Goal: Transaction & Acquisition: Book appointment/travel/reservation

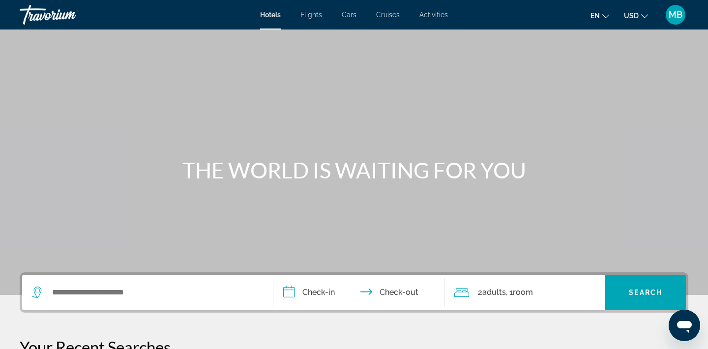
click at [602, 17] on button "en English Español Français Italiano Português русский" at bounding box center [600, 15] width 19 height 14
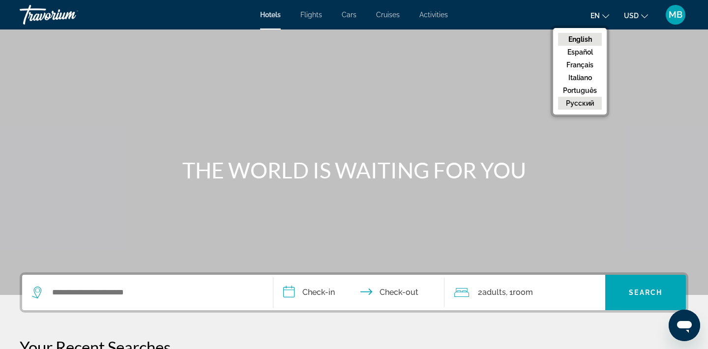
click at [573, 104] on button "русский" at bounding box center [580, 103] width 44 height 13
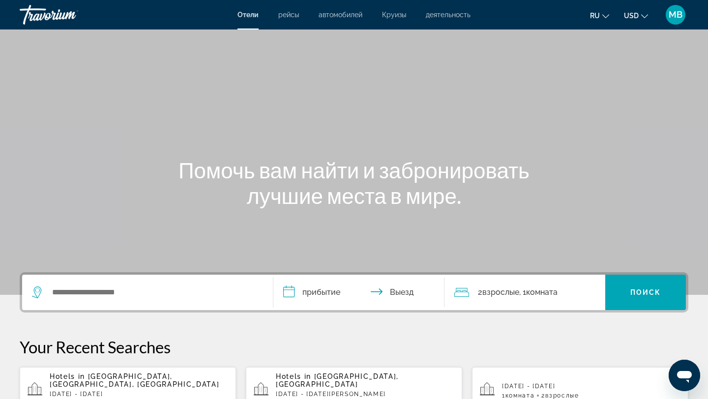
click at [606, 19] on button "ru English Español Français Italiano Português русский" at bounding box center [599, 15] width 19 height 14
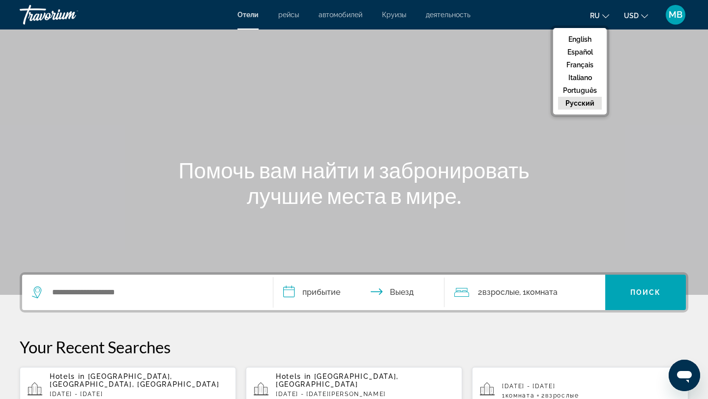
click at [523, 15] on div "ru English Español Français Italiano Português русский USD USD ($) MXN (Mex$) C…" at bounding box center [585, 14] width 208 height 21
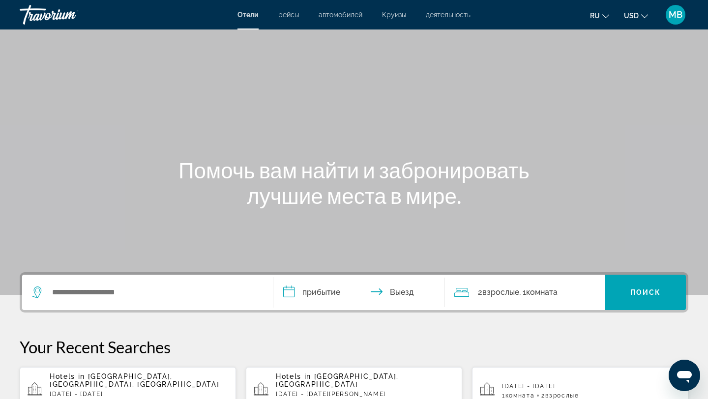
click at [644, 16] on icon "Change currency" at bounding box center [645, 16] width 7 height 7
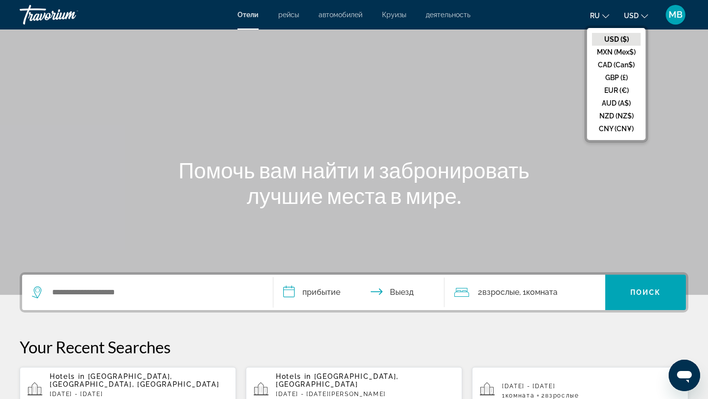
click at [536, 17] on div "ru English Español Français Italiano Português русский USD USD ($) MXN (Mex$) C…" at bounding box center [585, 14] width 208 height 21
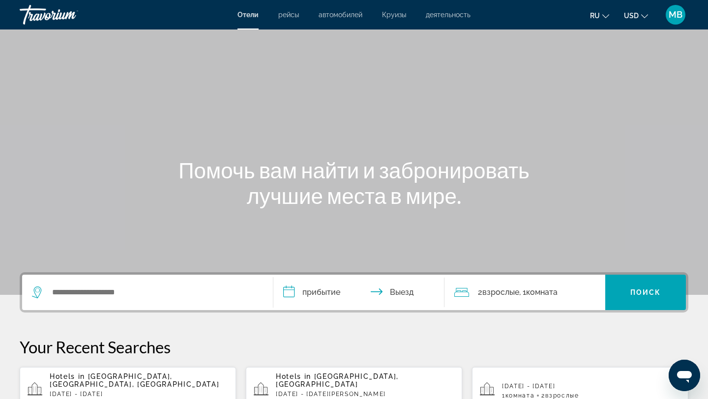
click at [677, 15] on span "MB" at bounding box center [676, 15] width 14 height 10
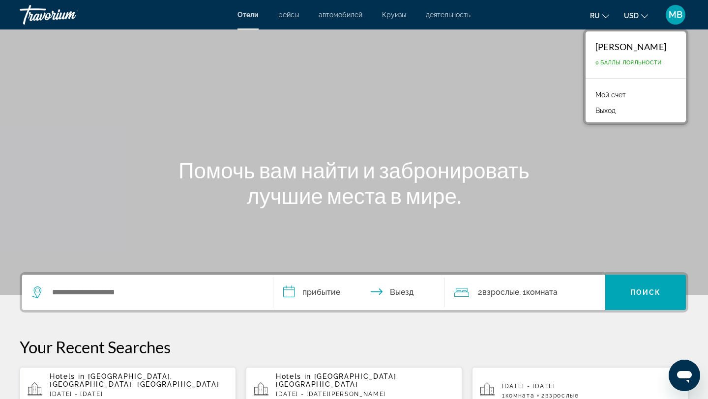
click at [614, 94] on link "Мой счет" at bounding box center [611, 95] width 40 height 13
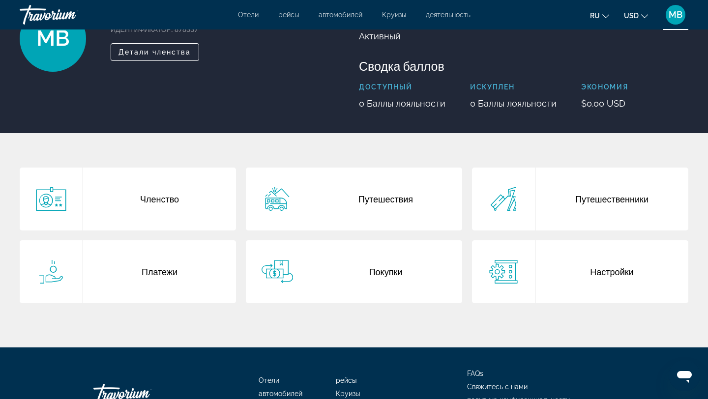
scroll to position [90, 0]
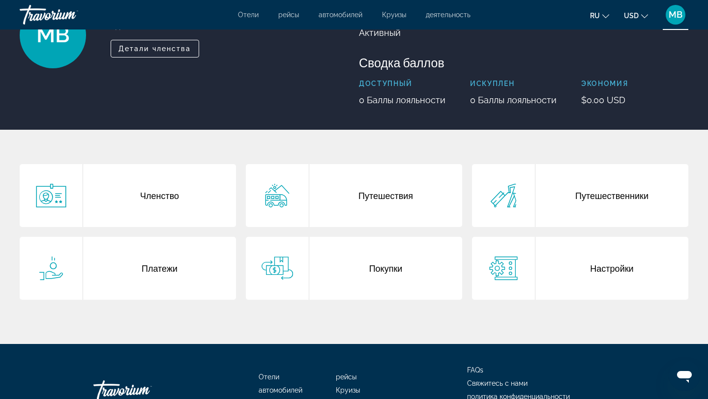
click at [170, 196] on div "Членство" at bounding box center [159, 195] width 153 height 63
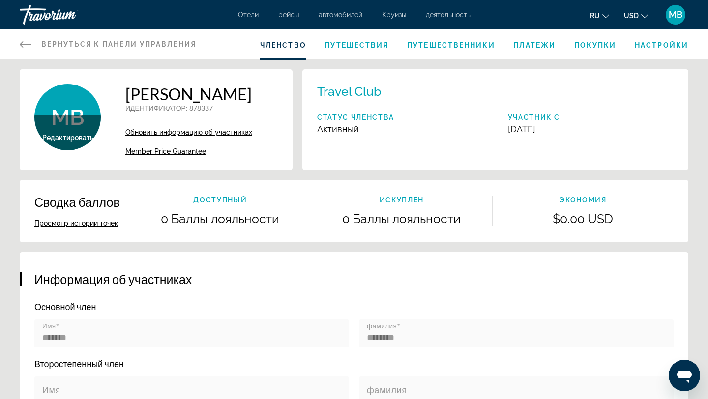
click at [369, 43] on span "Путешествия" at bounding box center [357, 45] width 64 height 8
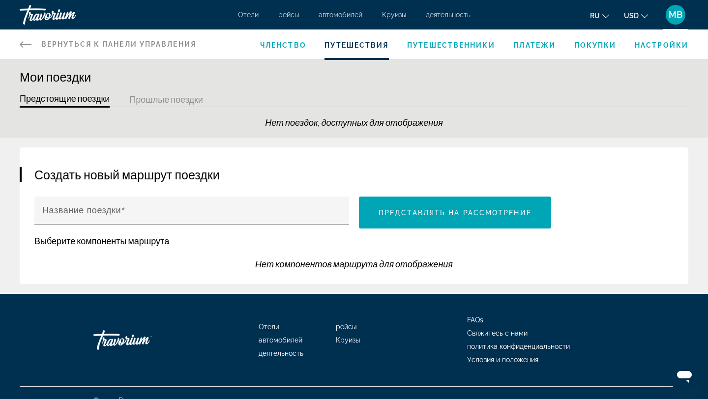
click at [448, 43] on span "Путешественники" at bounding box center [451, 45] width 88 height 8
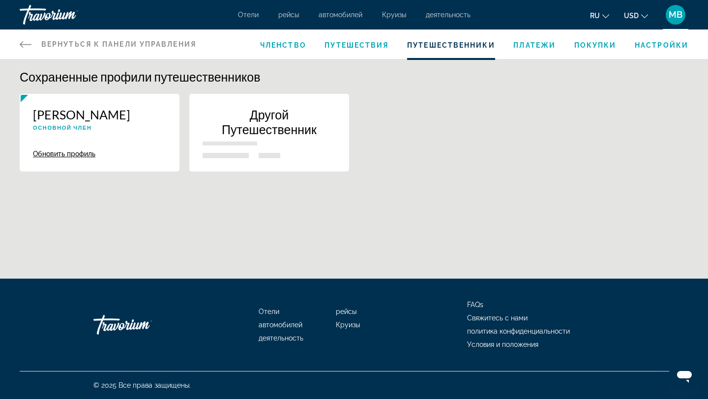
click at [542, 44] on span "Платежи" at bounding box center [535, 45] width 42 height 8
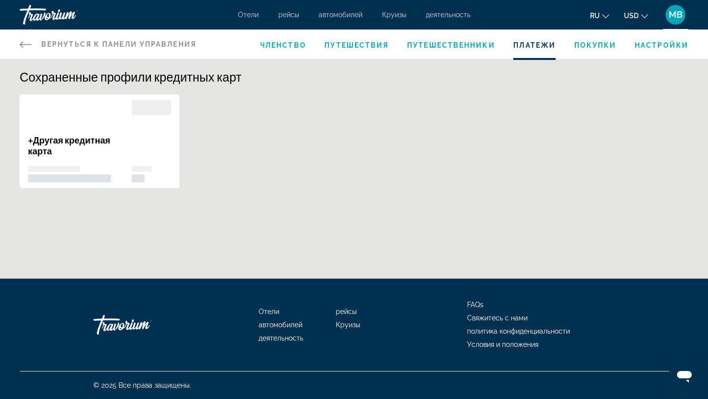
click at [600, 43] on span "Покупки" at bounding box center [596, 45] width 42 height 8
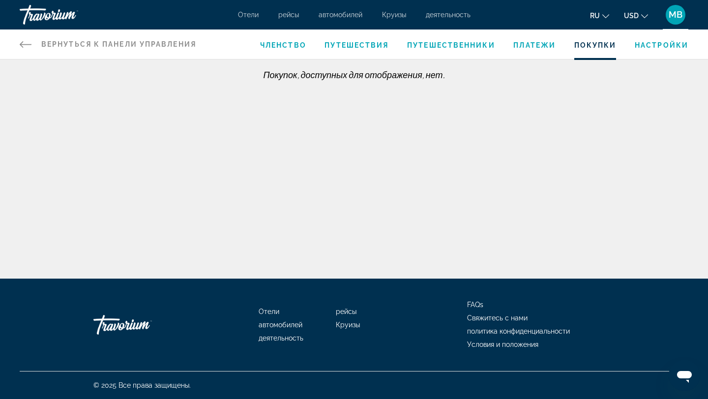
click at [663, 43] on span "Настройки" at bounding box center [662, 45] width 54 height 8
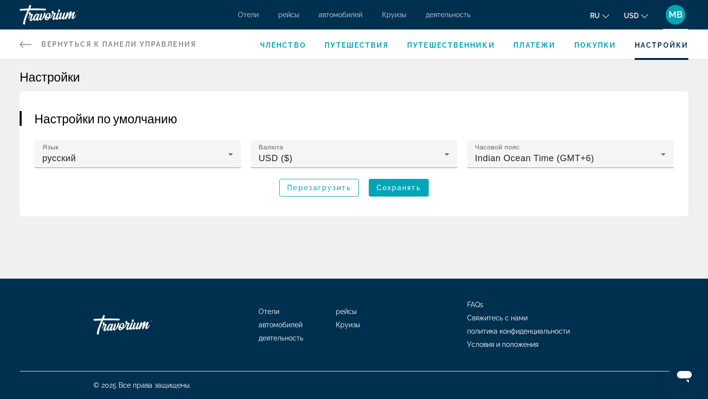
click at [250, 14] on span "Отели" at bounding box center [248, 15] width 21 height 8
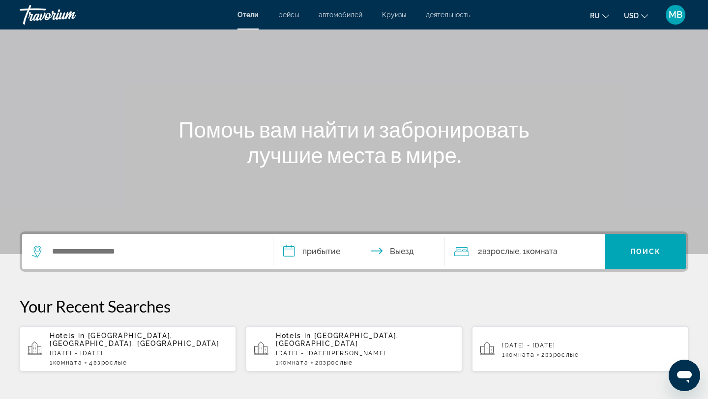
scroll to position [56, 0]
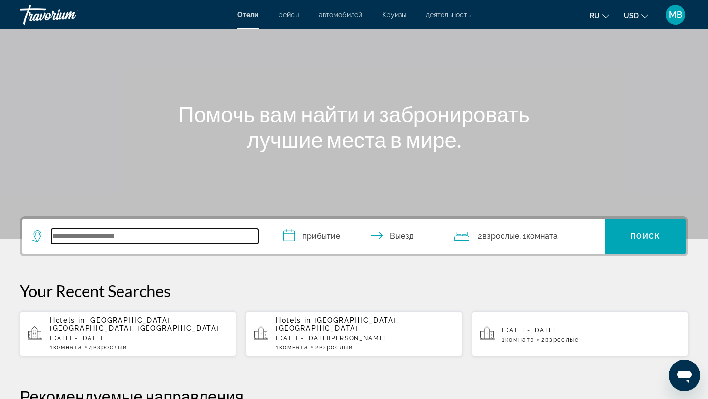
click at [143, 234] on input "Search widget" at bounding box center [154, 236] width 207 height 15
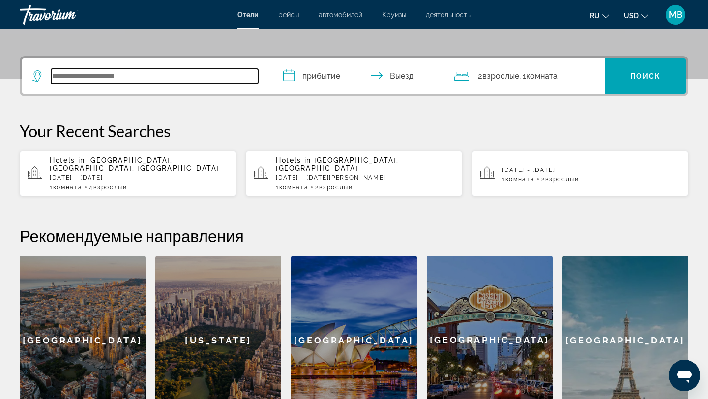
scroll to position [241, 0]
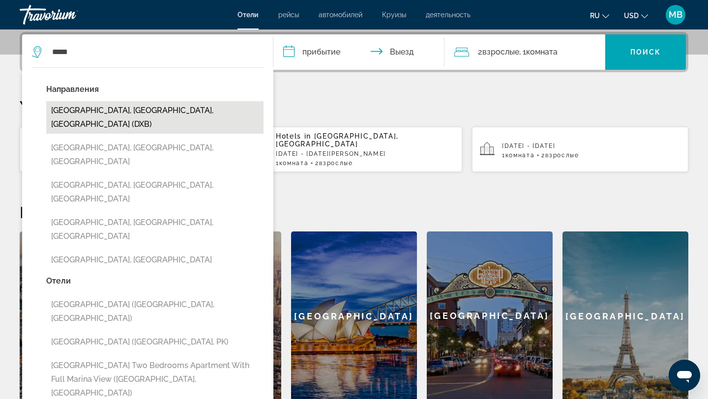
click at [221, 109] on button "[GEOGRAPHIC_DATA], [GEOGRAPHIC_DATA], [GEOGRAPHIC_DATA] (DXB)" at bounding box center [154, 117] width 217 height 32
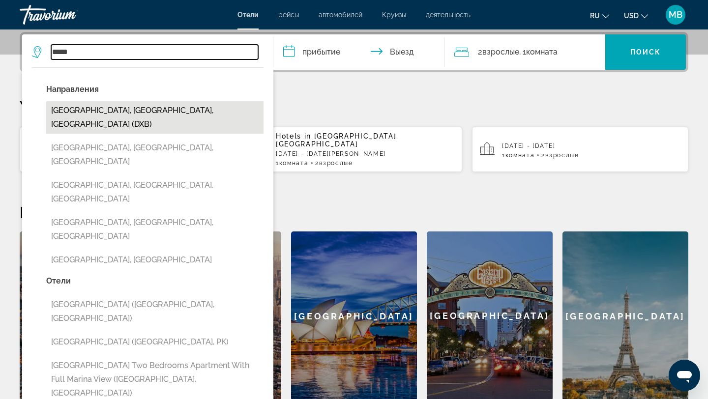
type input "**********"
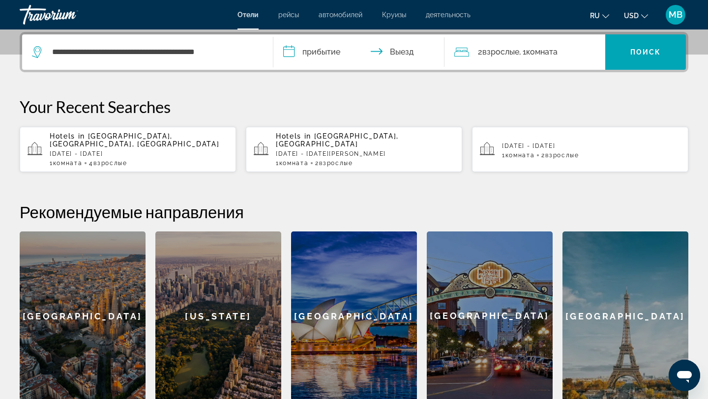
click at [331, 56] on input "**********" at bounding box center [361, 53] width 175 height 38
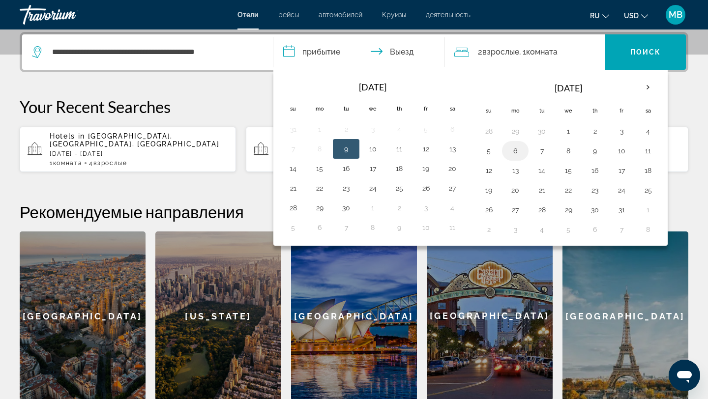
click at [519, 151] on button "6" at bounding box center [516, 151] width 16 height 14
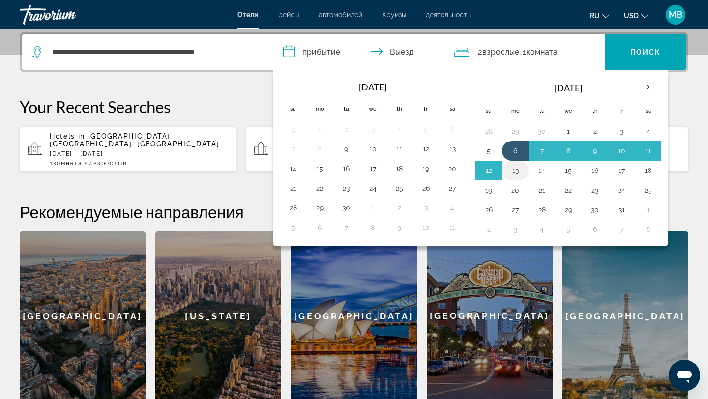
click at [517, 171] on button "13" at bounding box center [516, 171] width 16 height 14
type input "**********"
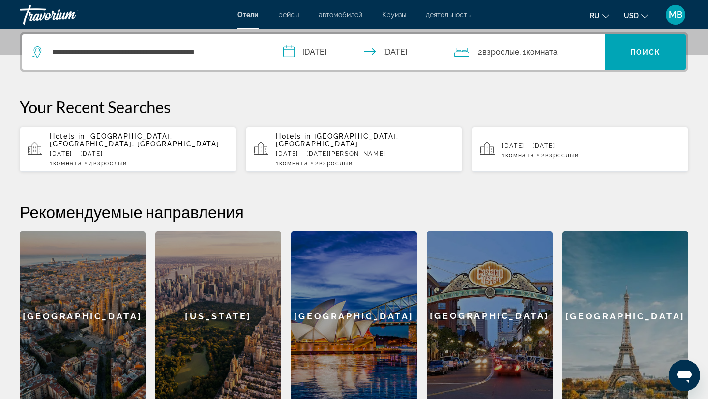
click at [578, 51] on div "2 Взрослый Взрослые , 1 Комната номера" at bounding box center [531, 52] width 152 height 14
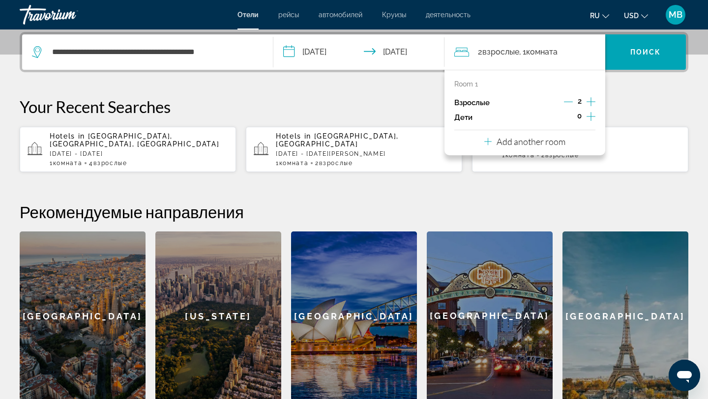
click at [591, 100] on icon "Increment adults" at bounding box center [591, 102] width 9 height 12
click at [566, 101] on icon "Decrement adults" at bounding box center [568, 101] width 9 height 9
click at [593, 114] on icon "Increment children" at bounding box center [591, 117] width 9 height 12
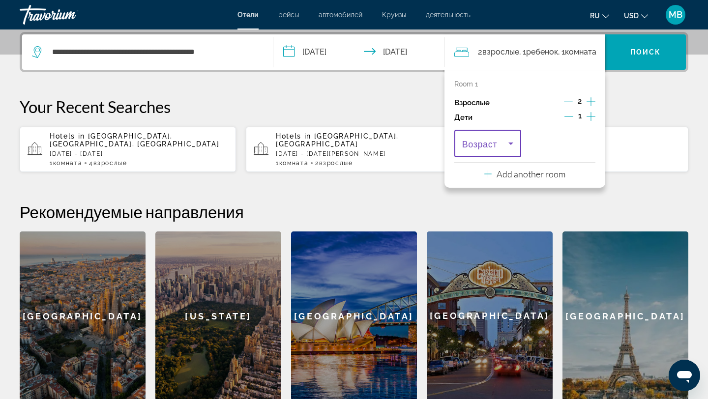
click at [510, 143] on icon "Travelers: 2 adults, 1 child" at bounding box center [511, 144] width 5 height 2
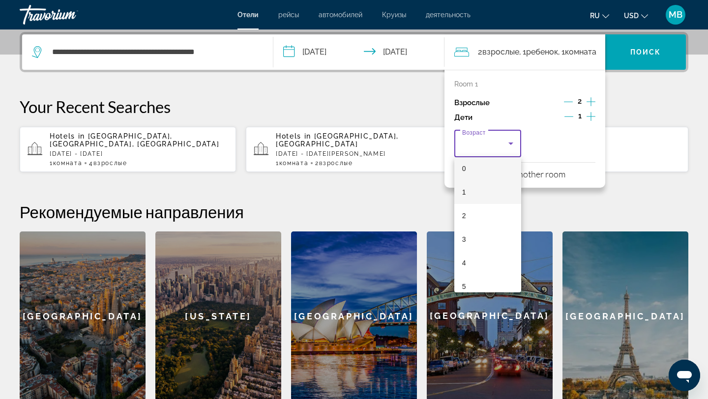
scroll to position [0, 0]
click at [487, 211] on mat-option "2" at bounding box center [488, 221] width 67 height 24
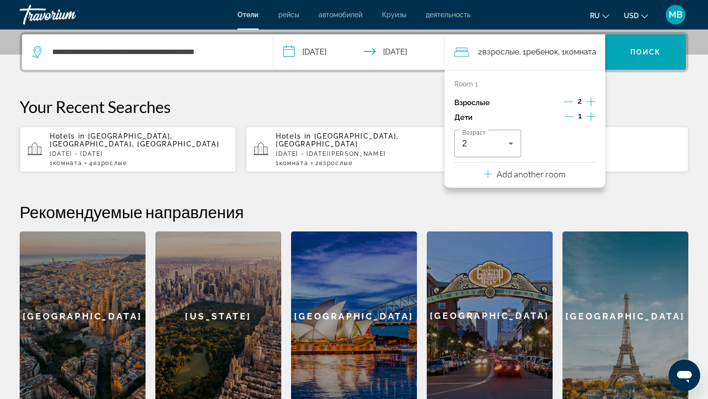
click at [593, 115] on icon "Increment children" at bounding box center [591, 117] width 9 height 12
click at [580, 143] on icon "Travelers: 2 adults, 2 children" at bounding box center [586, 144] width 12 height 12
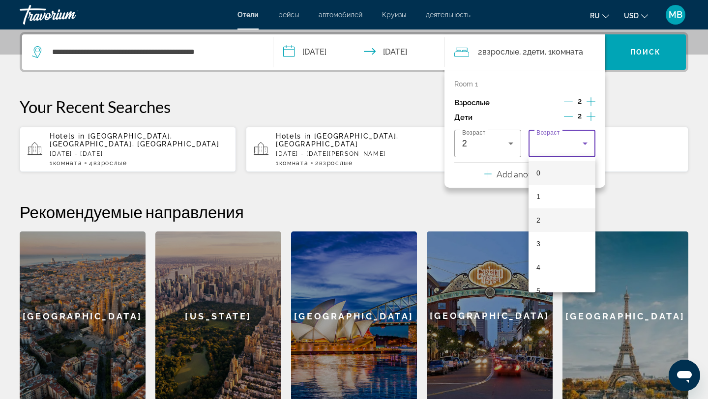
click at [557, 215] on mat-option "2" at bounding box center [562, 221] width 67 height 24
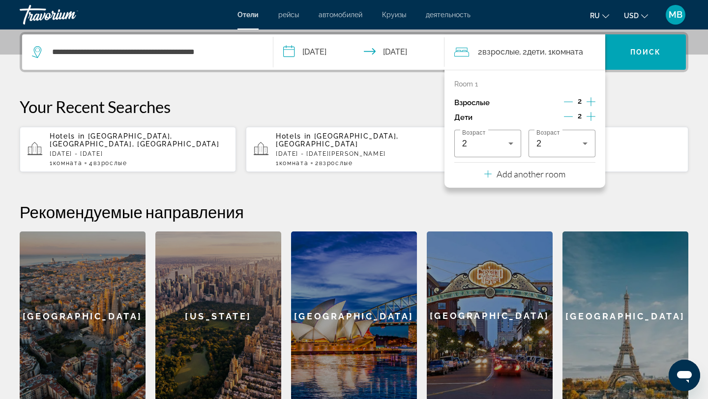
click at [570, 116] on icon "Decrement children" at bounding box center [568, 116] width 9 height 9
click at [570, 116] on icon "Decrement children" at bounding box center [569, 116] width 9 height 9
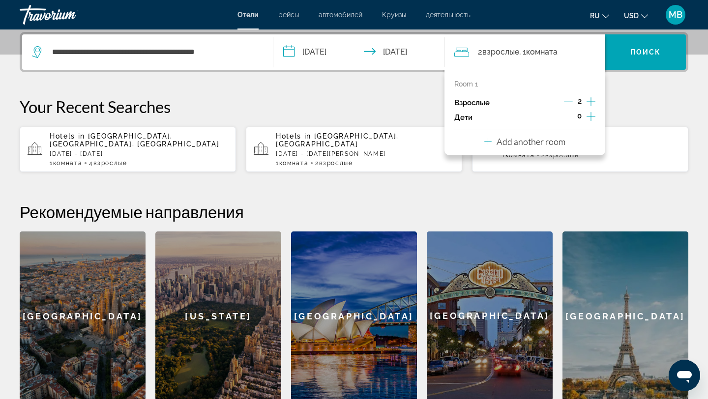
click at [539, 145] on p "Add another room" at bounding box center [531, 141] width 69 height 11
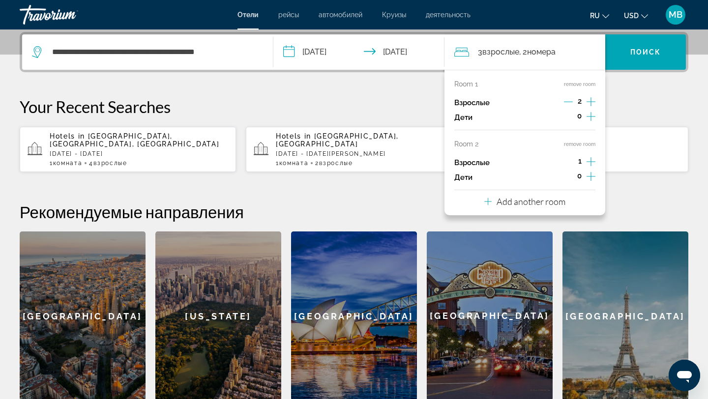
click at [592, 162] on icon "Increment adults" at bounding box center [591, 162] width 9 height 12
click at [570, 161] on icon "Decrement adults" at bounding box center [568, 161] width 9 height 9
click at [640, 99] on p "Your Recent Searches" at bounding box center [354, 107] width 669 height 20
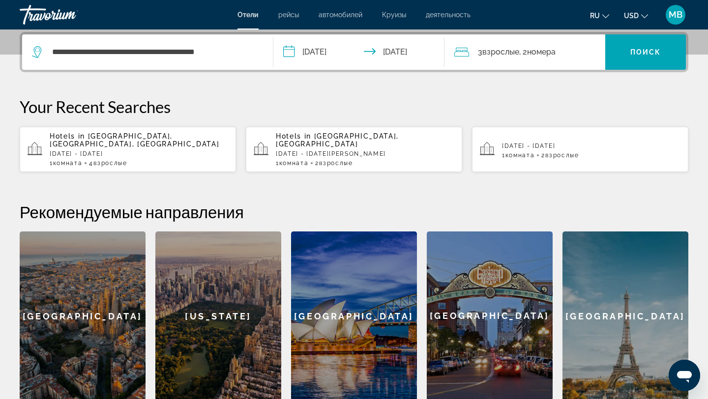
click at [584, 53] on div "3 Взрослый Взрослые , 2 Комната номера" at bounding box center [531, 52] width 152 height 14
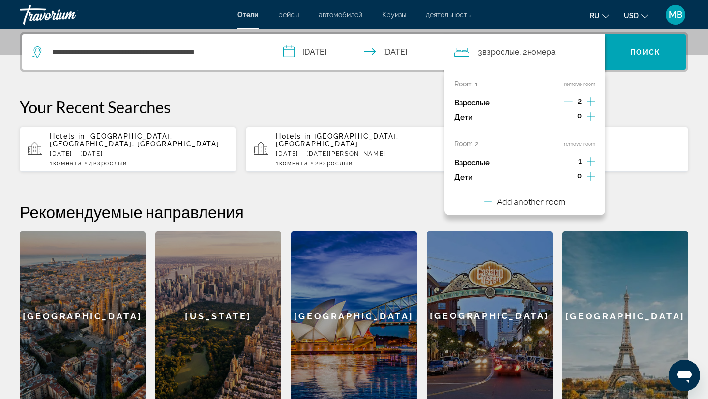
click at [583, 144] on button "remove room" at bounding box center [579, 144] width 31 height 6
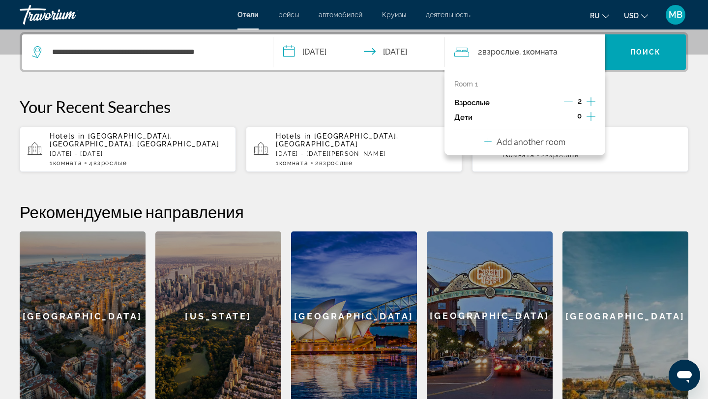
click at [342, 95] on div "**********" at bounding box center [354, 216] width 708 height 369
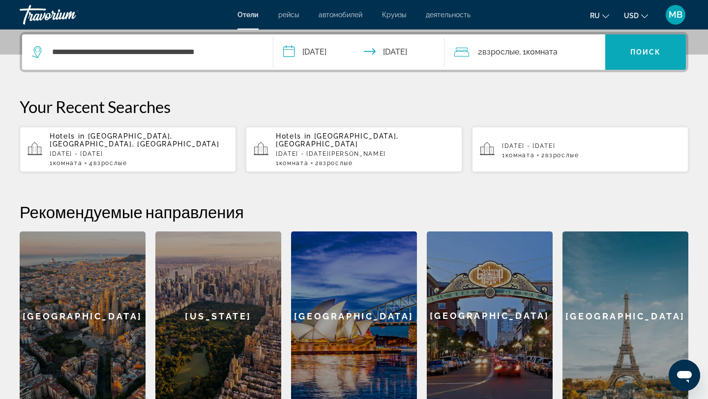
click at [639, 55] on span "Поиск" at bounding box center [646, 52] width 31 height 8
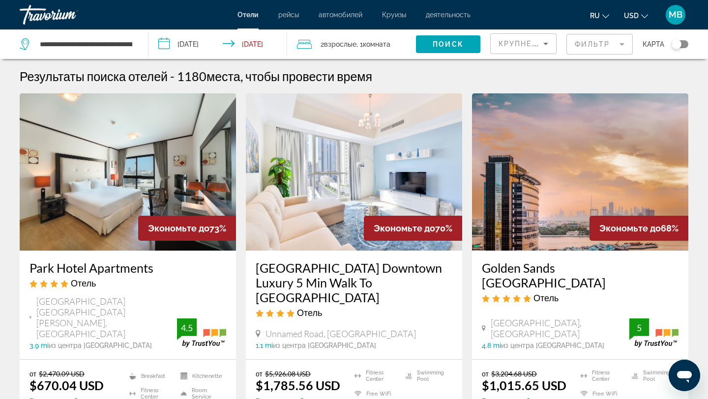
click at [538, 45] on span "Крупнейшие сбережения" at bounding box center [559, 44] width 120 height 8
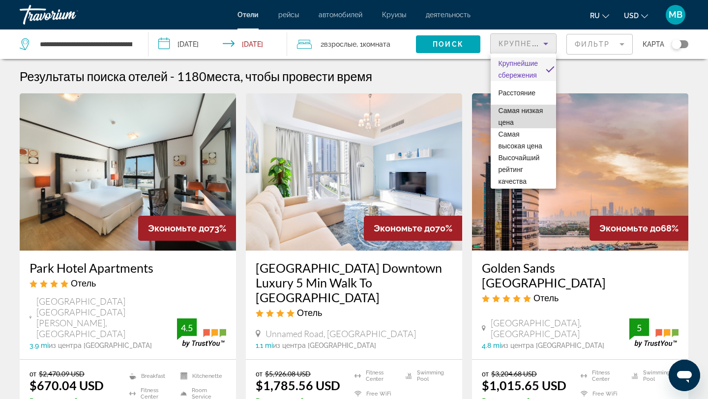
click at [533, 111] on span "Самая низкая цена" at bounding box center [521, 117] width 45 height 20
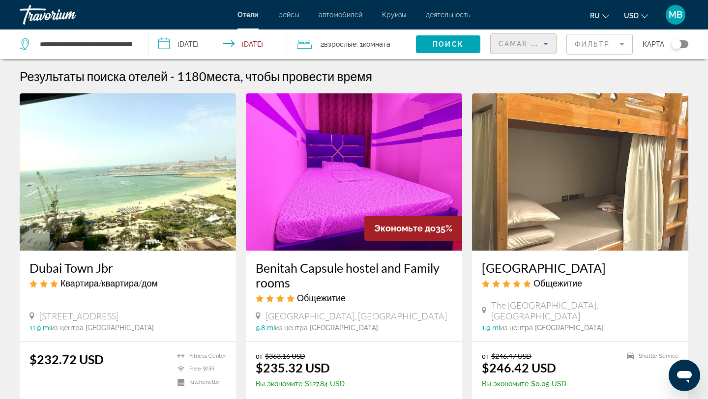
click at [540, 44] on icon "Sort by" at bounding box center [546, 44] width 12 height 12
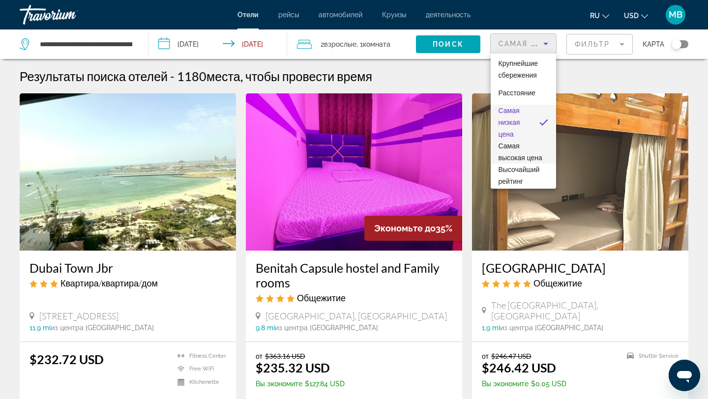
click at [530, 153] on span "Самая высокая цена" at bounding box center [524, 152] width 50 height 24
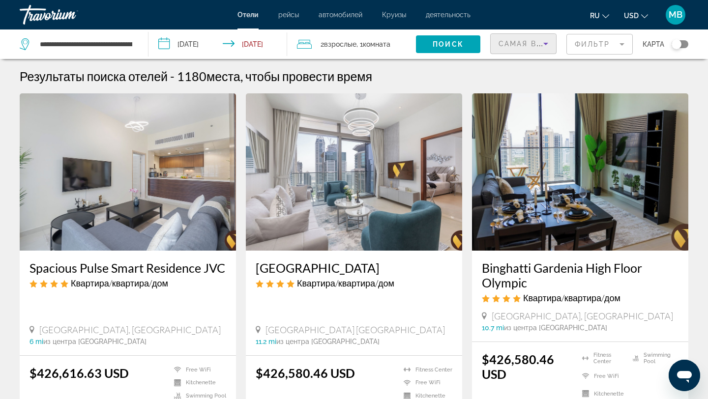
click at [541, 40] on icon "Sort by" at bounding box center [546, 44] width 12 height 12
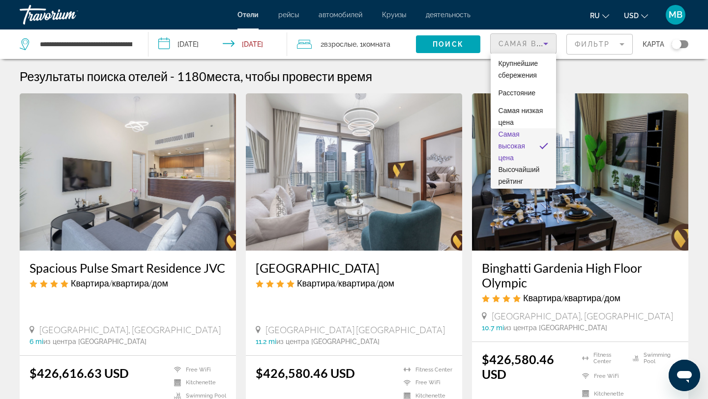
click at [526, 164] on span "Высочайший рейтинг качества" at bounding box center [524, 181] width 50 height 35
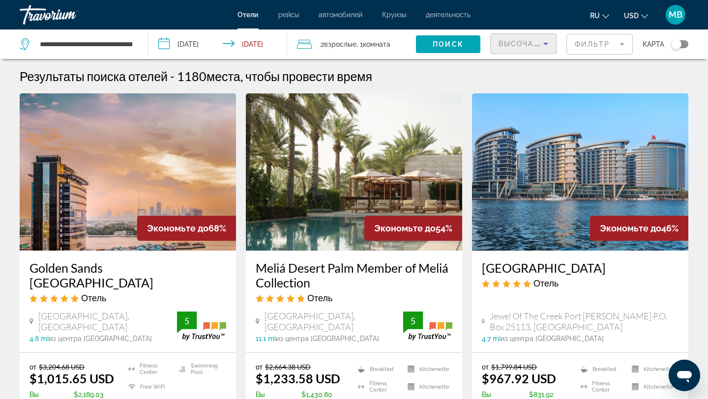
click at [537, 44] on span "Высочайший рейтинг качества" at bounding box center [574, 44] width 151 height 8
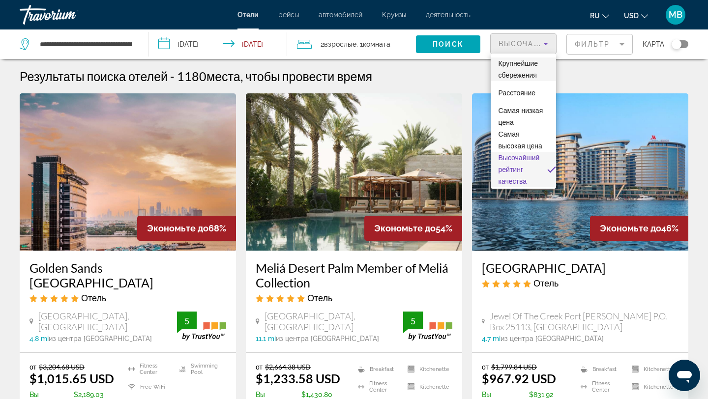
click at [528, 66] on span "Крупнейшие сбережения" at bounding box center [519, 70] width 40 height 20
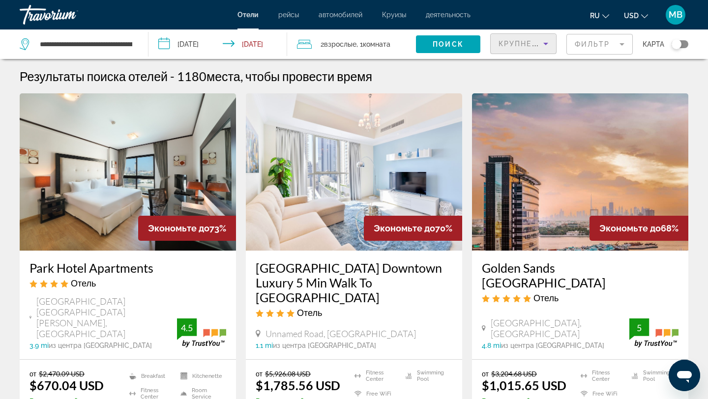
click at [611, 44] on mat-form-field "Фильтр" at bounding box center [600, 44] width 66 height 21
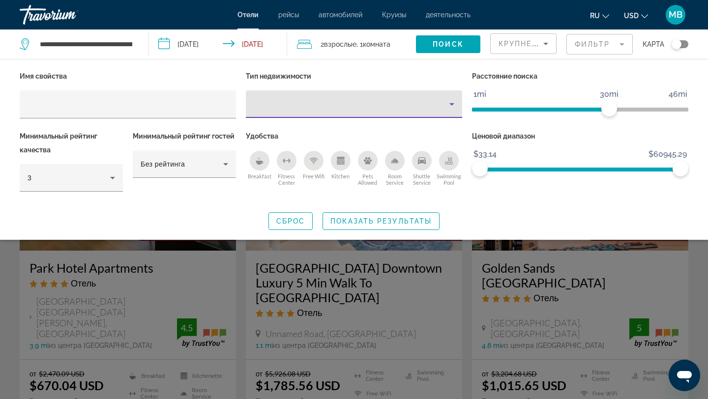
click at [419, 101] on div "Property type" at bounding box center [352, 104] width 196 height 12
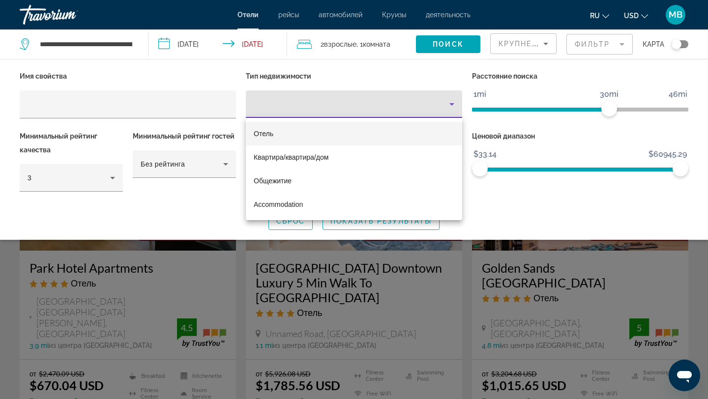
click at [337, 135] on mat-option "Отель" at bounding box center [354, 134] width 216 height 24
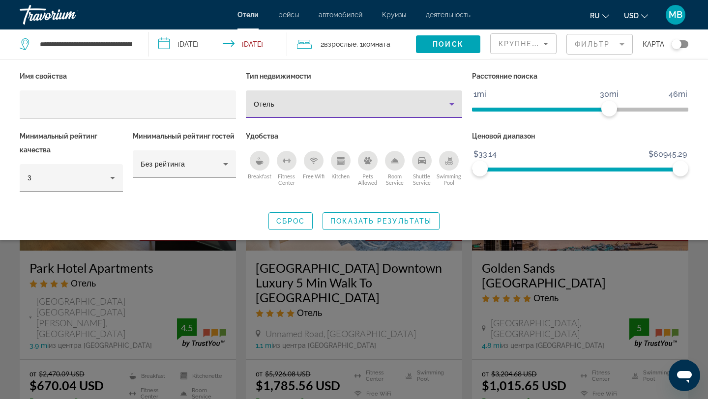
click at [390, 97] on div "Отель" at bounding box center [354, 105] width 201 height 28
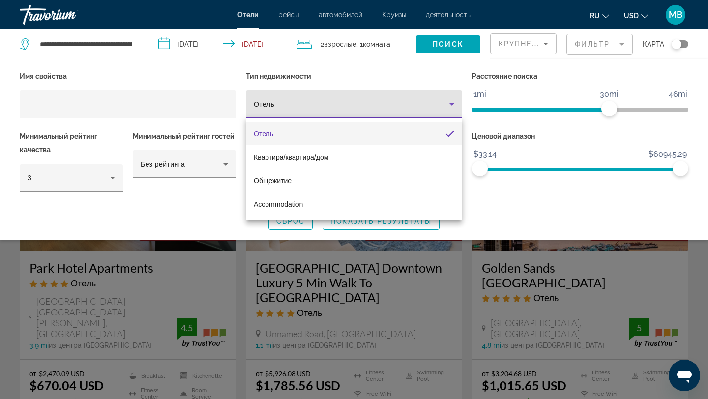
click at [355, 71] on div at bounding box center [354, 199] width 708 height 399
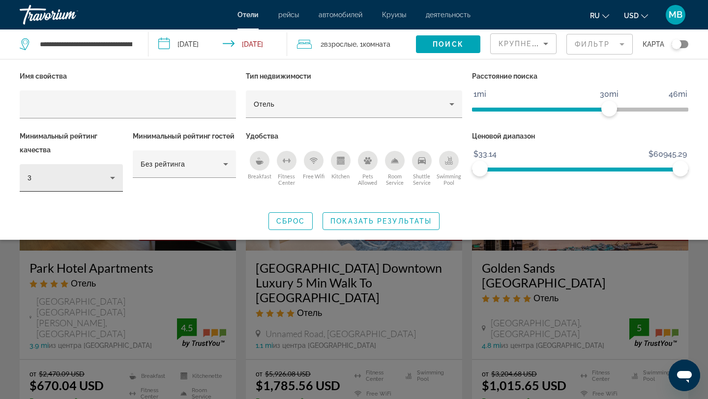
click at [96, 178] on div "3" at bounding box center [69, 178] width 83 height 12
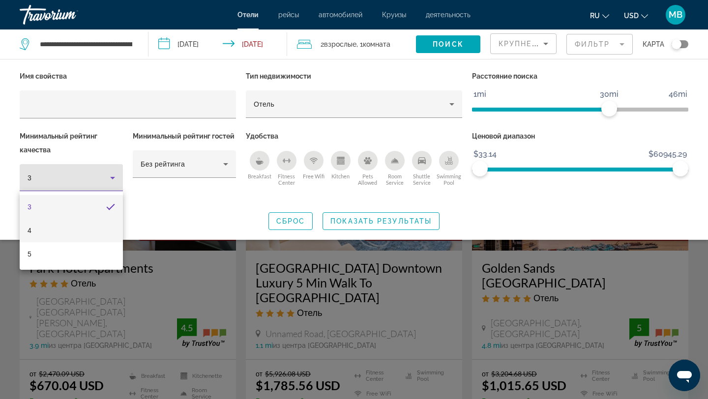
click at [69, 234] on mat-option "4" at bounding box center [71, 231] width 103 height 24
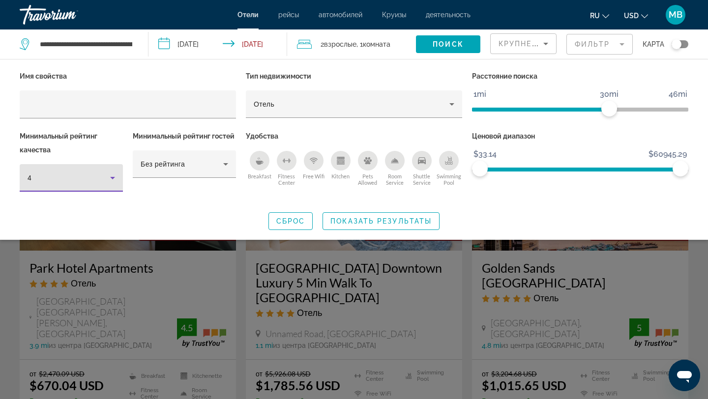
click at [96, 184] on div "4" at bounding box center [72, 178] width 88 height 28
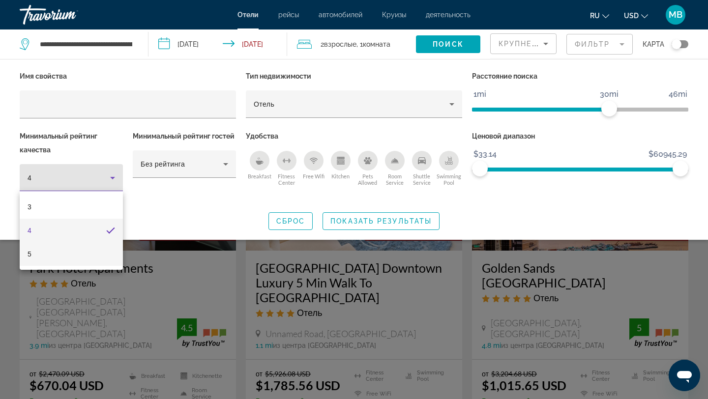
click at [71, 253] on mat-option "5" at bounding box center [71, 255] width 103 height 24
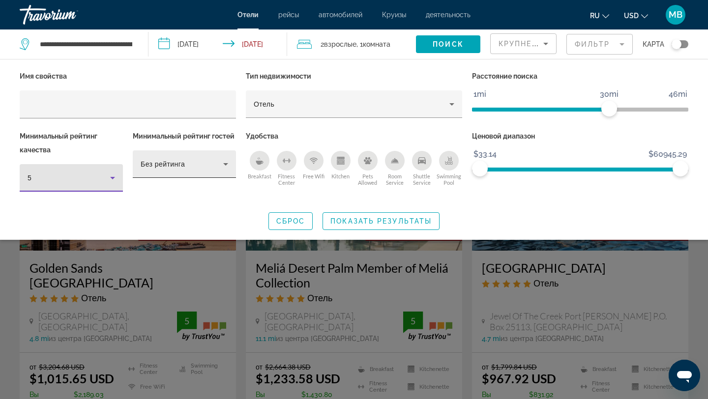
click at [204, 161] on div "Без рейтинга" at bounding box center [182, 164] width 83 height 12
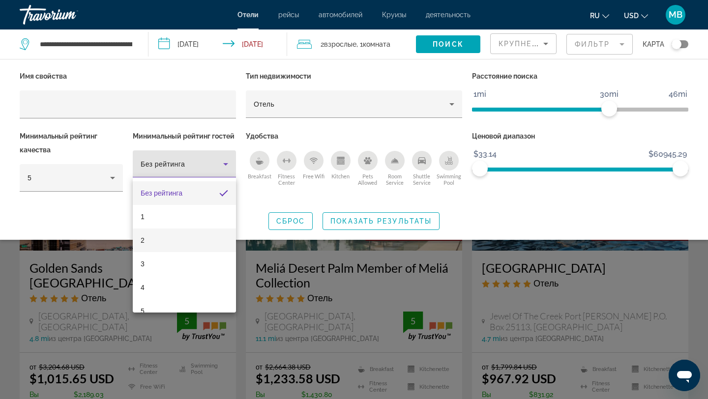
scroll to position [14, 0]
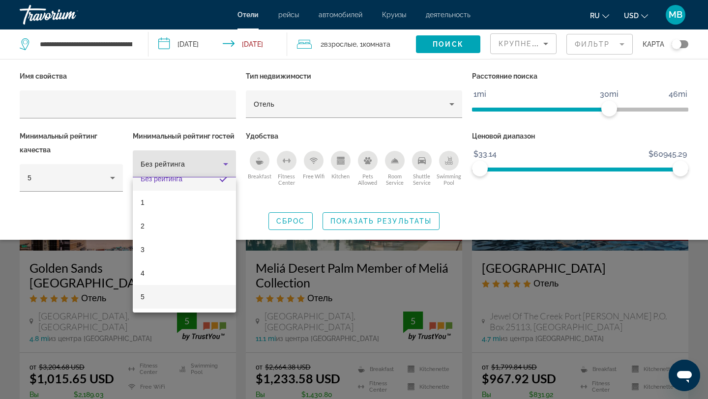
click at [179, 294] on mat-option "5" at bounding box center [184, 297] width 103 height 24
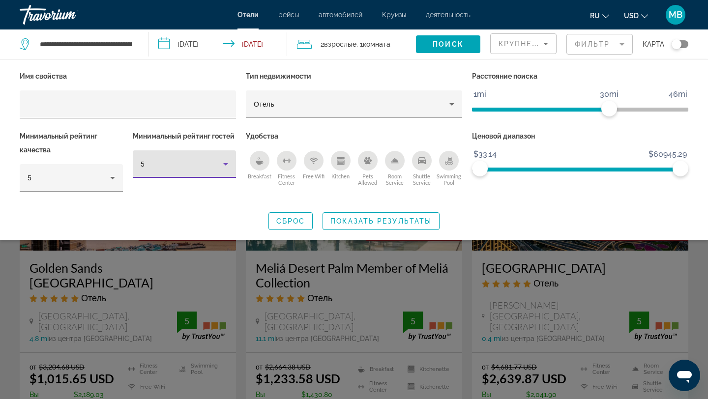
click at [263, 160] on icon "Breakfast" at bounding box center [260, 161] width 8 height 8
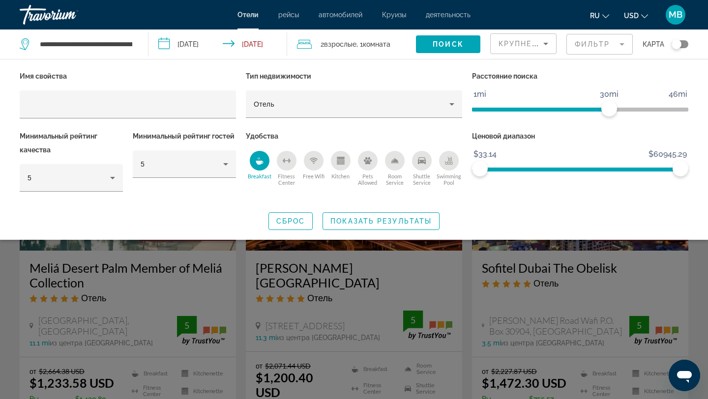
click at [263, 160] on icon "Breakfast" at bounding box center [260, 161] width 8 height 8
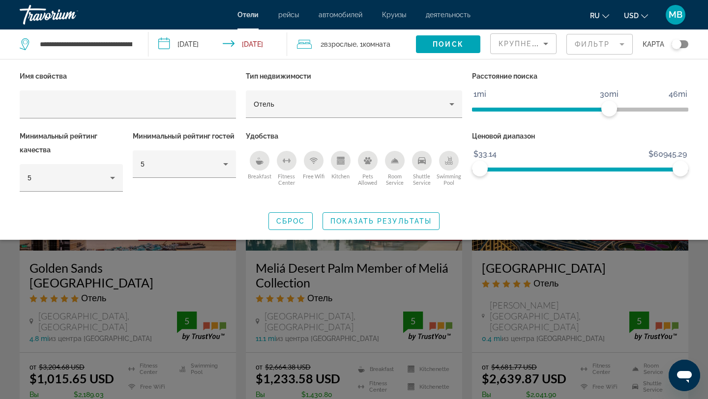
click at [339, 161] on icon "Kitchen" at bounding box center [341, 161] width 8 height 8
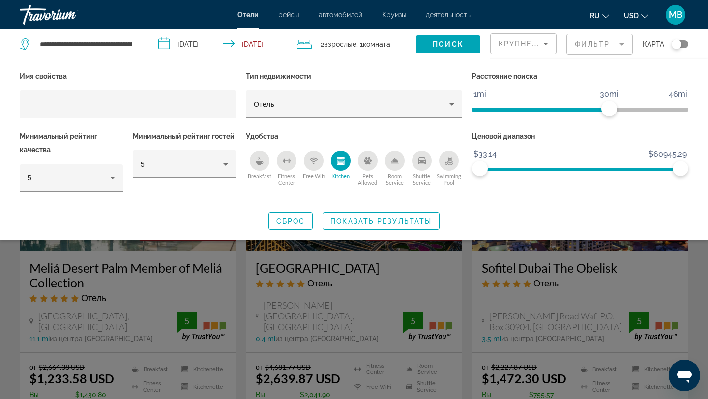
click at [339, 161] on icon "Kitchen" at bounding box center [341, 161] width 8 height 8
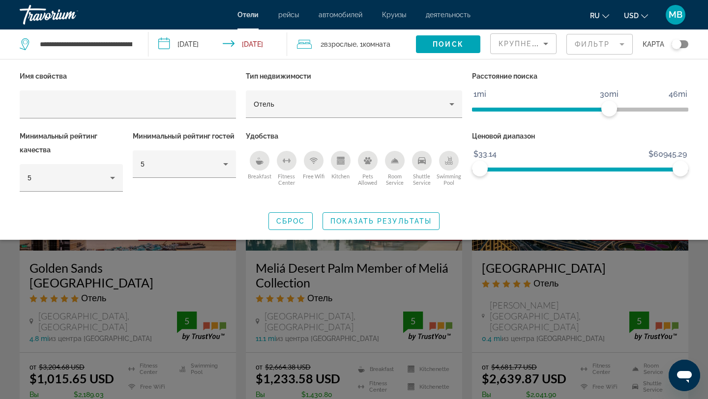
click at [289, 161] on icon "Fitness Center" at bounding box center [287, 161] width 8 height 8
click at [452, 161] on icon "Swimming Pool" at bounding box center [450, 159] width 4 height 5
click at [101, 176] on div "5" at bounding box center [69, 178] width 83 height 12
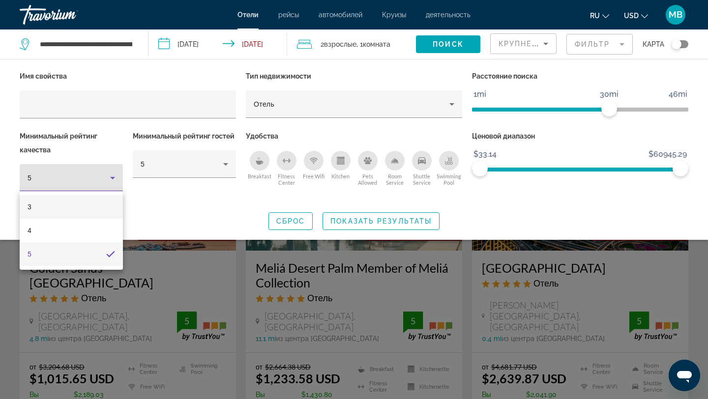
click at [76, 206] on mat-option "3" at bounding box center [71, 207] width 103 height 24
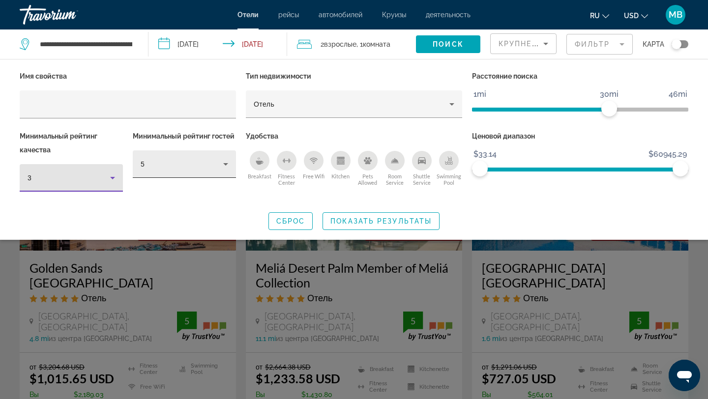
click at [184, 166] on div "5" at bounding box center [182, 164] width 83 height 12
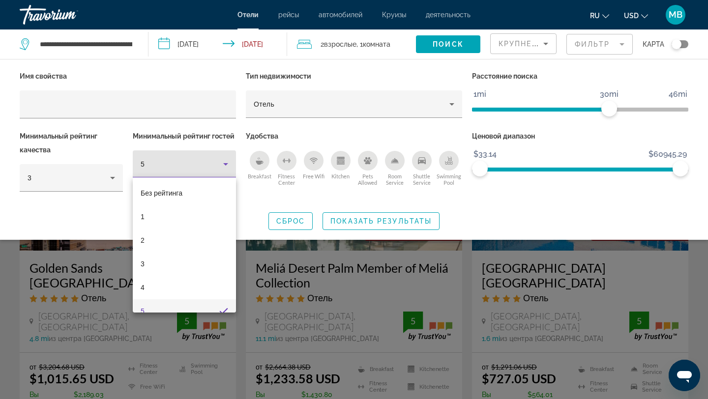
scroll to position [10, 0]
click at [195, 182] on mat-option "Без рейтинга" at bounding box center [184, 183] width 103 height 24
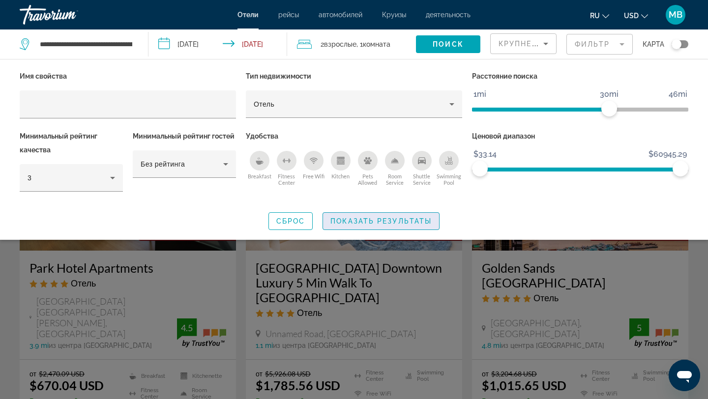
click at [402, 219] on span "Показать результаты" at bounding box center [381, 221] width 101 height 8
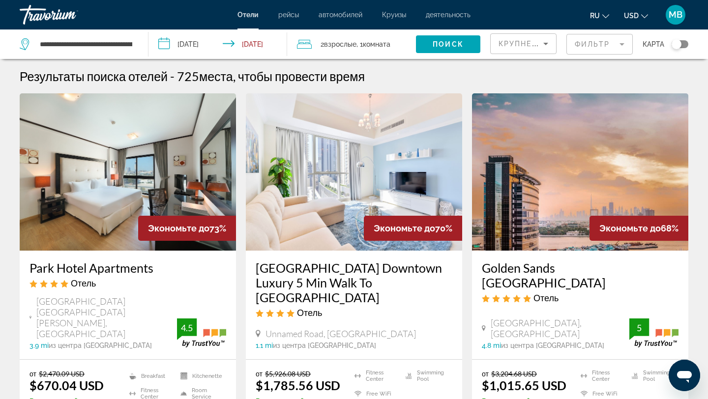
click at [140, 165] on img "Main content" at bounding box center [128, 171] width 216 height 157
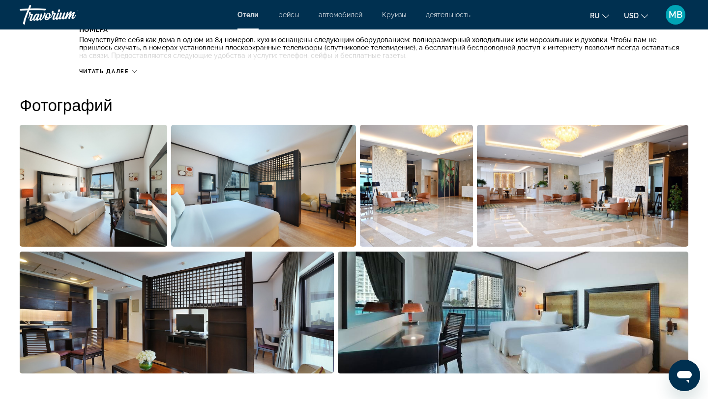
scroll to position [448, 0]
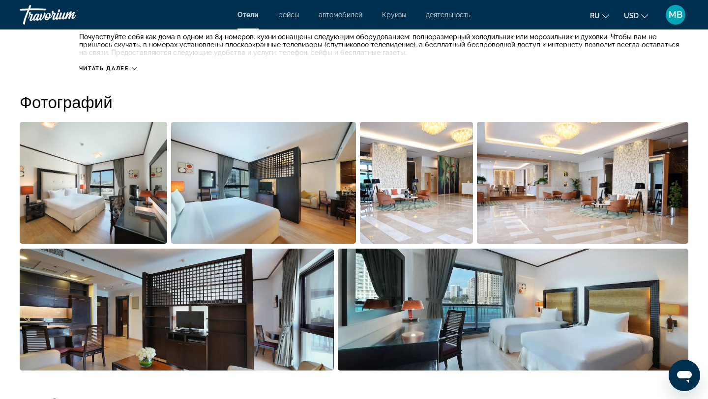
click at [145, 161] on img "Open full-screen image slider" at bounding box center [94, 183] width 148 height 122
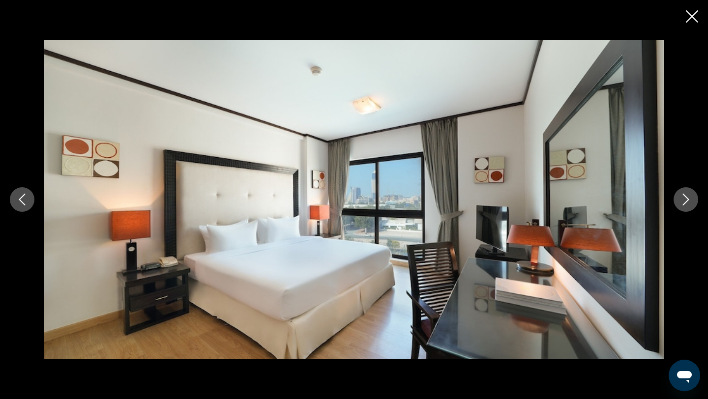
click at [691, 196] on icon "Next image" at bounding box center [686, 200] width 12 height 12
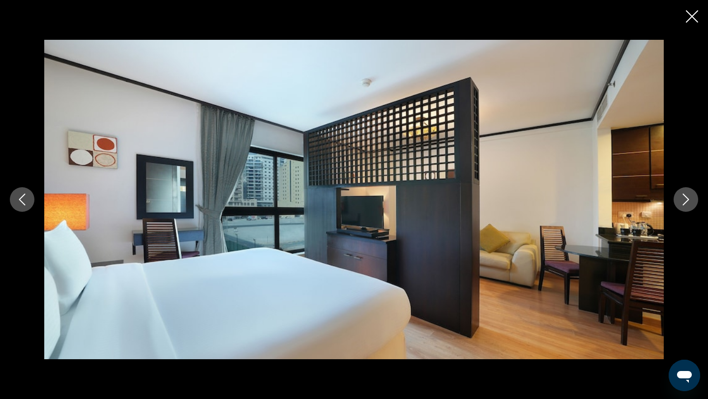
click at [691, 196] on icon "Next image" at bounding box center [686, 200] width 12 height 12
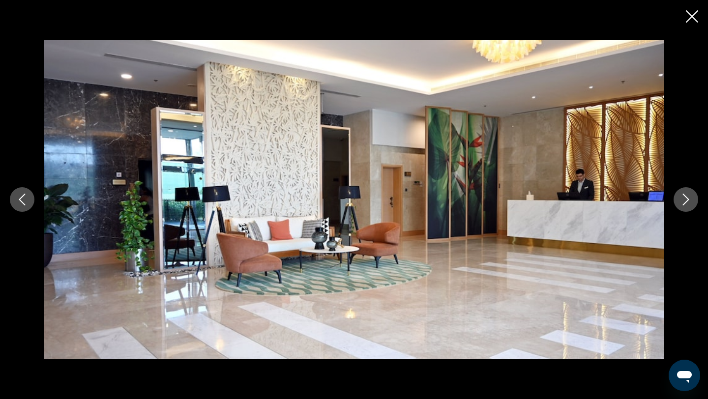
click at [691, 196] on icon "Next image" at bounding box center [686, 200] width 12 height 12
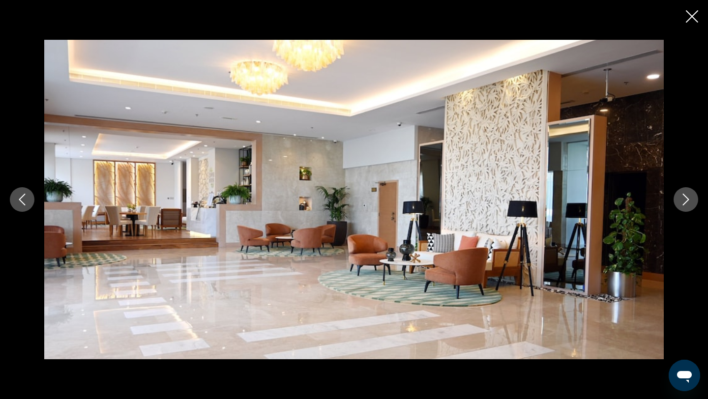
click at [691, 196] on icon "Next image" at bounding box center [686, 200] width 12 height 12
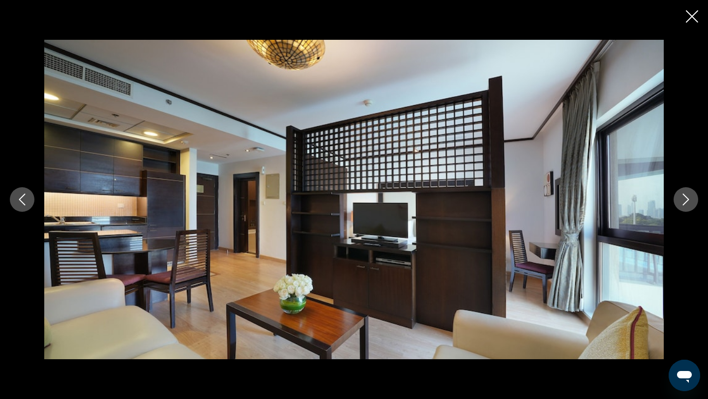
click at [691, 196] on icon "Next image" at bounding box center [686, 200] width 12 height 12
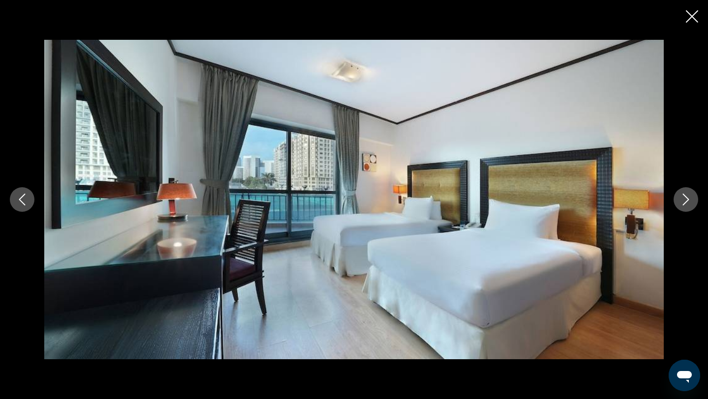
click at [695, 14] on icon "Close slideshow" at bounding box center [692, 16] width 12 height 12
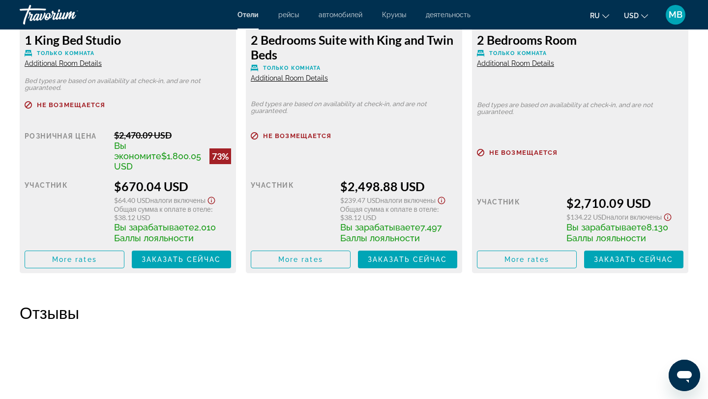
scroll to position [1507, 0]
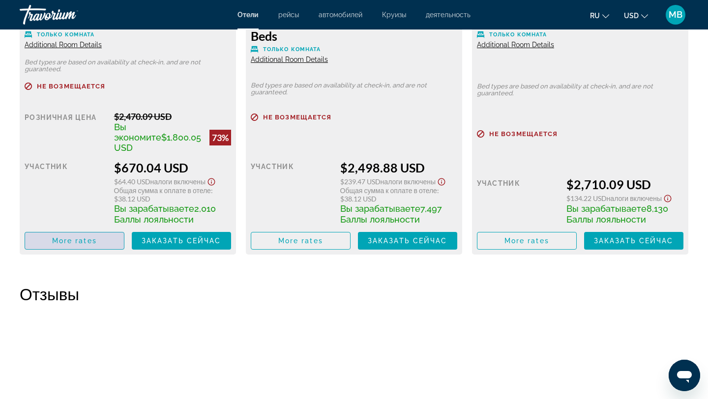
click at [98, 231] on span "Main content" at bounding box center [74, 241] width 99 height 24
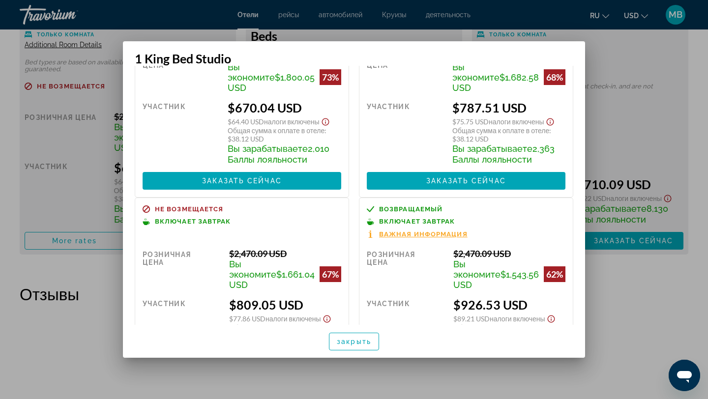
scroll to position [52, 0]
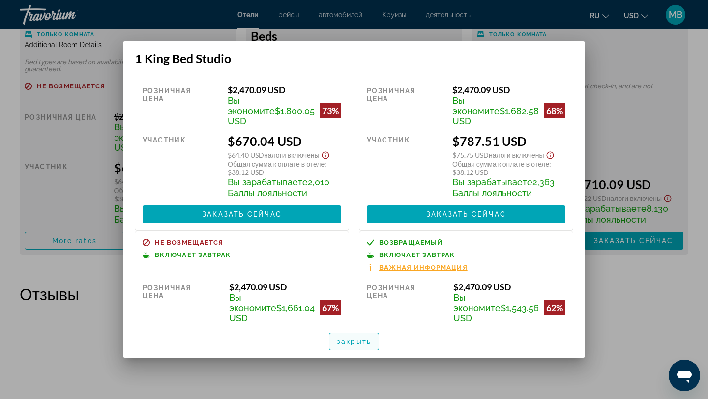
click at [359, 339] on span "закрыть" at bounding box center [354, 342] width 34 height 8
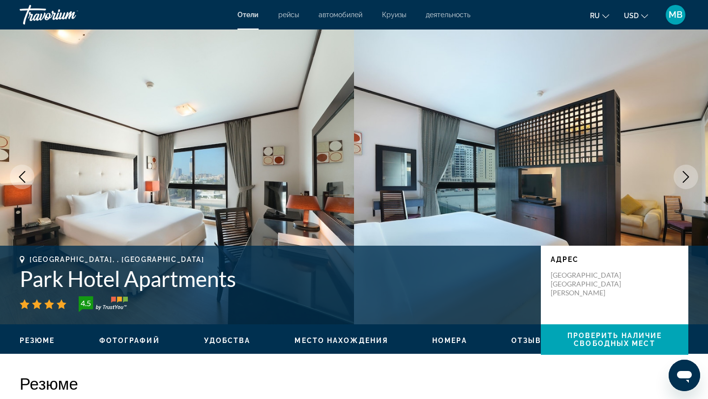
scroll to position [1507, 0]
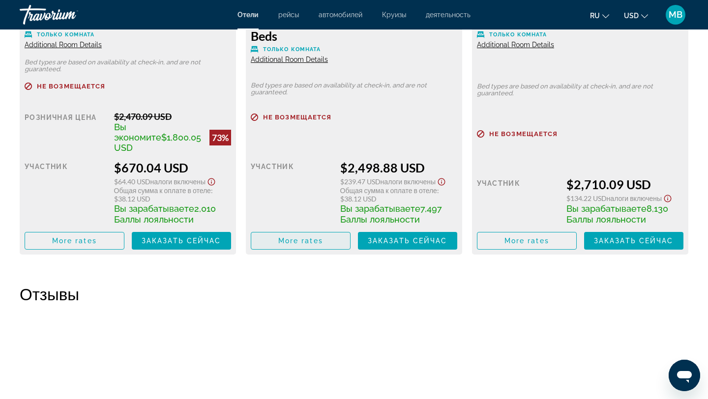
click at [311, 237] on span "More rates" at bounding box center [300, 241] width 45 height 8
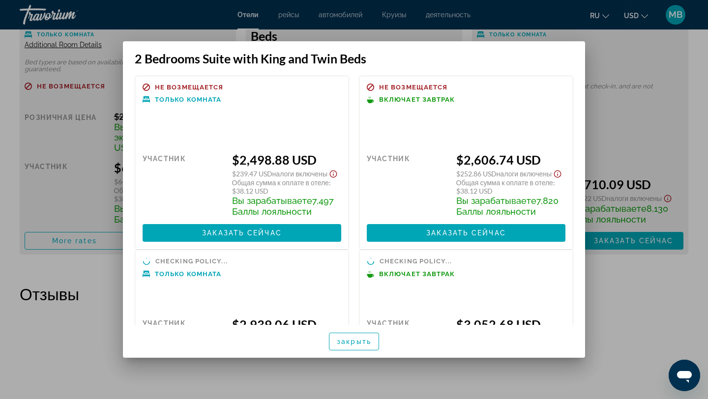
scroll to position [0, 0]
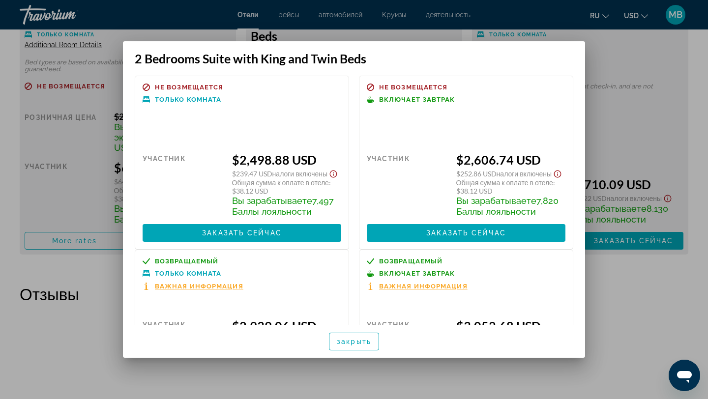
click at [696, 110] on div at bounding box center [354, 199] width 708 height 399
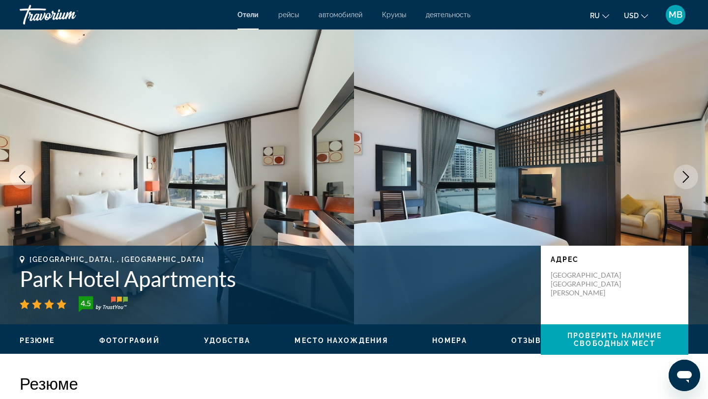
scroll to position [1507, 0]
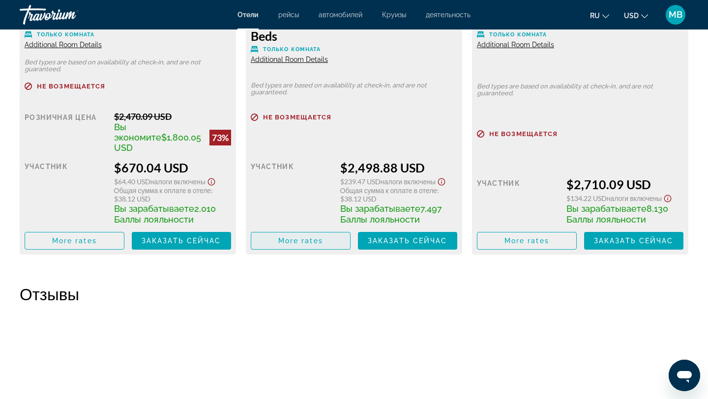
click at [309, 237] on span "More rates" at bounding box center [300, 241] width 45 height 8
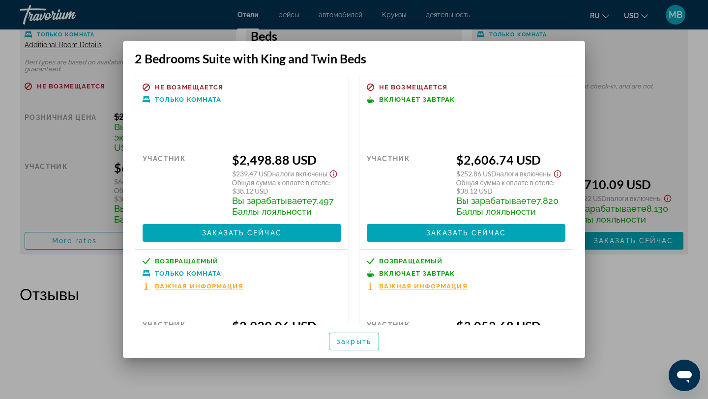
scroll to position [117, 0]
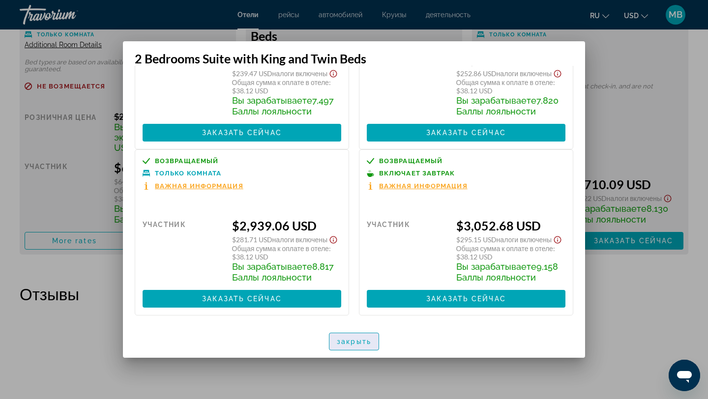
click at [372, 338] on span "button" at bounding box center [354, 342] width 49 height 24
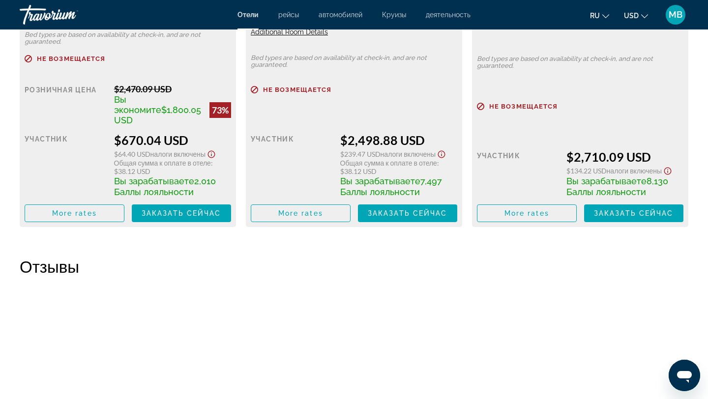
scroll to position [1529, 0]
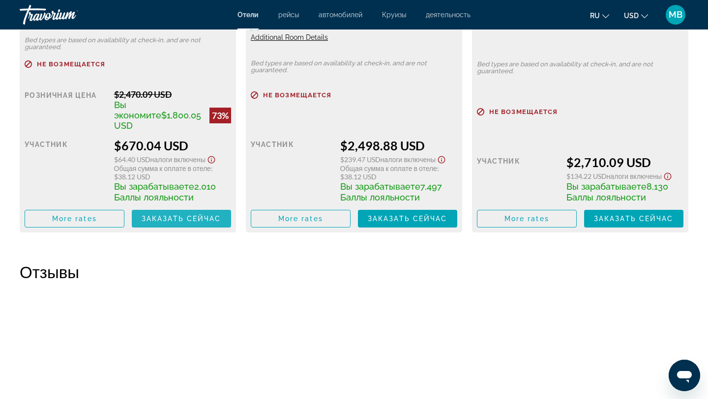
click at [200, 215] on span "Заказать сейчас" at bounding box center [182, 219] width 80 height 8
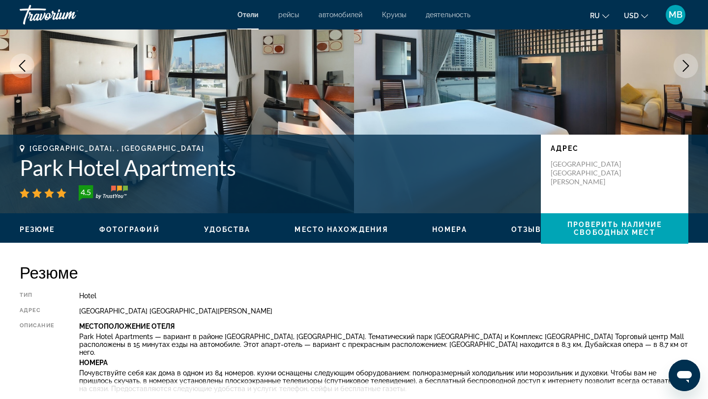
scroll to position [110, 0]
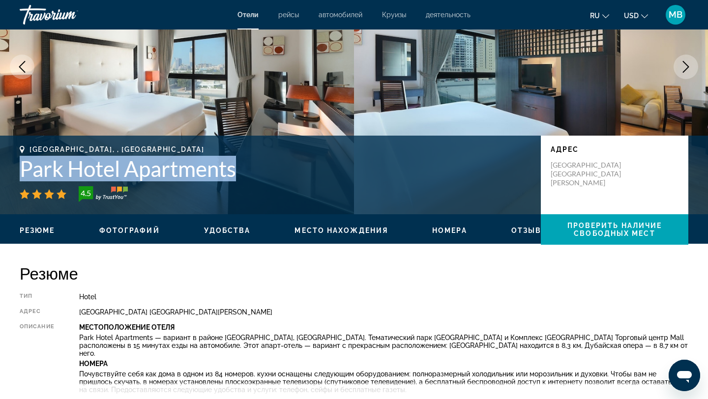
drag, startPoint x: 253, startPoint y: 165, endPoint x: 10, endPoint y: 170, distance: 243.1
click at [10, 170] on div "[GEOGRAPHIC_DATA], , [GEOGRAPHIC_DATA] Apartments 4.5 адрес [GEOGRAPHIC_DATA][P…" at bounding box center [354, 175] width 708 height 59
copy h1 "Park Hotel Apartments"
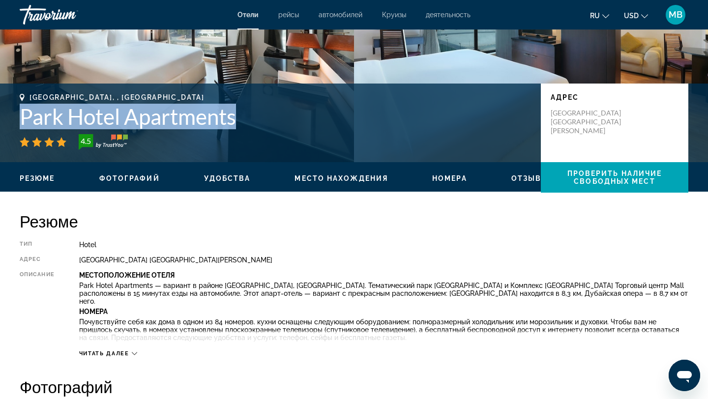
scroll to position [0, 0]
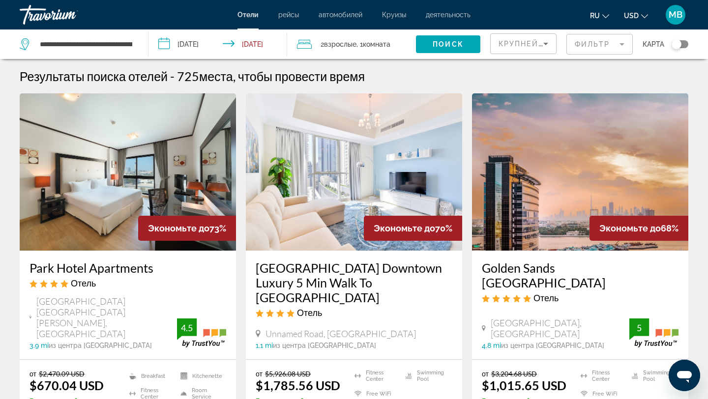
click at [356, 158] on img "Main content" at bounding box center [354, 171] width 216 height 157
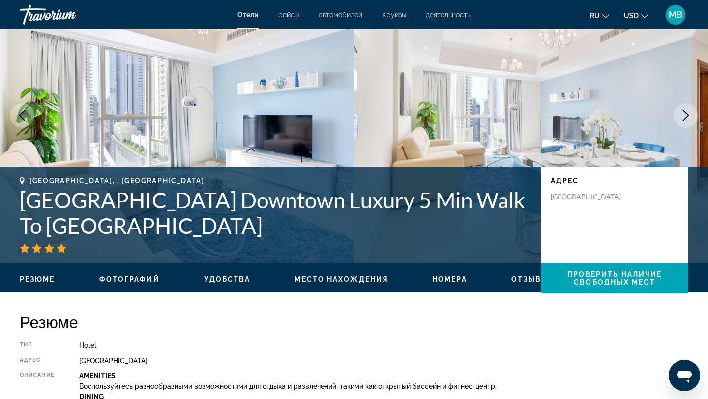
scroll to position [61, 0]
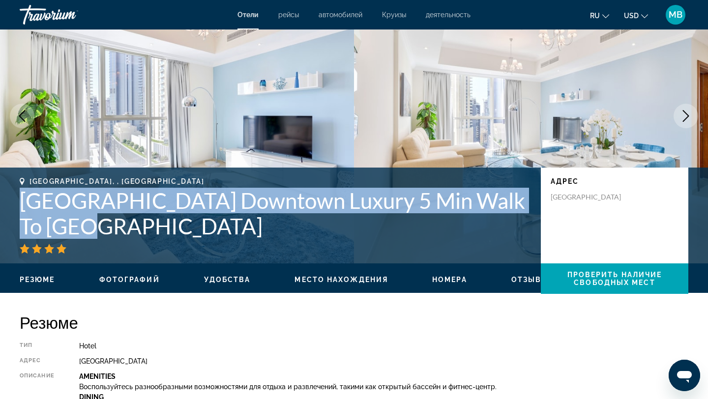
drag, startPoint x: 72, startPoint y: 227, endPoint x: 13, endPoint y: 200, distance: 64.5
click at [13, 200] on div "[GEOGRAPHIC_DATA], , [GEOGRAPHIC_DATA] [GEOGRAPHIC_DATA] Downtown Luxury 5 Min …" at bounding box center [354, 216] width 708 height 76
copy h1 "[GEOGRAPHIC_DATA] Downtown Luxury 5 Min Walk To [GEOGRAPHIC_DATA]"
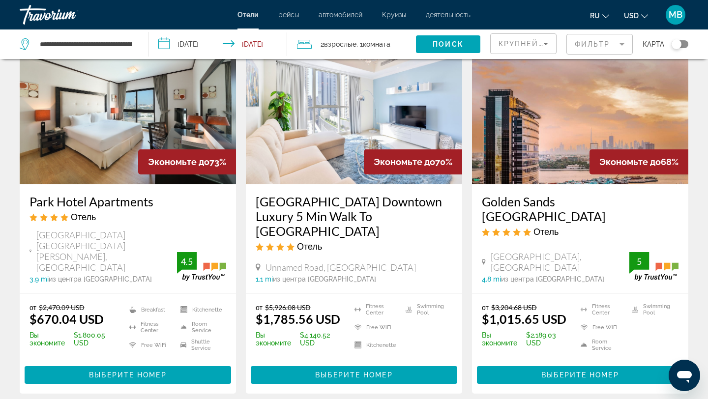
scroll to position [70, 0]
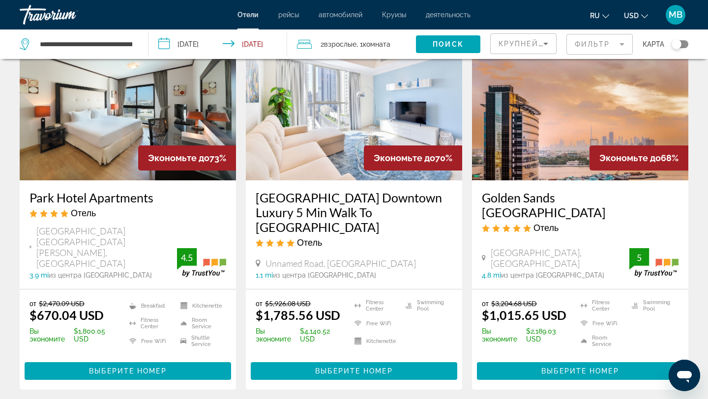
click at [542, 92] on img "Main content" at bounding box center [580, 101] width 216 height 157
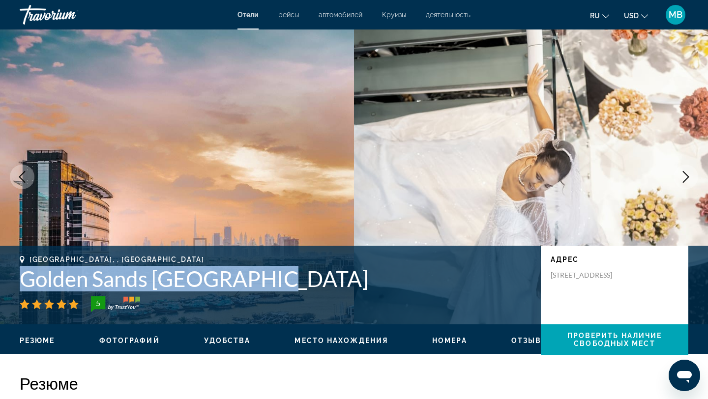
drag, startPoint x: 284, startPoint y: 279, endPoint x: 0, endPoint y: 280, distance: 283.4
click at [0, 280] on div "[GEOGRAPHIC_DATA], , [GEOGRAPHIC_DATA] [GEOGRAPHIC_DATA] [GEOGRAPHIC_DATA] [STR…" at bounding box center [354, 285] width 708 height 59
copy h1 "Golden Sands [GEOGRAPHIC_DATA]"
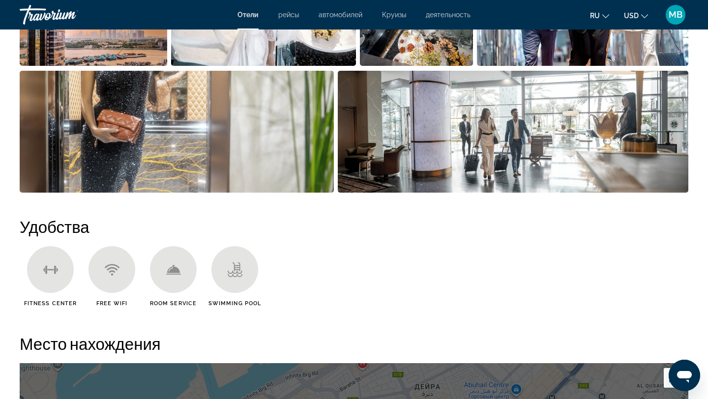
scroll to position [620, 0]
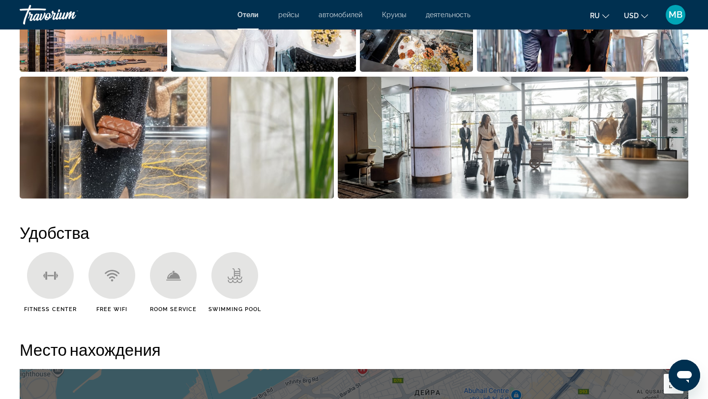
click at [444, 174] on img "Open full-screen image slider" at bounding box center [513, 138] width 351 height 122
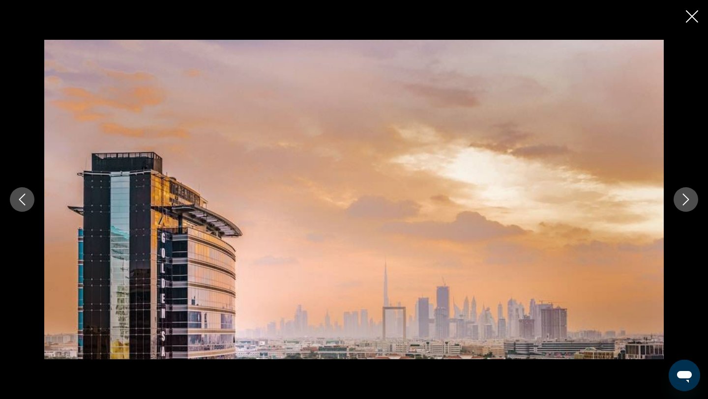
click at [687, 201] on icon "Next image" at bounding box center [686, 200] width 6 height 12
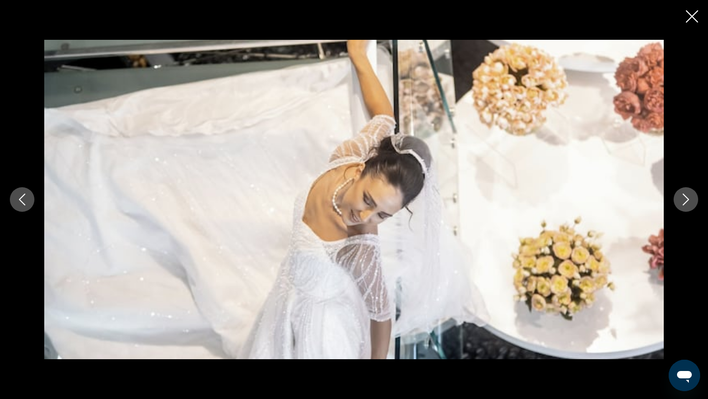
click at [687, 201] on icon "Next image" at bounding box center [686, 200] width 6 height 12
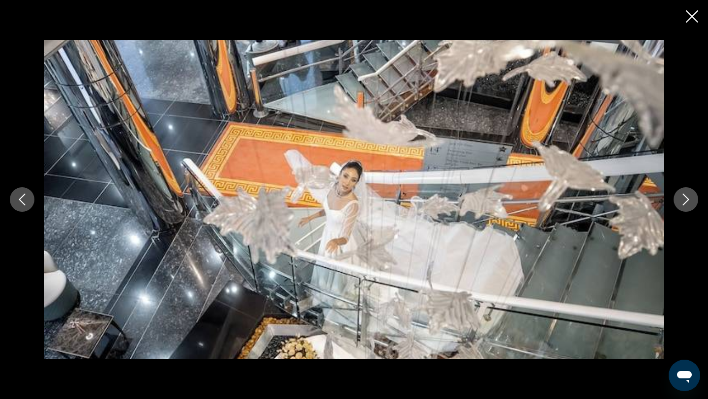
click at [687, 201] on icon "Next image" at bounding box center [686, 200] width 6 height 12
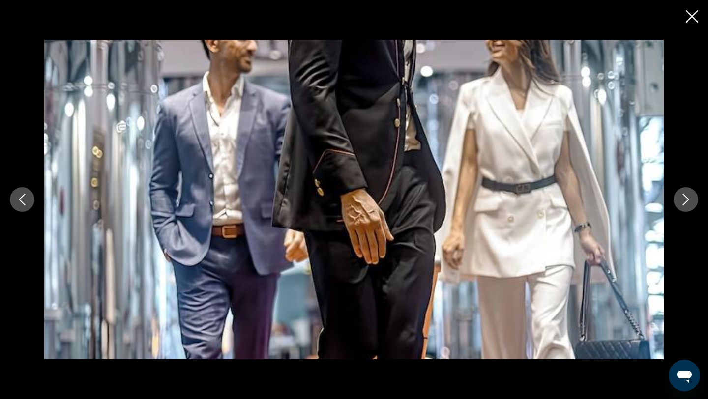
click at [687, 201] on icon "Next image" at bounding box center [686, 200] width 6 height 12
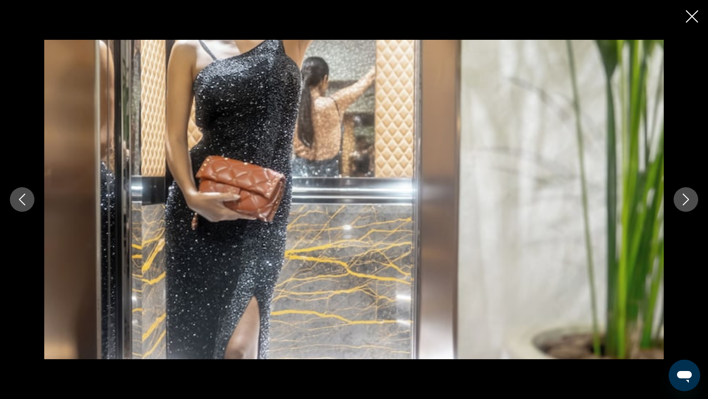
click at [690, 14] on icon "Close slideshow" at bounding box center [692, 16] width 12 height 12
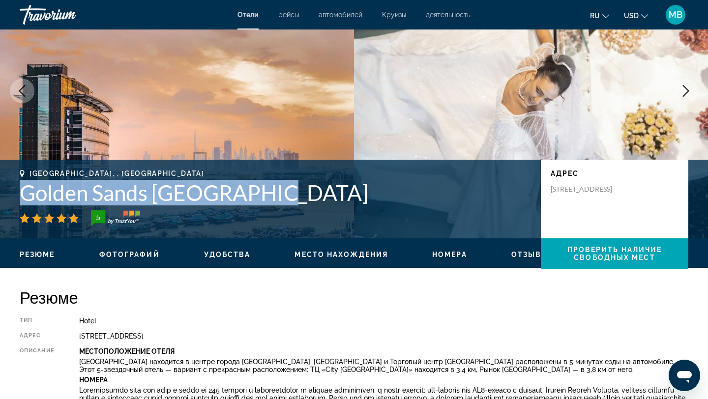
scroll to position [0, 0]
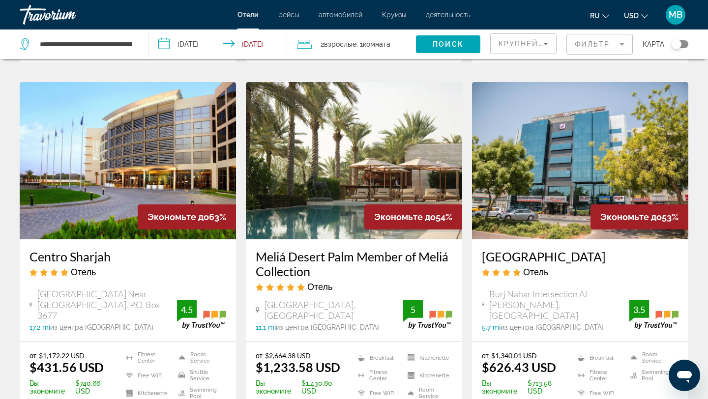
scroll to position [395, 0]
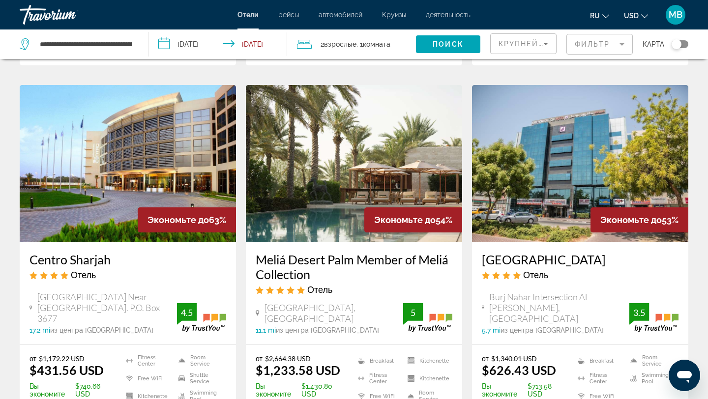
click at [618, 40] on mat-form-field "Фильтр" at bounding box center [600, 44] width 66 height 21
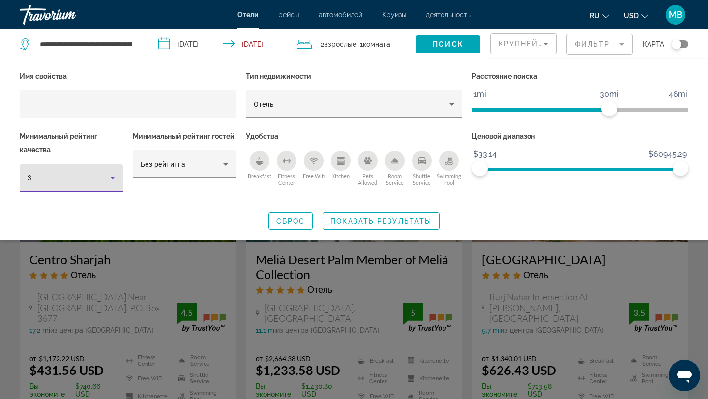
click at [100, 172] on div "3" at bounding box center [69, 178] width 83 height 12
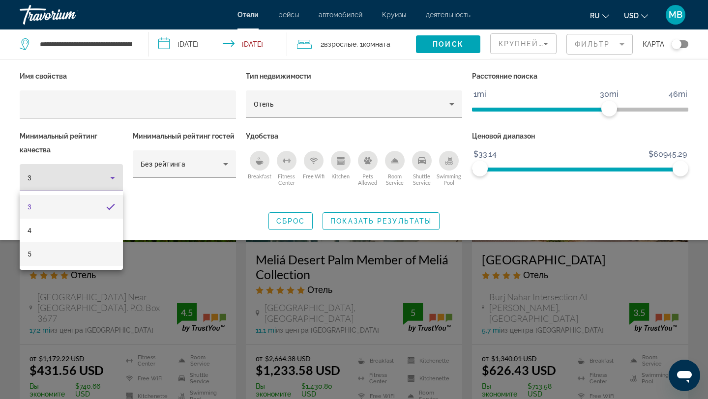
click at [70, 250] on mat-option "5" at bounding box center [71, 255] width 103 height 24
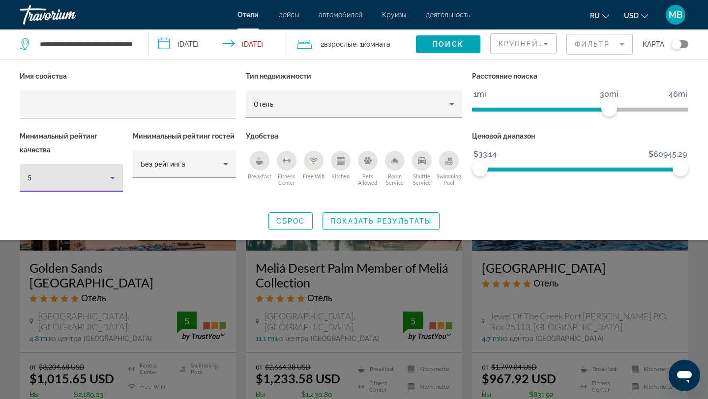
click at [377, 216] on span "Search widget" at bounding box center [381, 222] width 116 height 24
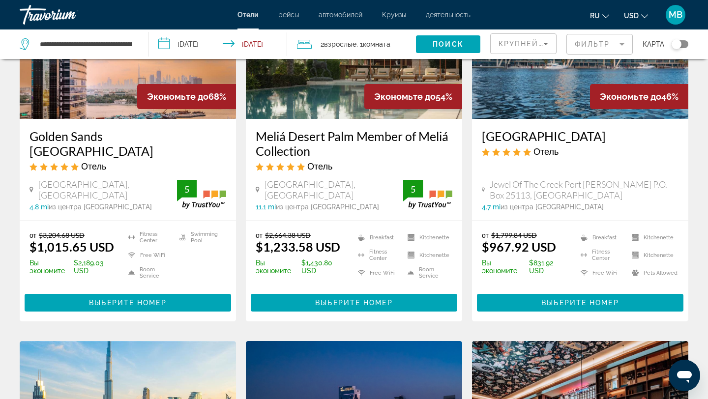
scroll to position [129, 0]
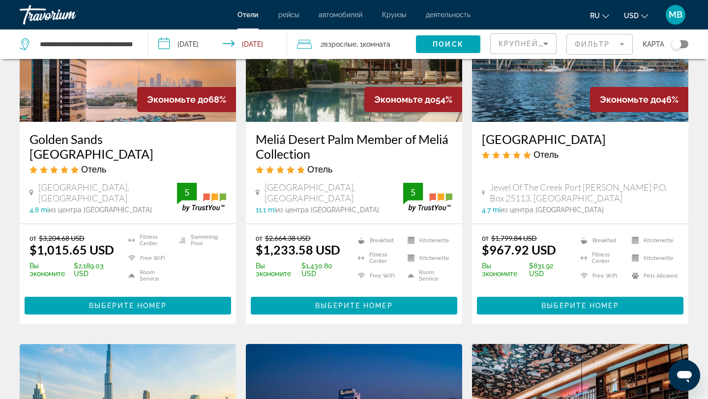
click at [524, 92] on img "Main content" at bounding box center [580, 43] width 216 height 157
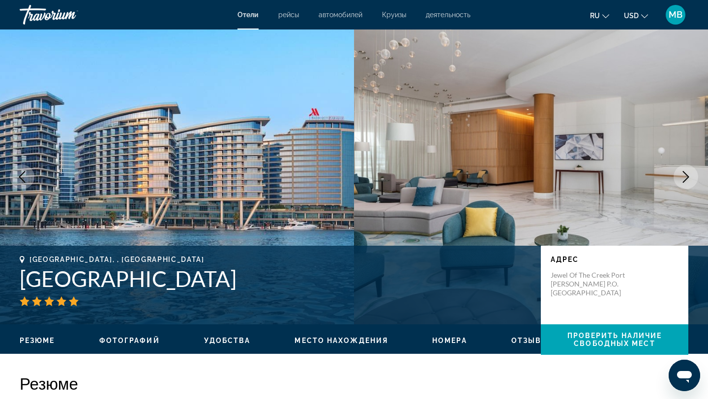
drag, startPoint x: 323, startPoint y: 277, endPoint x: 1, endPoint y: 284, distance: 322.3
click at [1, 284] on div "[GEOGRAPHIC_DATA], , [GEOGRAPHIC_DATA] [GEOGRAPHIC_DATA] адрес [GEOGRAPHIC_DATA…" at bounding box center [354, 285] width 708 height 59
copy h1 "[GEOGRAPHIC_DATA]"
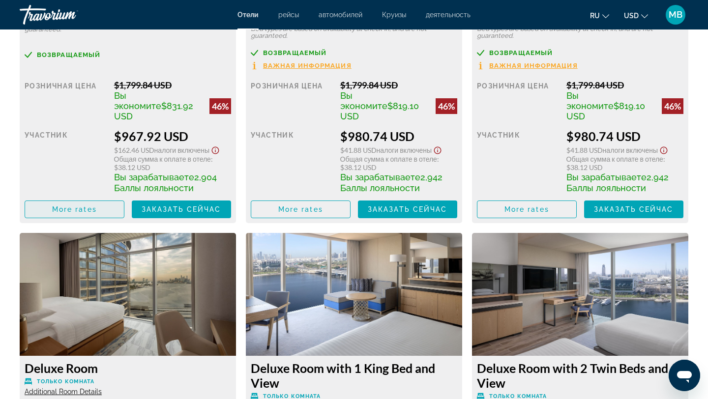
scroll to position [1562, 0]
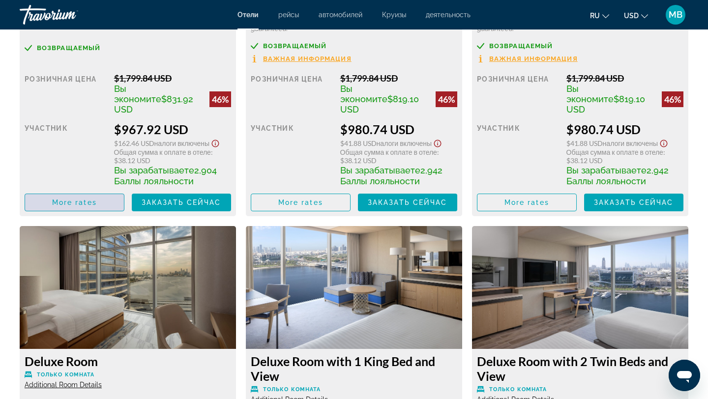
click at [103, 193] on span "Main content" at bounding box center [74, 203] width 99 height 24
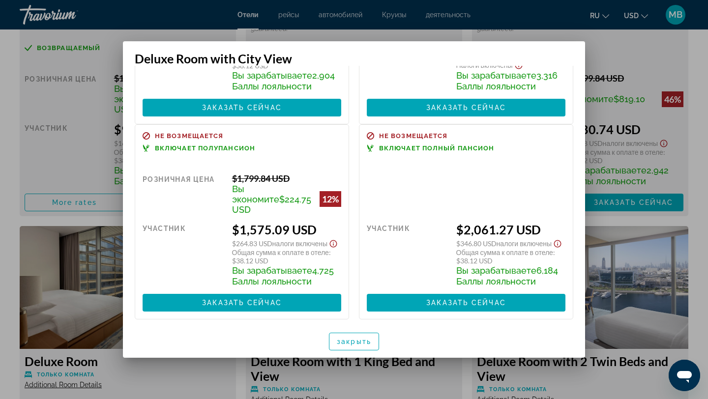
scroll to position [0, 0]
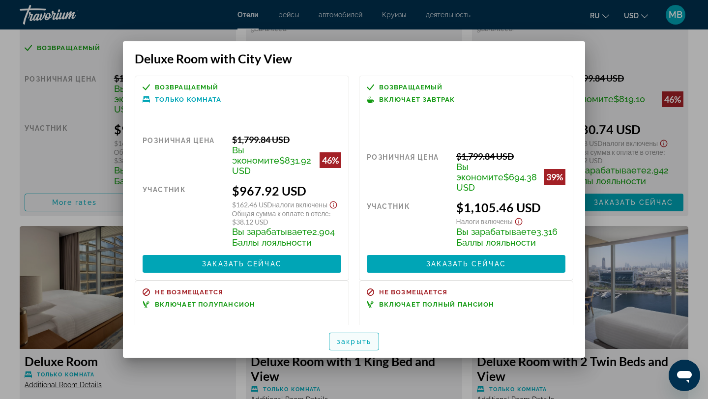
click at [359, 342] on span "закрыть" at bounding box center [354, 342] width 34 height 8
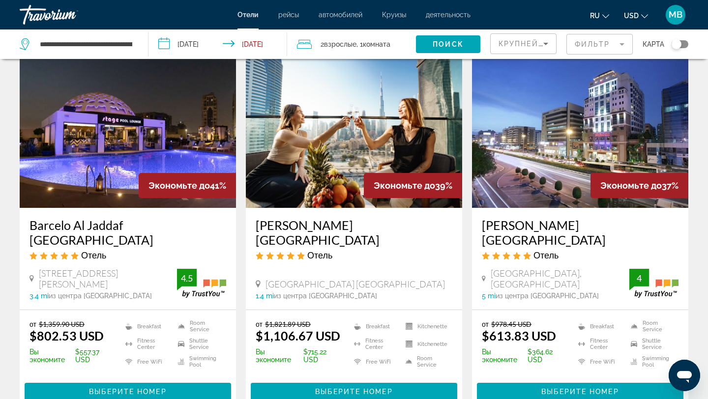
scroll to position [812, 0]
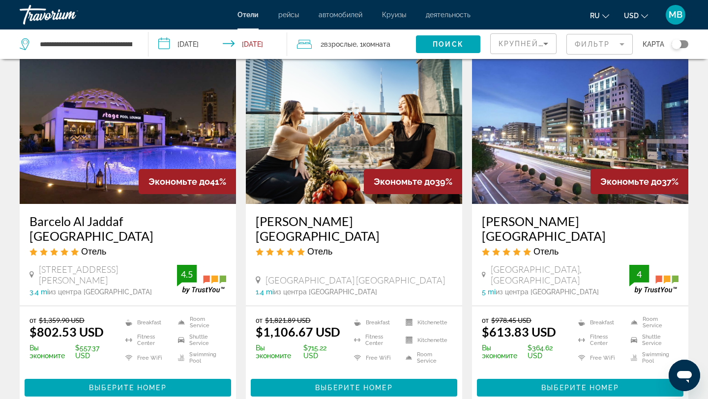
click at [686, 44] on div "Toggle map" at bounding box center [680, 44] width 17 height 8
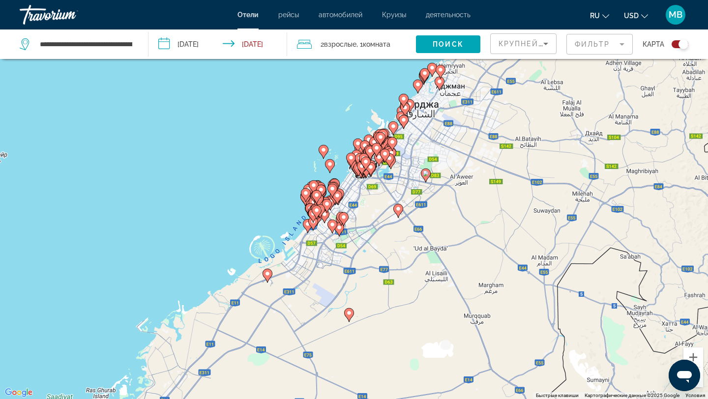
click at [325, 148] on image "Main content" at bounding box center [324, 150] width 6 height 6
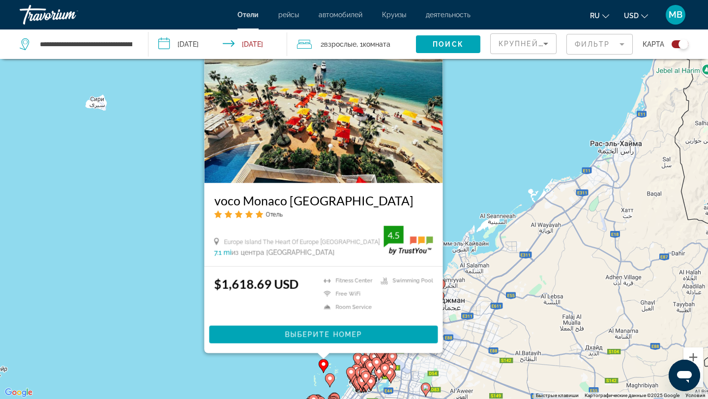
click at [481, 139] on div "Чтобы активировать перетаскивание с помощью клавиатуры, нажмите Alt + Ввод. Пос…" at bounding box center [354, 199] width 708 height 399
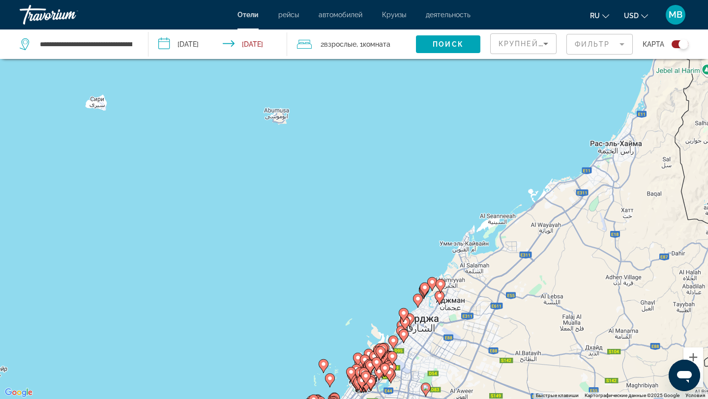
click at [426, 287] on image "Main content" at bounding box center [425, 288] width 6 height 6
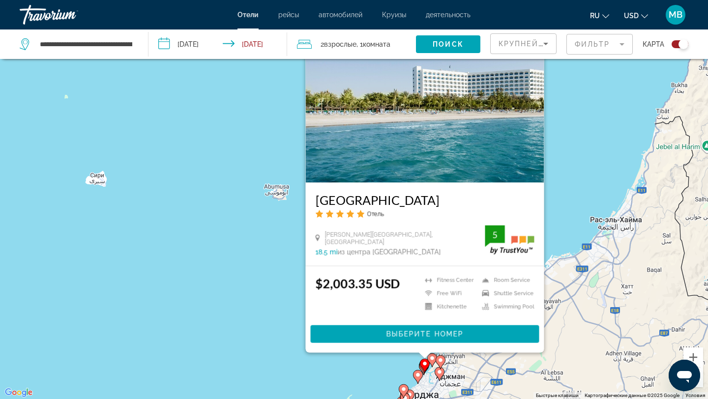
click at [580, 122] on div "Чтобы активировать перетаскивание с помощью клавиатуры, нажмите Alt + Ввод. Пос…" at bounding box center [354, 199] width 708 height 399
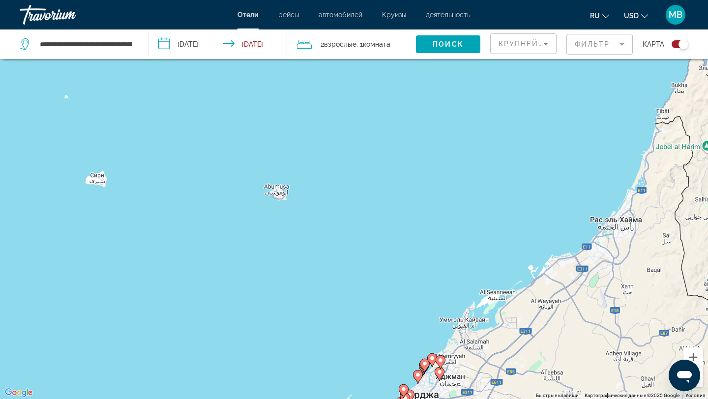
click at [432, 356] on icon "Main content" at bounding box center [432, 360] width 9 height 13
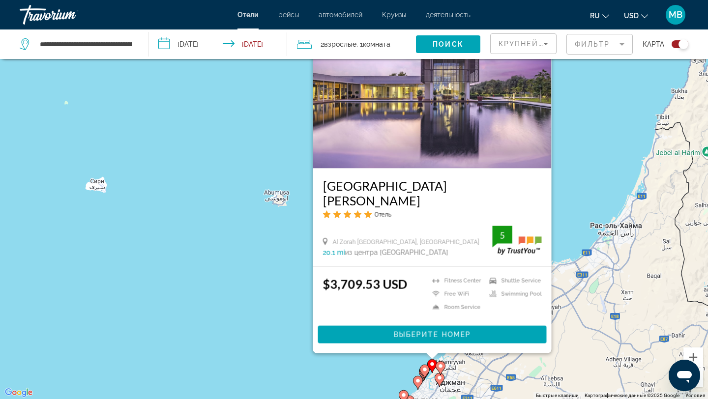
click at [585, 128] on div "Чтобы активировать перетаскивание с помощью клавиатуры, нажмите Alt + Ввод. Пос…" at bounding box center [354, 199] width 708 height 399
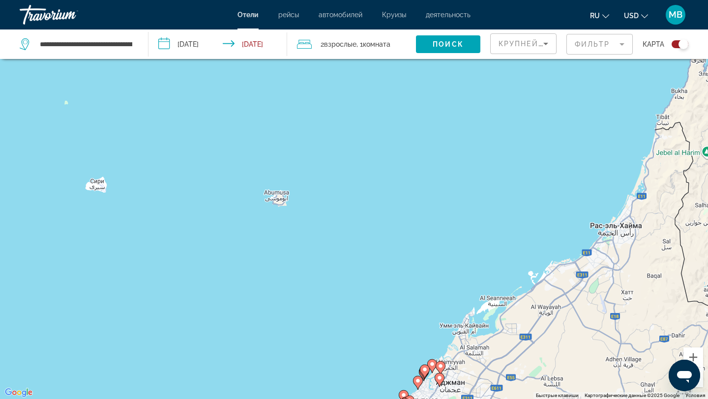
scroll to position [31, 0]
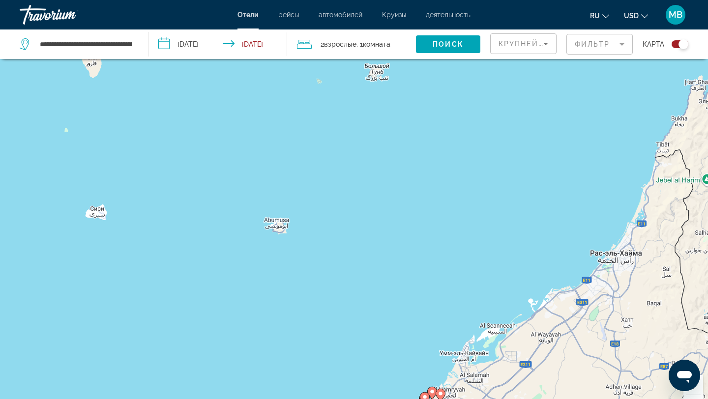
click at [292, 16] on span "рейсы" at bounding box center [288, 15] width 21 height 8
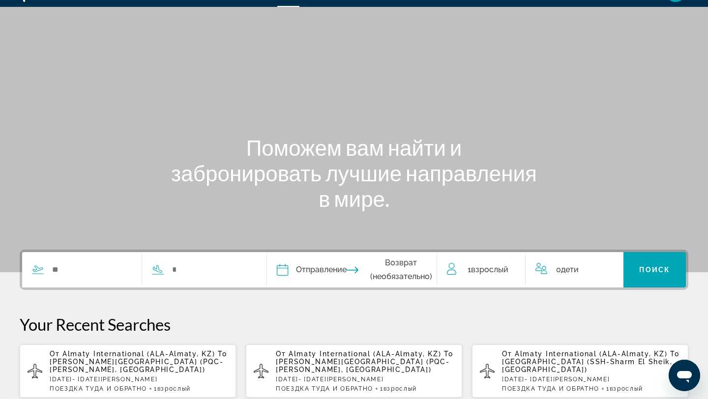
scroll to position [24, 0]
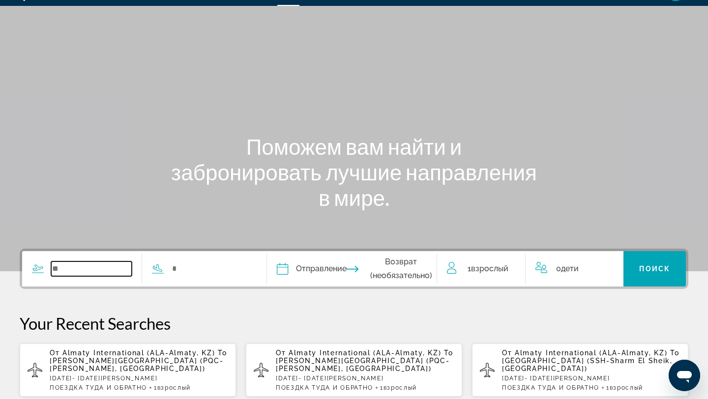
click at [98, 270] on input "Search widget" at bounding box center [91, 269] width 81 height 15
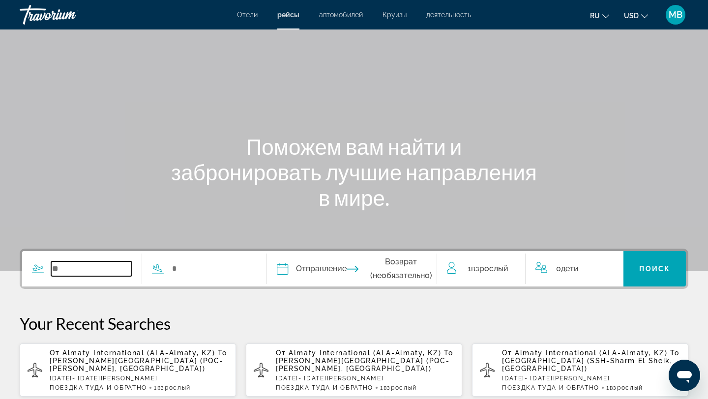
scroll to position [51, 0]
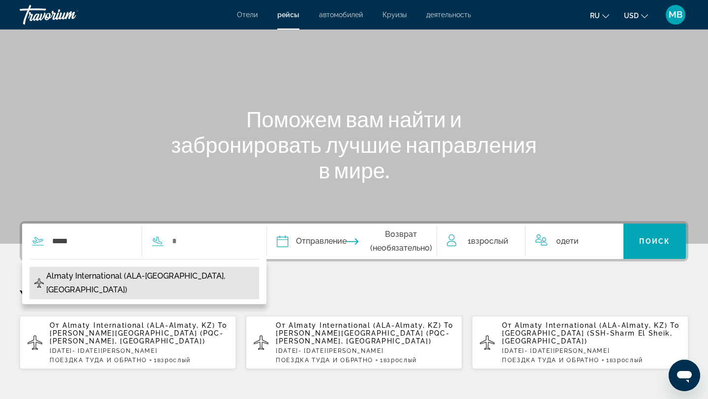
click at [117, 278] on span "Almaty International (ALA-[GEOGRAPHIC_DATA], [GEOGRAPHIC_DATA])" at bounding box center [150, 284] width 208 height 28
type input "**********"
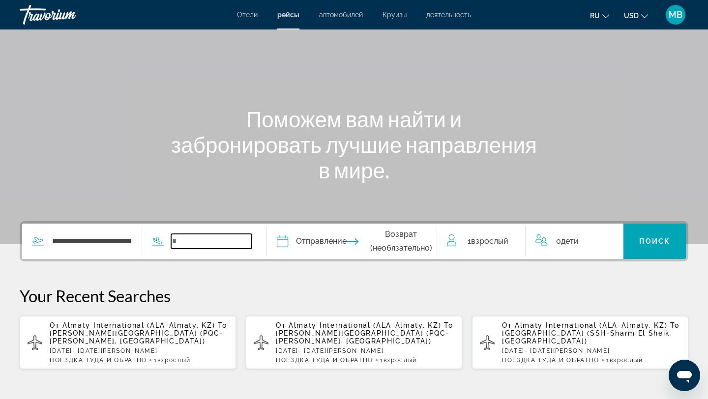
click at [220, 242] on input "Search widget" at bounding box center [211, 241] width 81 height 15
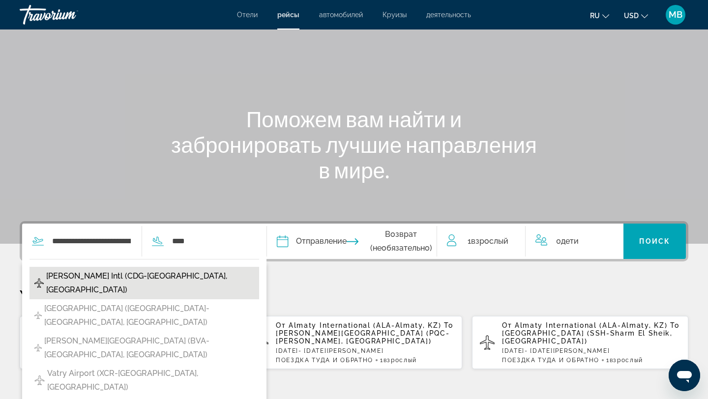
click at [194, 276] on span "[PERSON_NAME] Intl (CDG-[GEOGRAPHIC_DATA], [GEOGRAPHIC_DATA])" at bounding box center [150, 284] width 208 height 28
type input "**********"
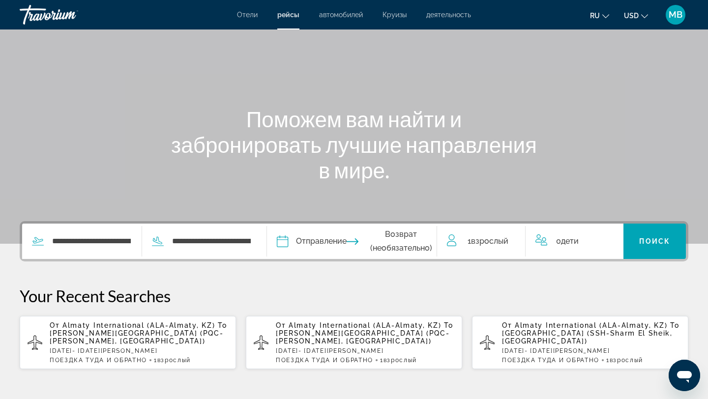
click at [343, 242] on input "Depart date" at bounding box center [317, 243] width 84 height 38
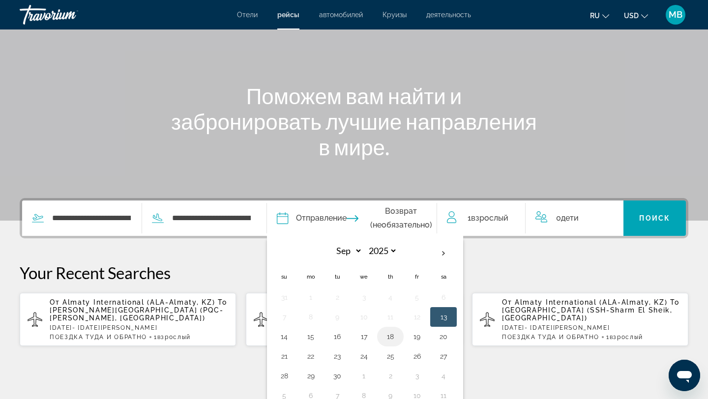
scroll to position [83, 0]
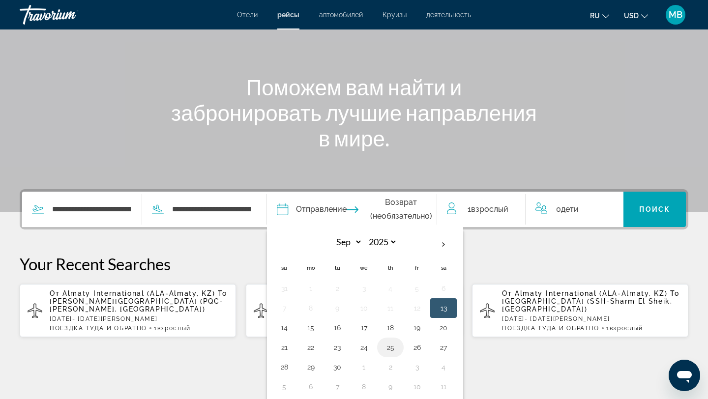
click at [399, 349] on button "25" at bounding box center [391, 348] width 16 height 14
type input "**********"
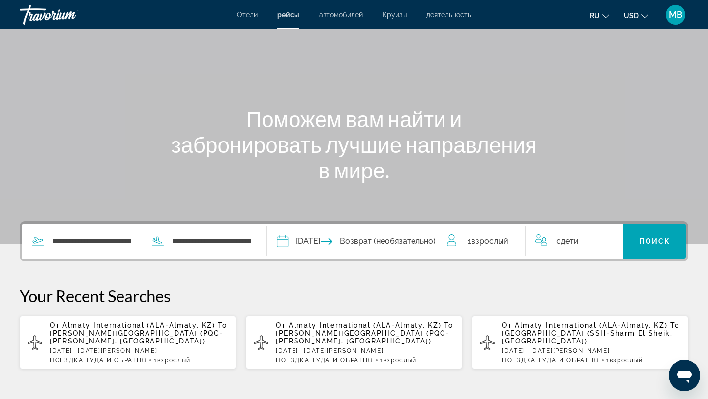
click at [412, 244] on input "Return date" at bounding box center [399, 243] width 84 height 38
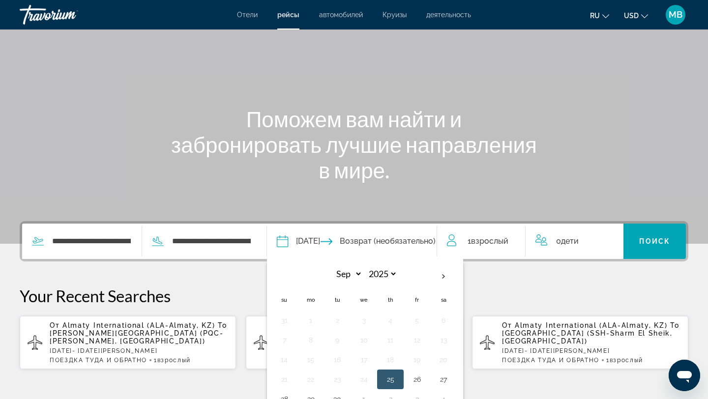
click at [501, 273] on div "**********" at bounding box center [354, 295] width 708 height 149
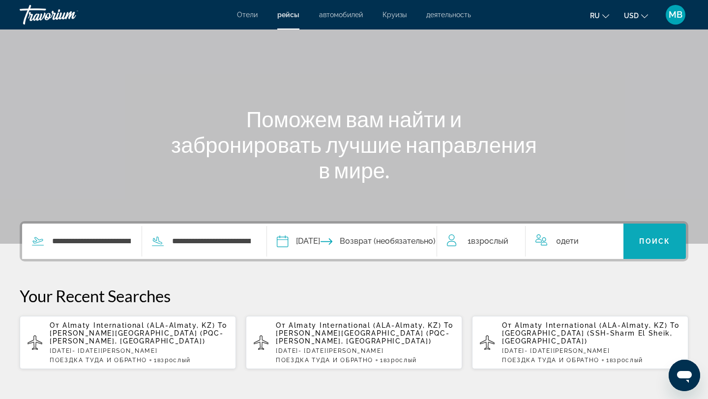
click at [667, 241] on span "Поиск" at bounding box center [655, 242] width 31 height 8
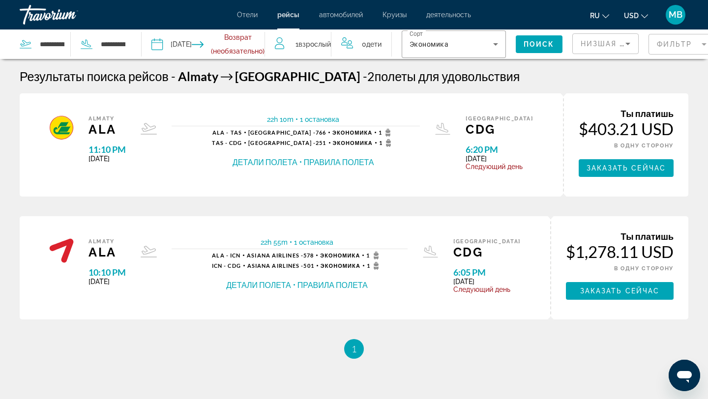
click at [345, 15] on span "автомобилей" at bounding box center [341, 15] width 44 height 8
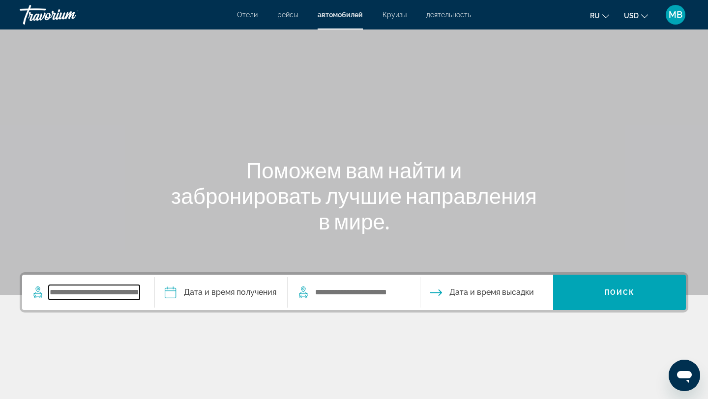
click at [118, 293] on input "Search widget" at bounding box center [94, 292] width 91 height 15
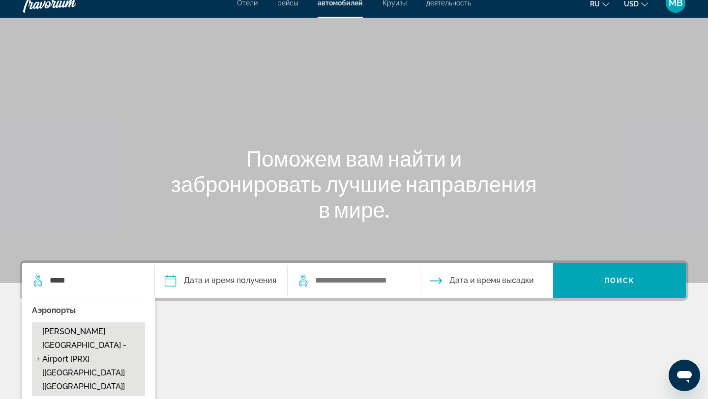
click at [99, 334] on span "[PERSON_NAME][GEOGRAPHIC_DATA] - Airport [PRX] [[GEOGRAPHIC_DATA]] [[GEOGRAPHIC…" at bounding box center [91, 359] width 98 height 69
type input "**********"
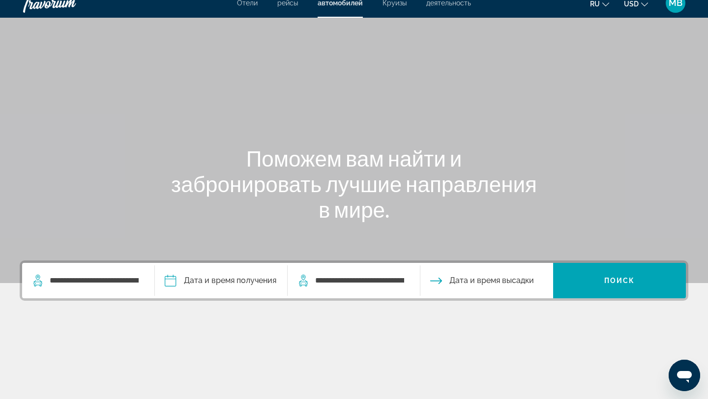
click at [228, 281] on input "Pickup date" at bounding box center [221, 282] width 137 height 38
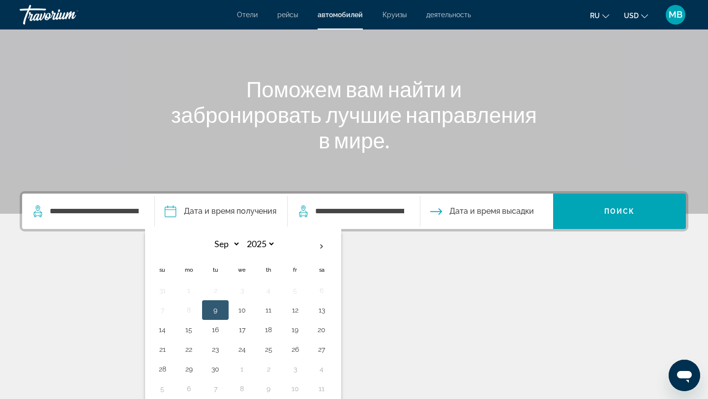
scroll to position [89, 0]
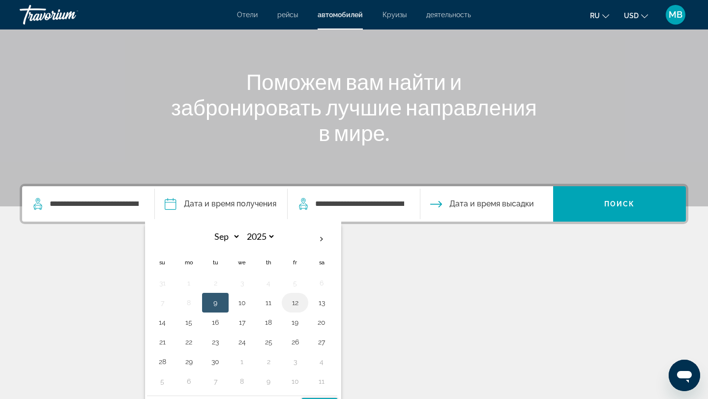
click at [300, 304] on button "12" at bounding box center [295, 303] width 16 height 14
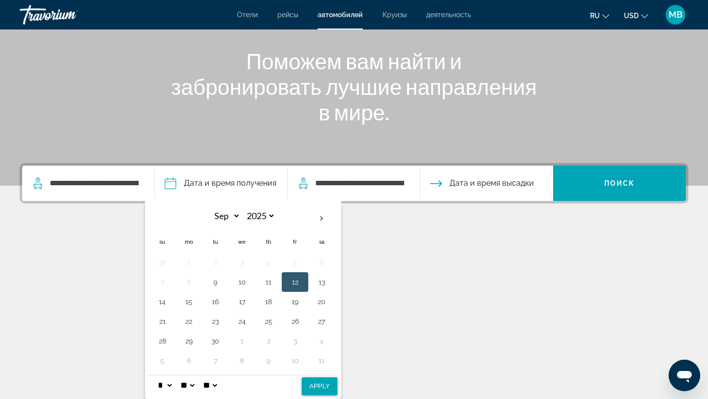
click at [319, 379] on button "Apply" at bounding box center [319, 387] width 35 height 18
type input "**********"
select select "*"
select select "**"
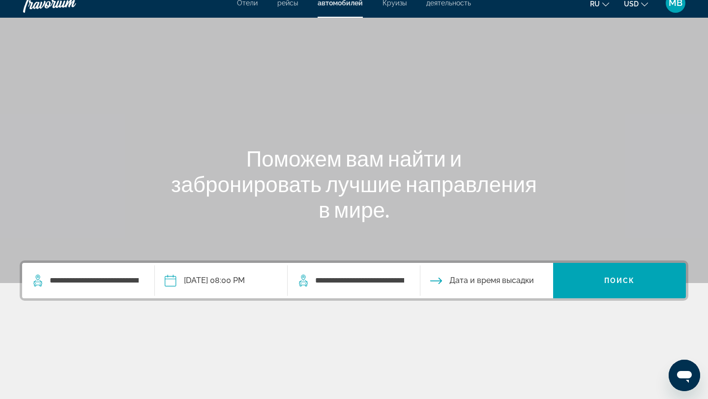
scroll to position [12, 0]
click at [372, 282] on input "**********" at bounding box center [359, 281] width 91 height 15
click at [504, 279] on input "Drop-off date" at bounding box center [486, 282] width 137 height 38
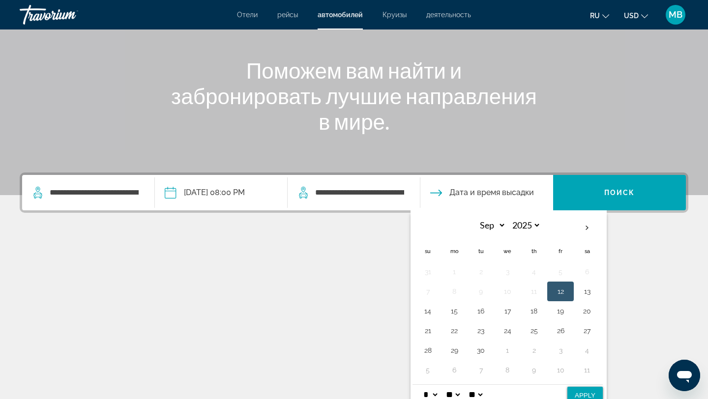
scroll to position [105, 0]
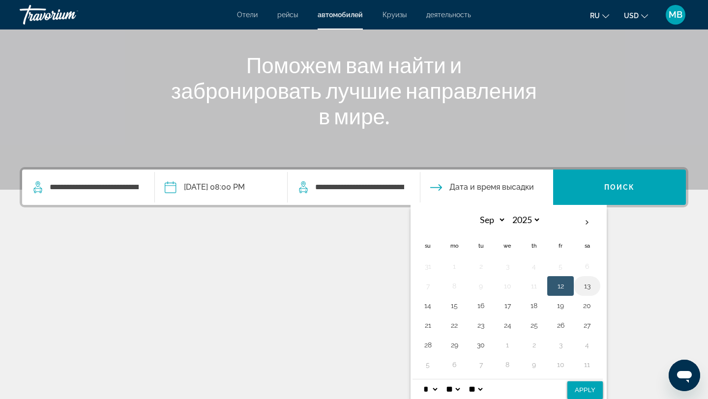
click at [588, 287] on button "13" at bounding box center [588, 286] width 16 height 14
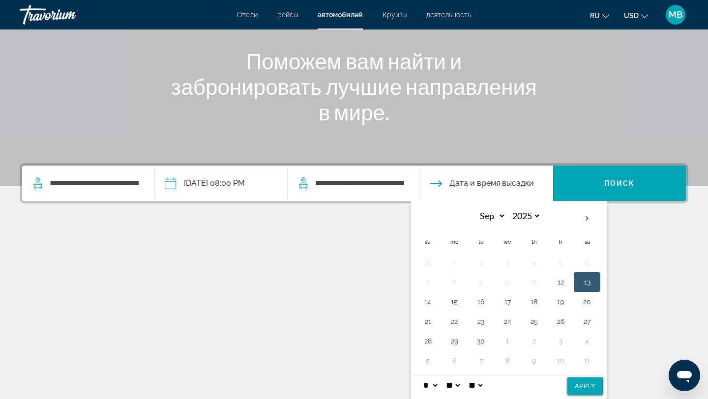
click at [583, 389] on button "Apply" at bounding box center [585, 387] width 35 height 18
type input "**********"
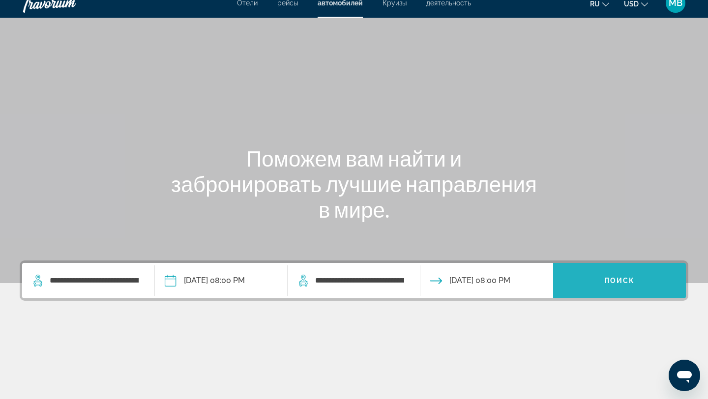
click at [605, 282] on span "Поиск" at bounding box center [620, 281] width 31 height 8
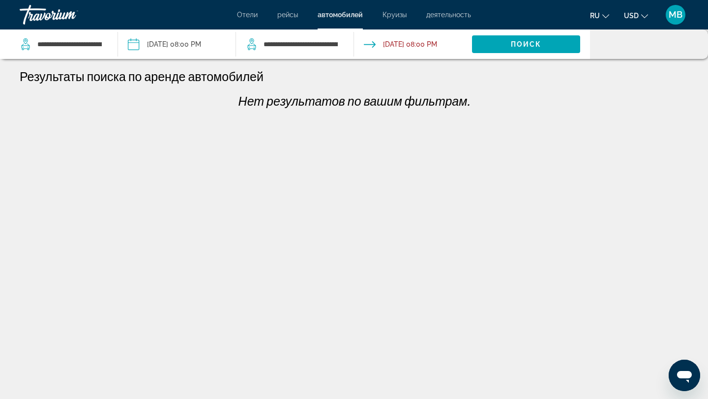
click at [400, 14] on span "Круизы" at bounding box center [395, 15] width 24 height 8
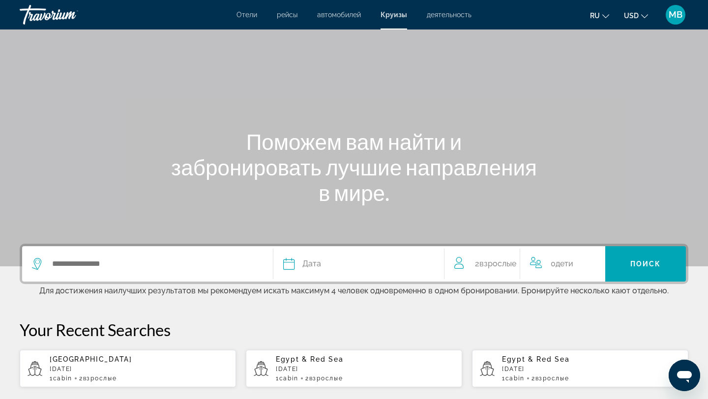
scroll to position [47, 0]
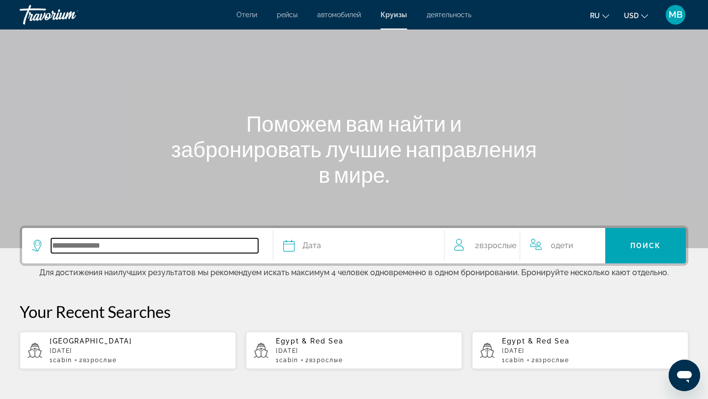
click at [142, 249] on input "Search widget" at bounding box center [154, 246] width 207 height 15
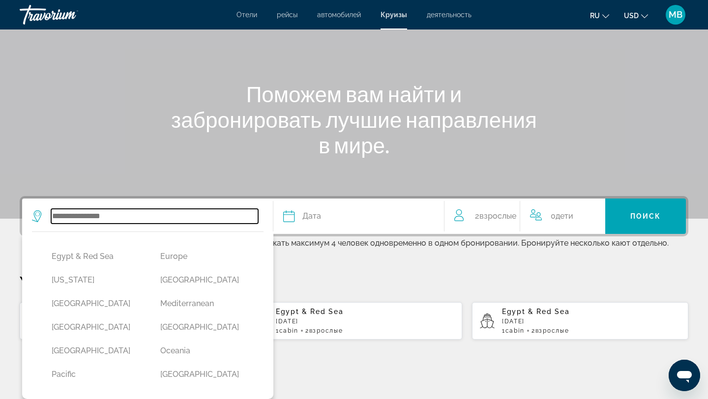
scroll to position [170, 0]
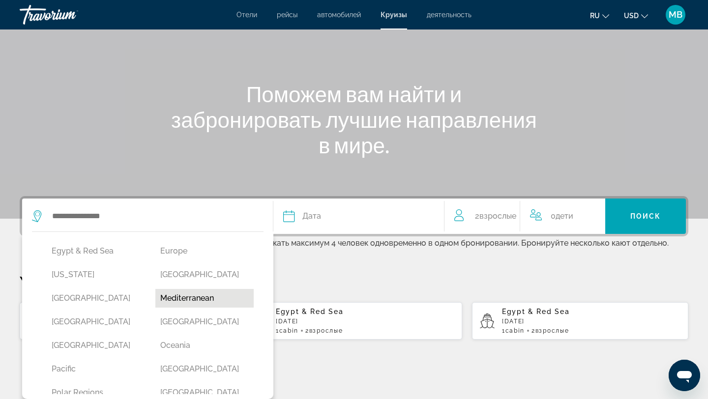
click at [228, 300] on button "Mediterranean" at bounding box center [204, 298] width 99 height 19
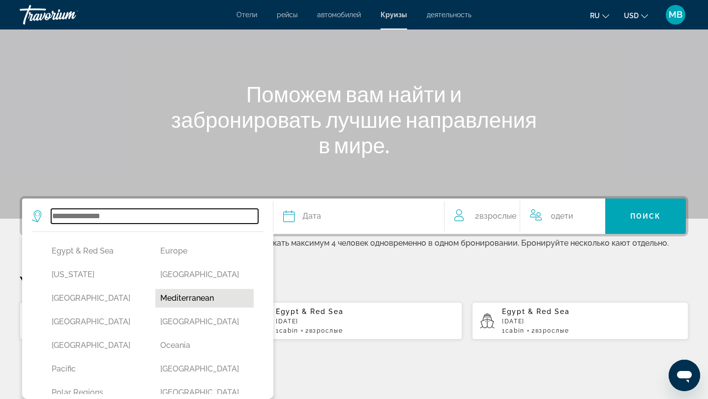
type input "**********"
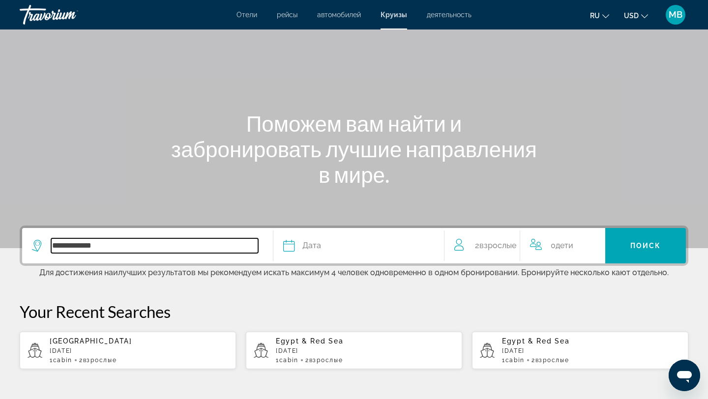
scroll to position [47, 0]
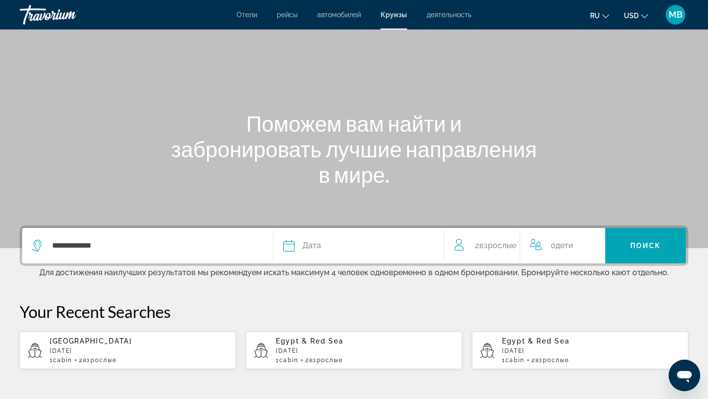
click at [329, 245] on div "Дата" at bounding box center [358, 246] width 151 height 14
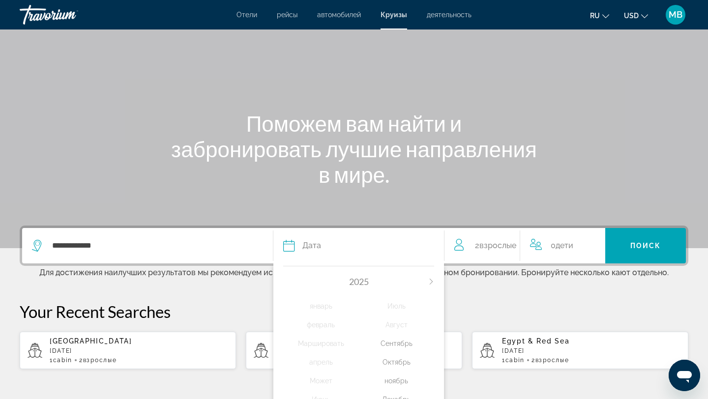
scroll to position [66, 0]
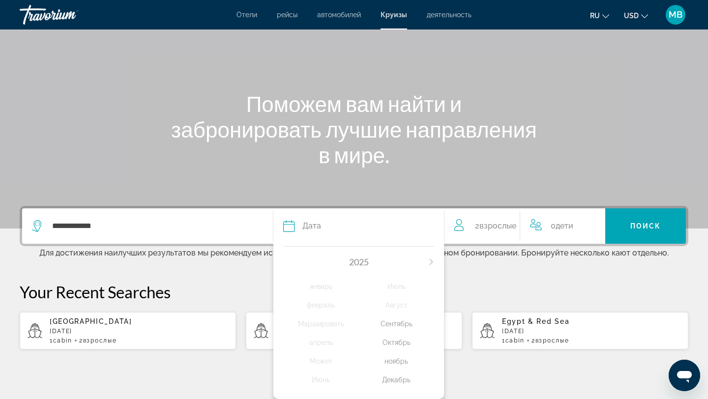
click at [402, 341] on div "Октябрь" at bounding box center [396, 343] width 75 height 18
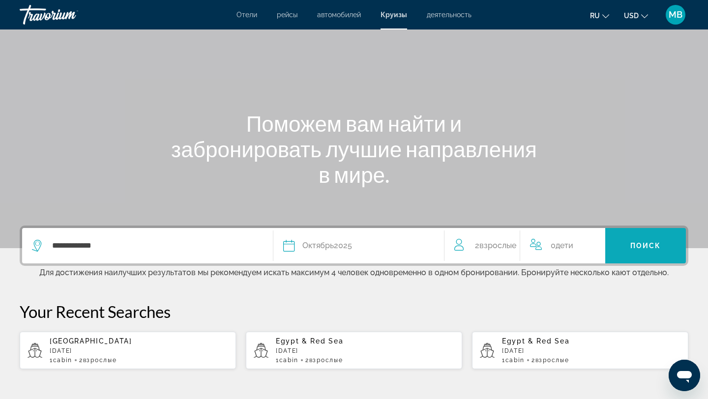
click at [641, 241] on span "Search widget" at bounding box center [646, 246] width 81 height 24
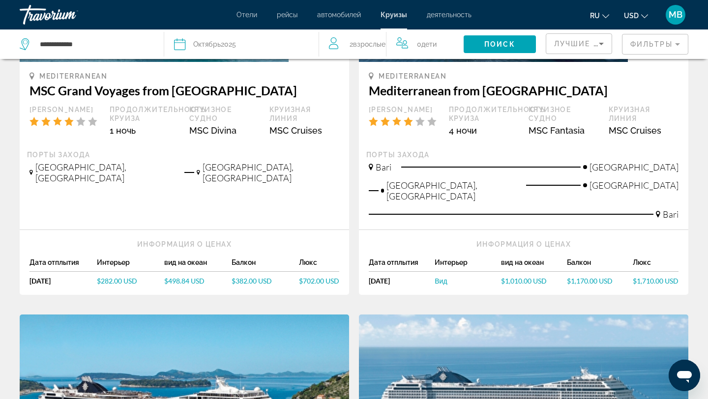
scroll to position [110, 0]
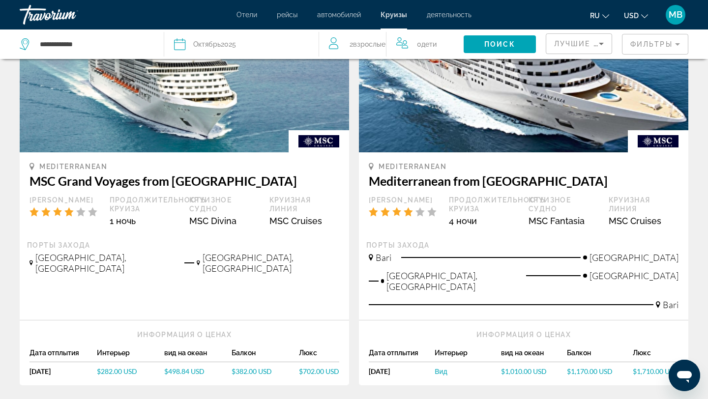
click at [656, 44] on mat-form-field "Фильтры" at bounding box center [655, 44] width 66 height 21
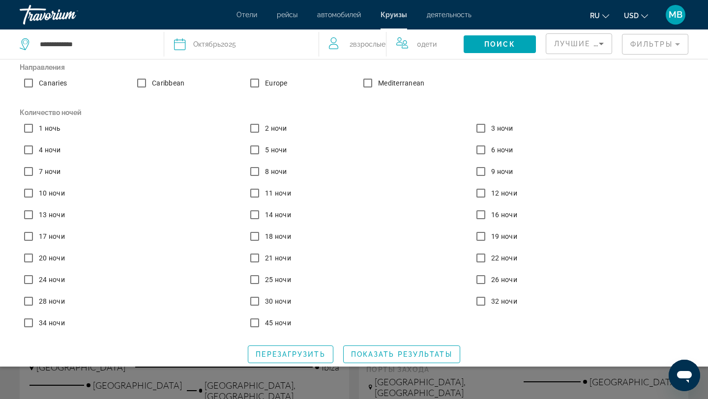
scroll to position [107, 0]
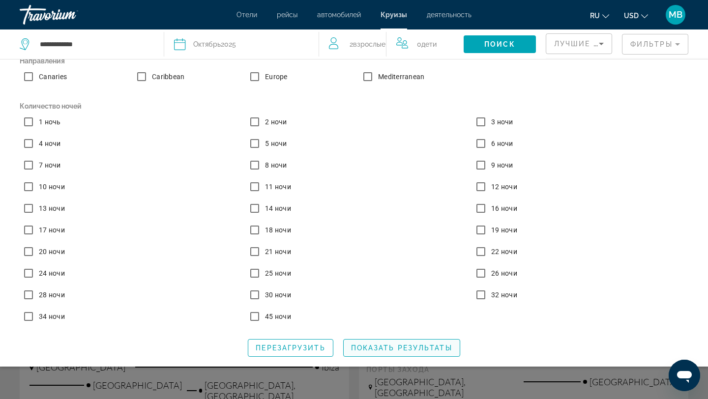
click at [418, 344] on span "Показать результаты" at bounding box center [401, 348] width 101 height 8
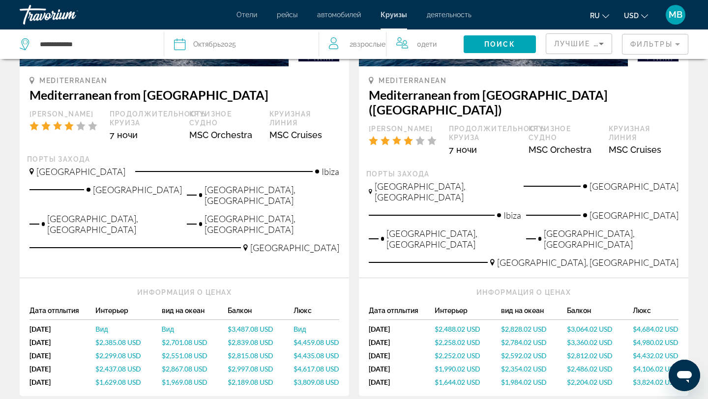
scroll to position [201, 0]
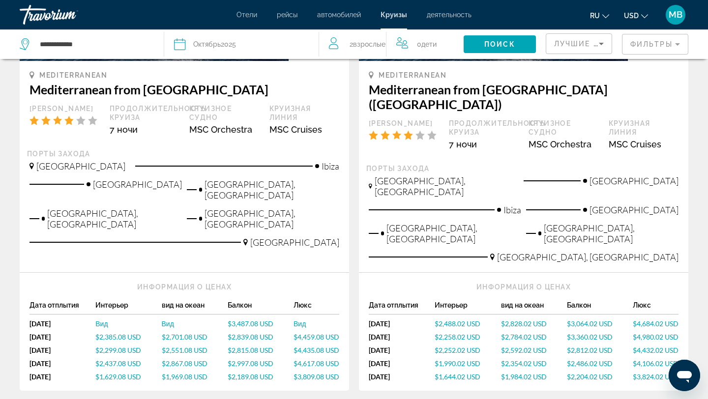
click at [118, 333] on span "$2,385.08 USD" at bounding box center [118, 337] width 46 height 8
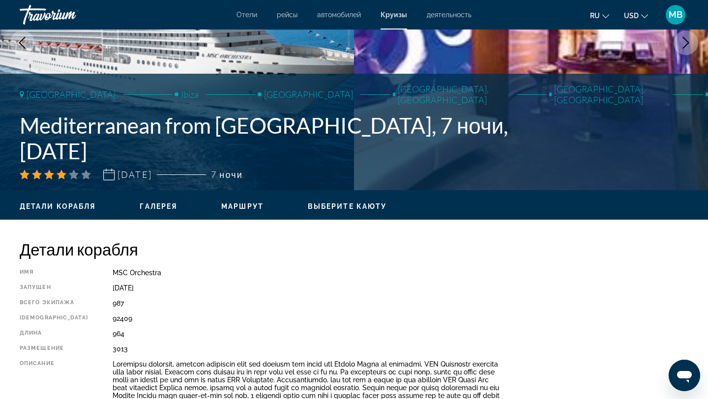
scroll to position [141, 0]
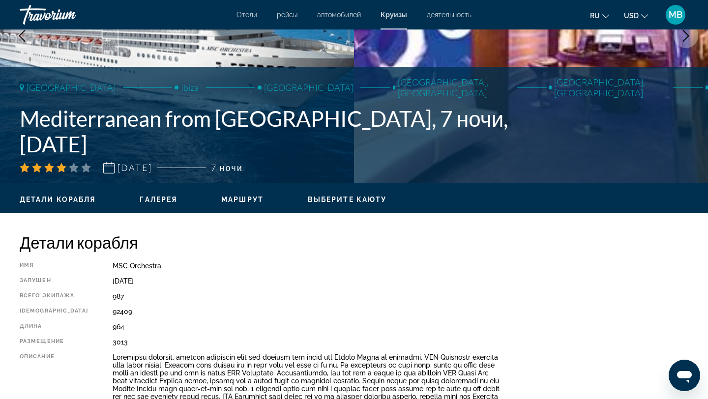
click at [79, 199] on span "Детали корабля" at bounding box center [58, 200] width 76 height 8
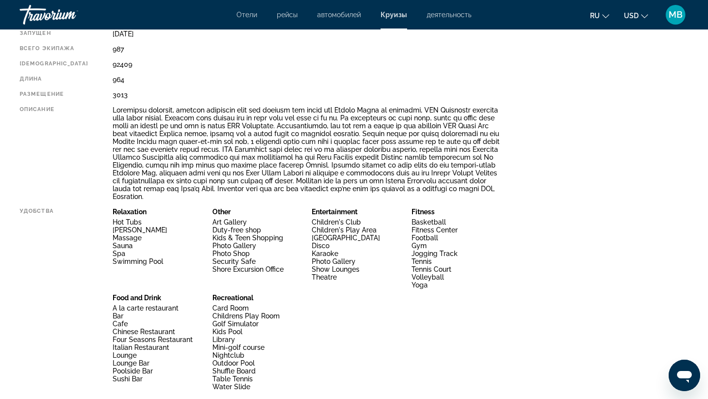
scroll to position [389, 0]
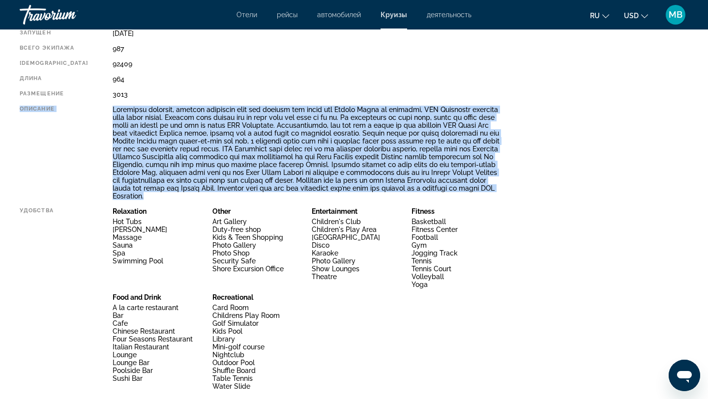
drag, startPoint x: 393, startPoint y: 185, endPoint x: 247, endPoint y: 88, distance: 175.2
click at [128, 93] on div "Имя MSC Orchestra Запущен [DATE] Всего экипажа 987 Тоннаж 92409 Длина 964 Разме…" at bounding box center [261, 204] width 482 height 381
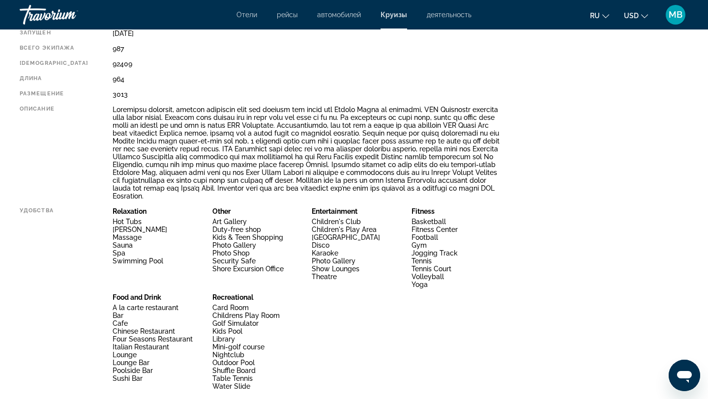
click at [251, 72] on div "Имя MSC Orchestra Запущен [DATE] Всего экипажа 987 Тоннаж 92409 Длина 964 Разме…" at bounding box center [261, 204] width 482 height 381
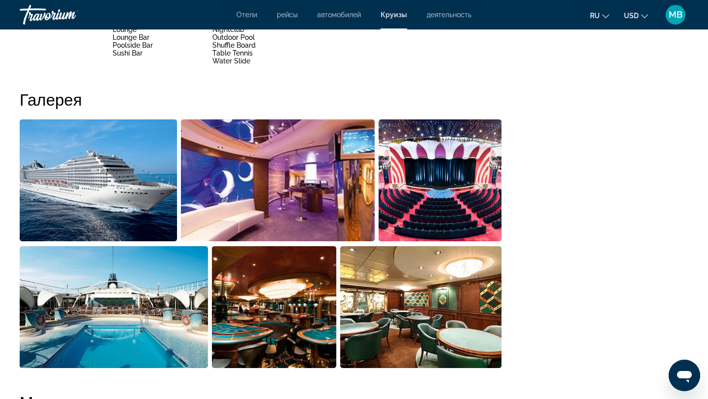
scroll to position [730, 0]
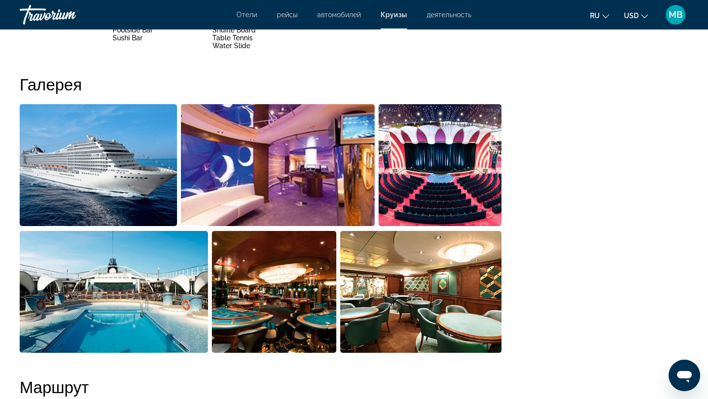
click at [120, 146] on img "Open full-screen image slider" at bounding box center [98, 165] width 157 height 122
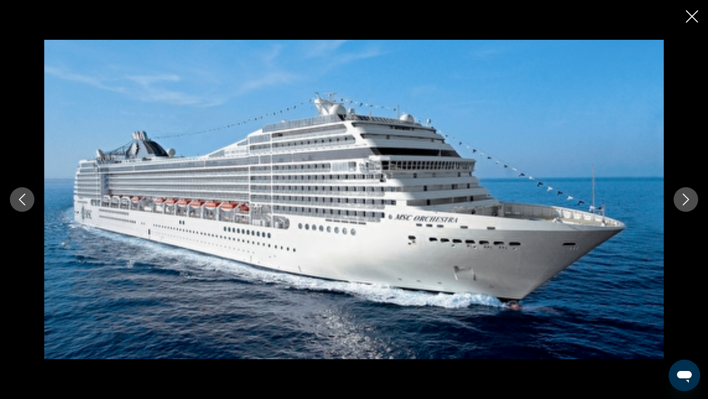
click at [681, 199] on icon "Next image" at bounding box center [686, 200] width 12 height 12
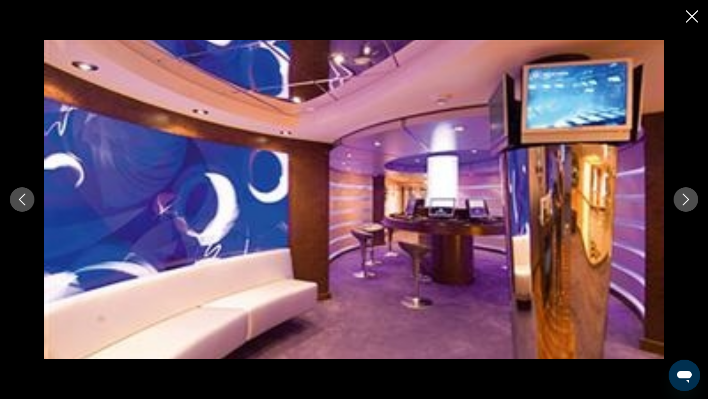
click at [681, 199] on icon "Next image" at bounding box center [686, 200] width 12 height 12
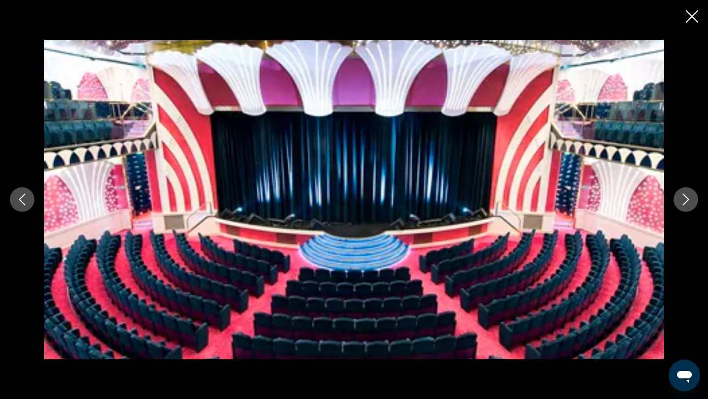
click at [681, 199] on icon "Next image" at bounding box center [686, 200] width 12 height 12
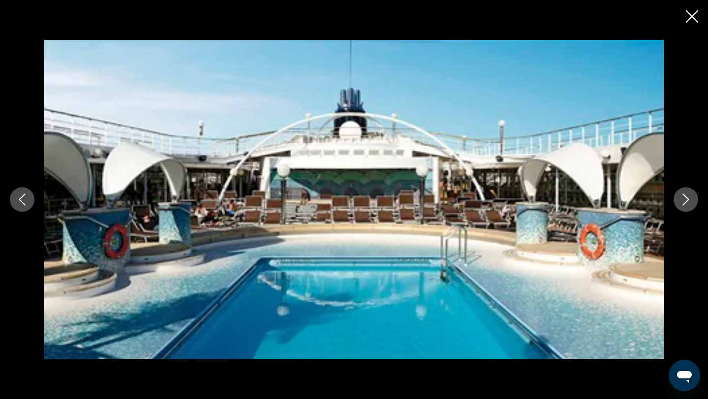
click at [681, 199] on icon "Next image" at bounding box center [686, 200] width 12 height 12
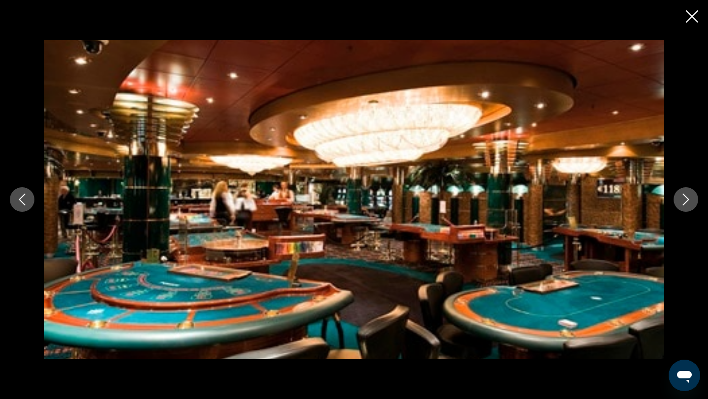
click at [681, 199] on icon "Next image" at bounding box center [686, 200] width 12 height 12
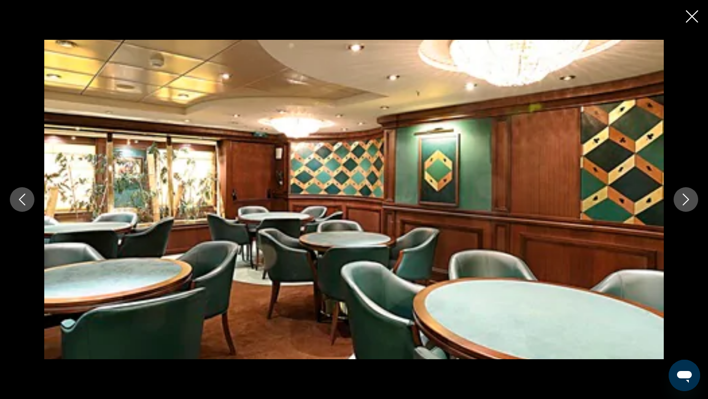
click at [692, 15] on icon "Close slideshow" at bounding box center [692, 16] width 12 height 12
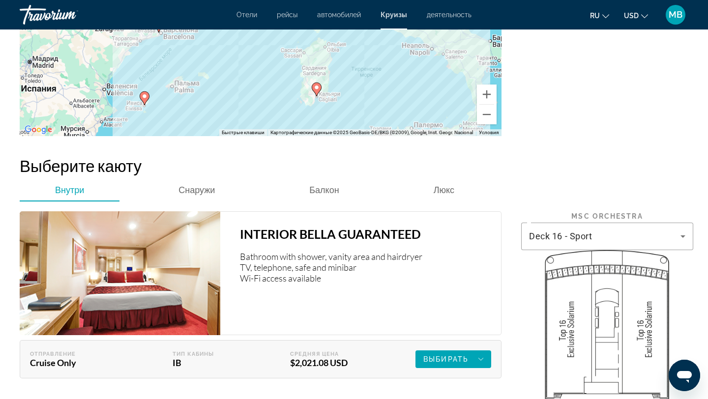
scroll to position [1404, 0]
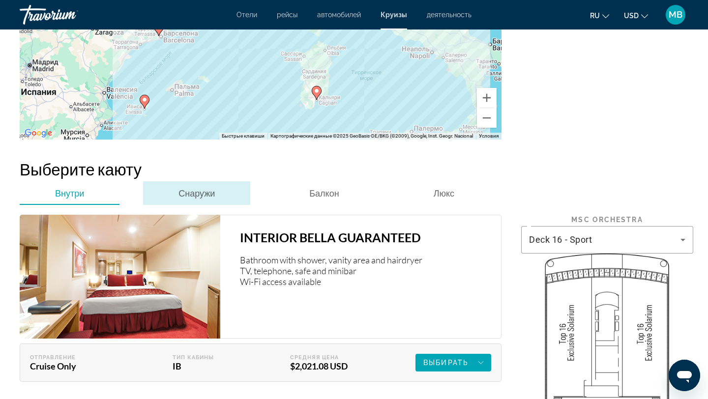
click at [193, 188] on span "Снаружи" at bounding box center [197, 193] width 36 height 11
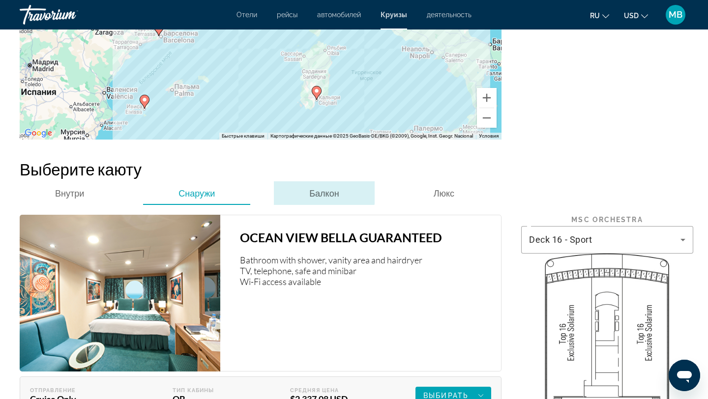
click at [319, 188] on span "Балкон" at bounding box center [324, 193] width 30 height 11
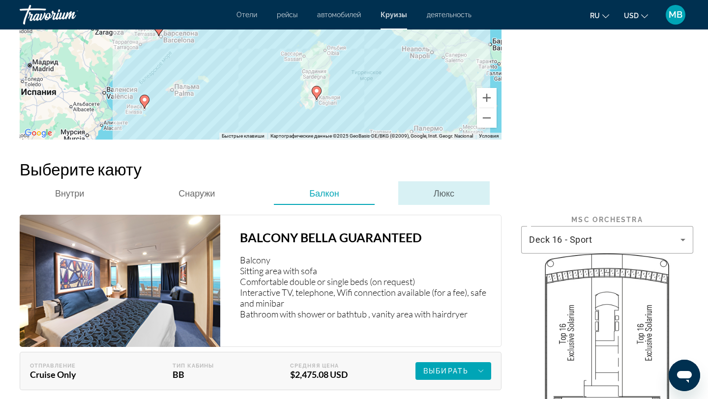
click at [425, 182] on div "Люкс" at bounding box center [445, 194] width 92 height 24
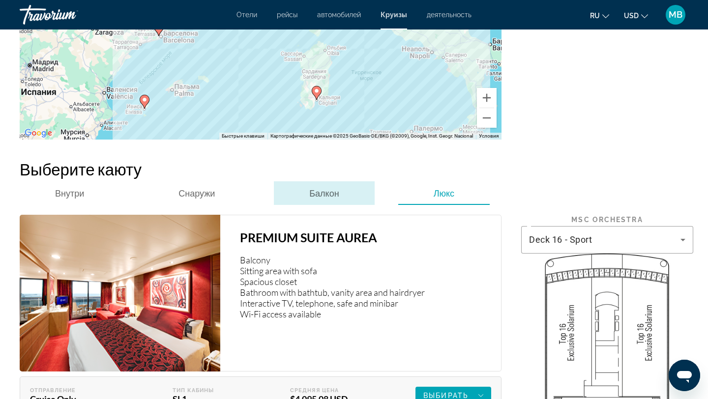
click at [326, 188] on span "Балкон" at bounding box center [324, 193] width 30 height 11
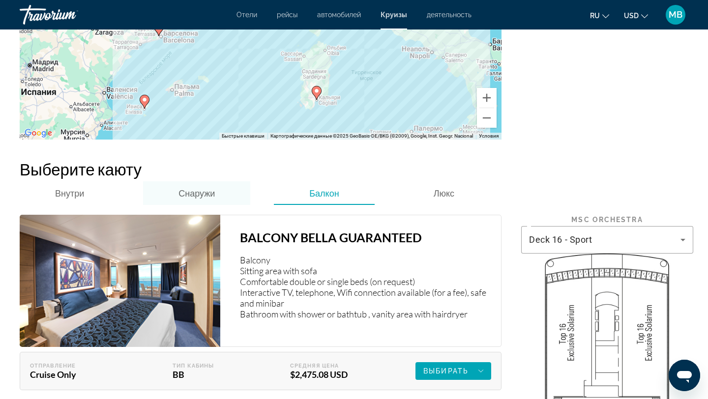
click at [211, 188] on span "Снаружи" at bounding box center [197, 193] width 36 height 11
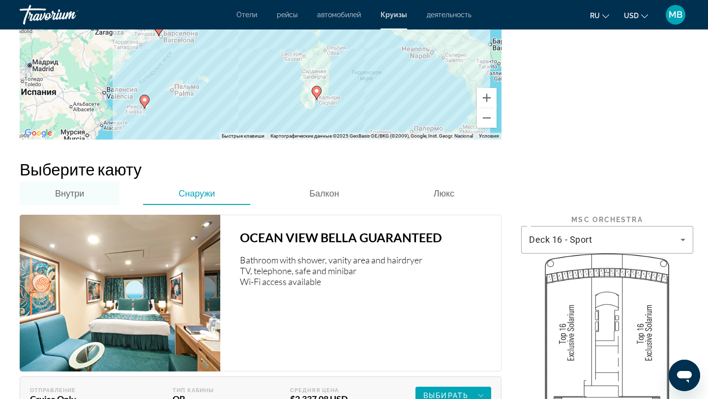
click at [91, 182] on div "Внутри" at bounding box center [70, 194] width 100 height 24
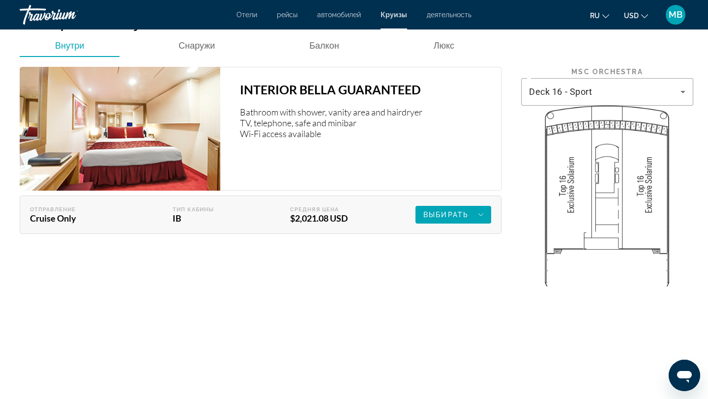
scroll to position [1547, 0]
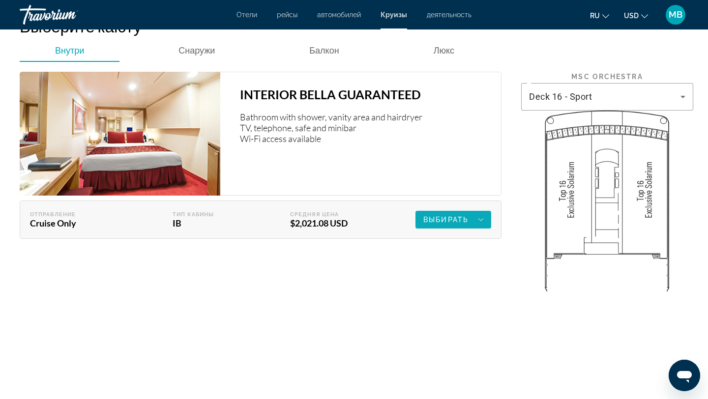
click at [458, 216] on span "Выбирать" at bounding box center [446, 220] width 45 height 8
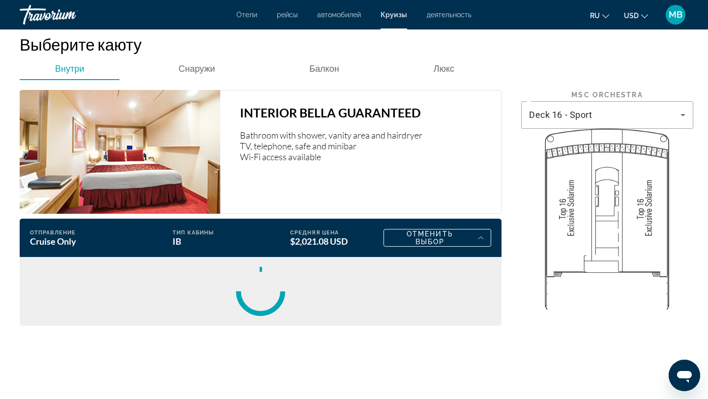
scroll to position [1540, 0]
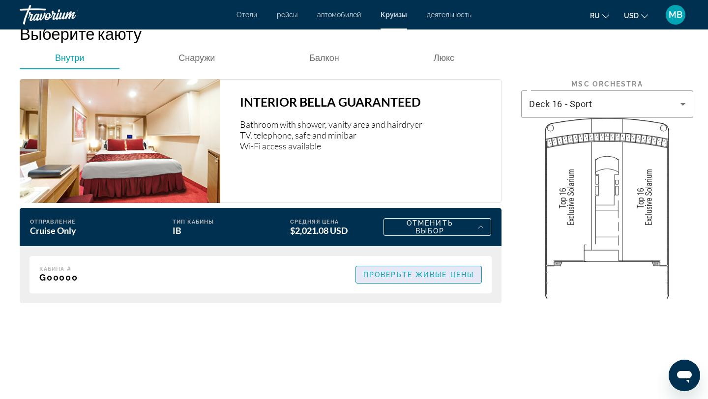
click at [430, 271] on span "Проверьте живые цены" at bounding box center [419, 275] width 111 height 8
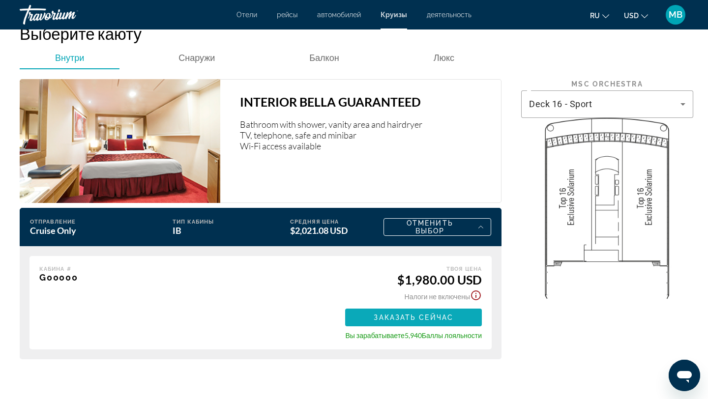
click at [432, 314] on span "Заказать сейчас" at bounding box center [414, 318] width 80 height 8
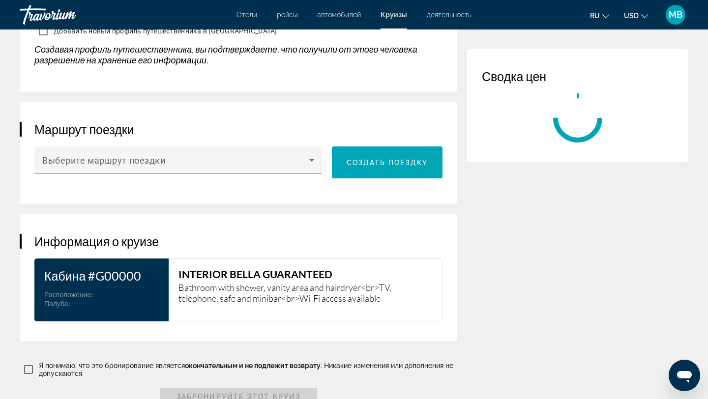
scroll to position [992, 0]
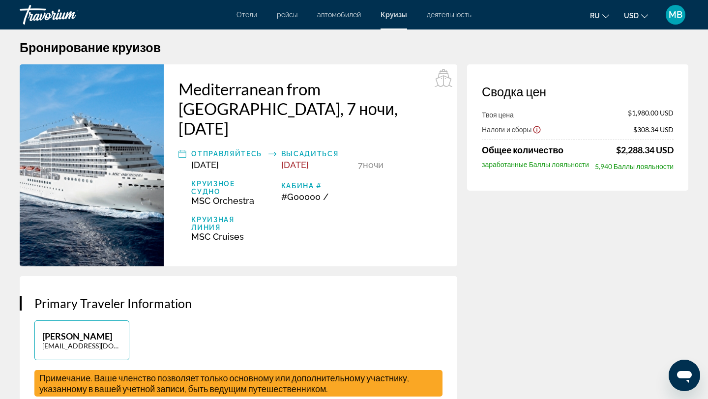
scroll to position [0, 0]
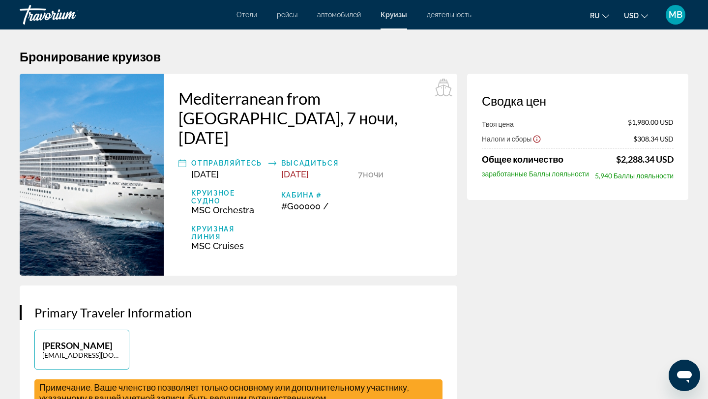
click at [456, 14] on span "деятельность" at bounding box center [449, 15] width 45 height 8
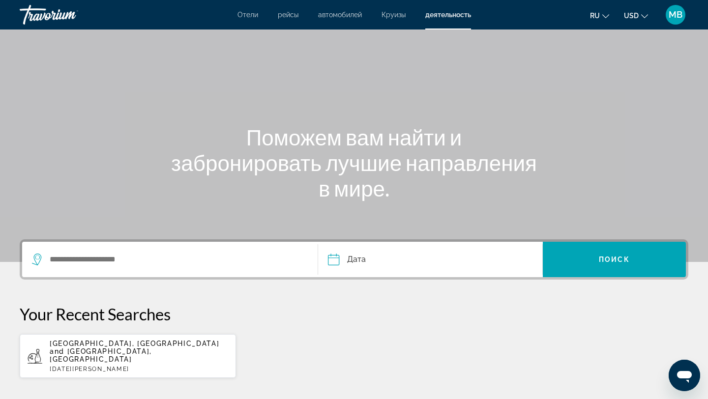
scroll to position [34, 0]
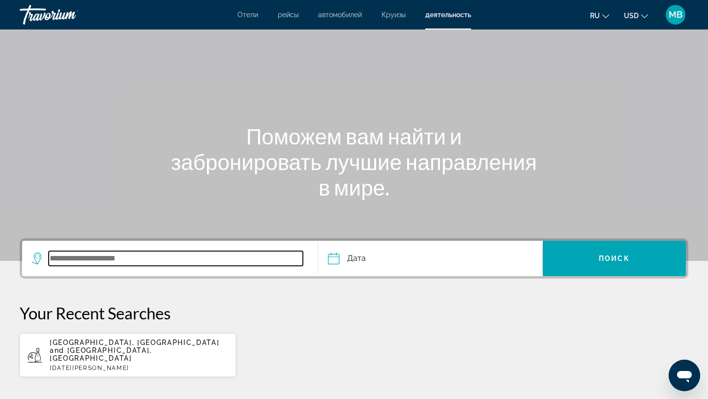
click at [178, 257] on input "Search widget" at bounding box center [176, 258] width 254 height 15
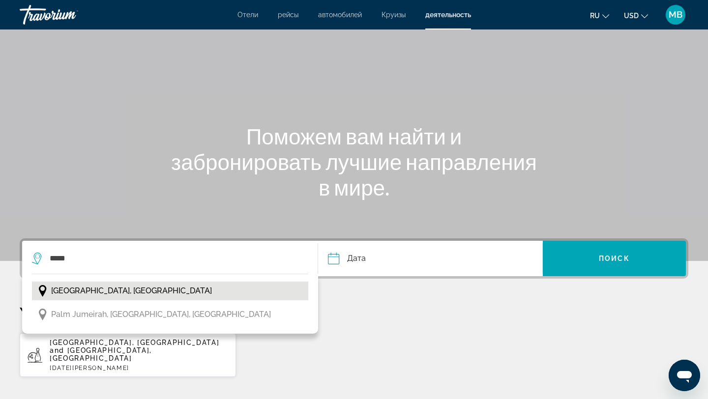
click at [159, 292] on button "[GEOGRAPHIC_DATA], [GEOGRAPHIC_DATA]" at bounding box center [170, 291] width 276 height 19
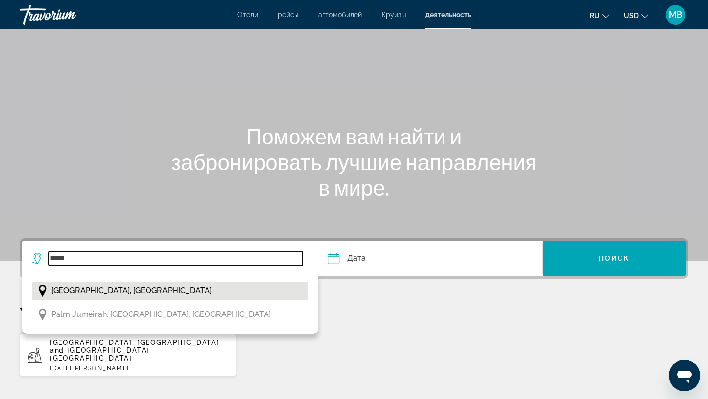
type input "**********"
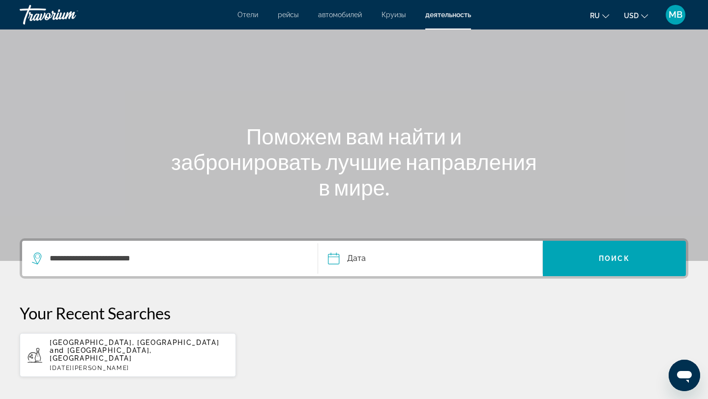
click at [381, 264] on input "Date" at bounding box center [381, 260] width 111 height 38
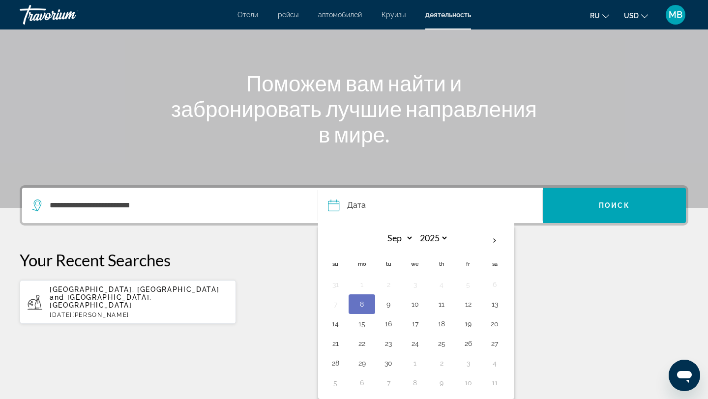
scroll to position [87, 0]
click at [443, 343] on button "25" at bounding box center [442, 344] width 16 height 14
type input "**********"
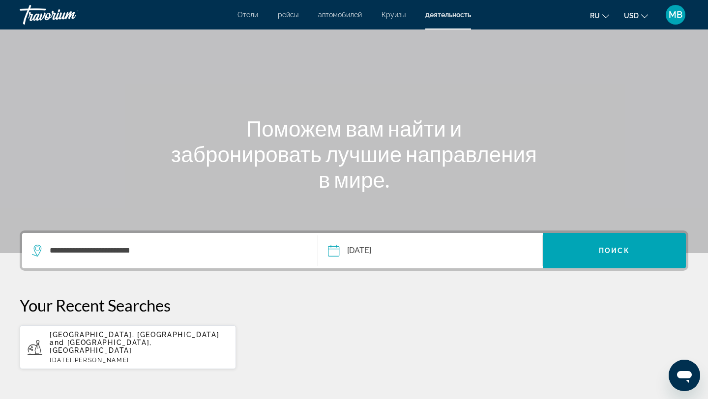
scroll to position [34, 0]
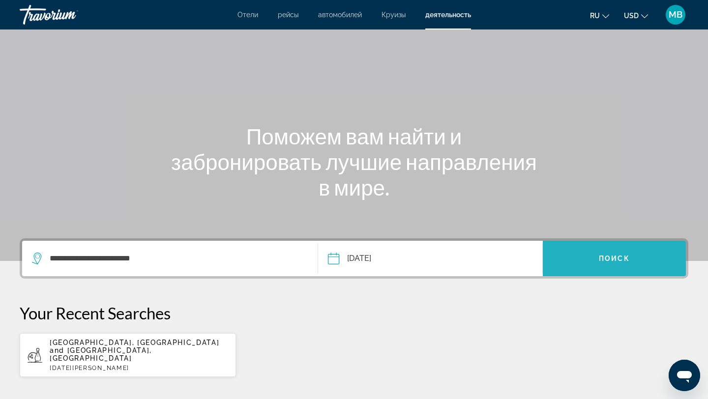
click at [598, 260] on span "Search widget" at bounding box center [614, 259] width 143 height 24
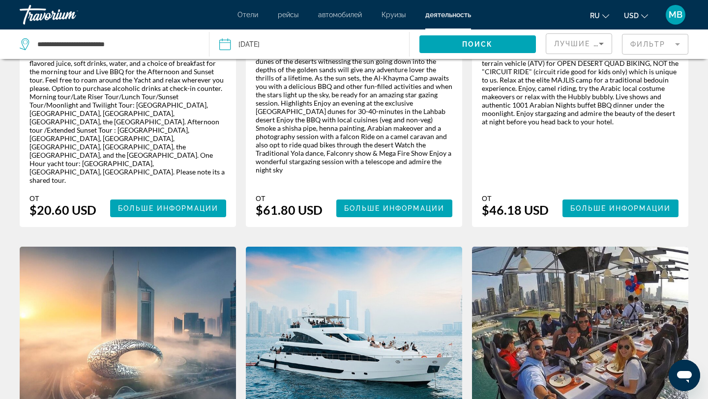
scroll to position [500, 0]
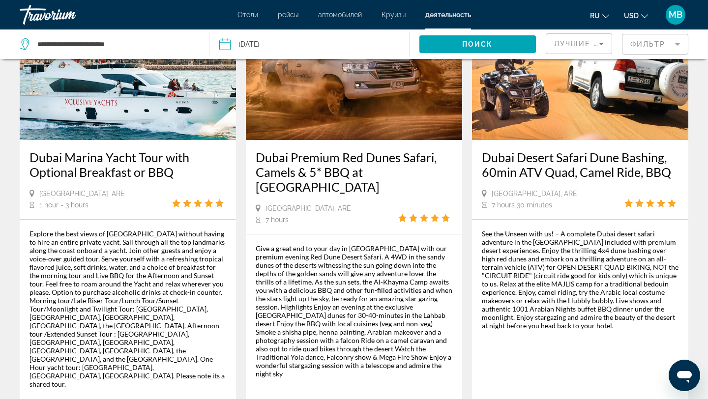
click at [672, 44] on mat-form-field "Фильтр" at bounding box center [655, 44] width 66 height 21
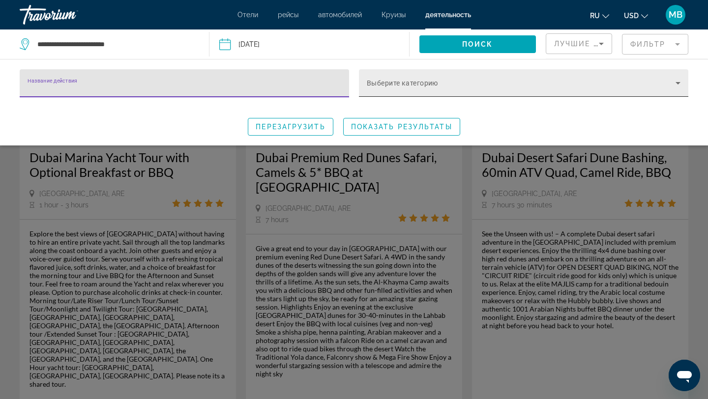
click at [454, 86] on span "Search widget" at bounding box center [521, 87] width 309 height 12
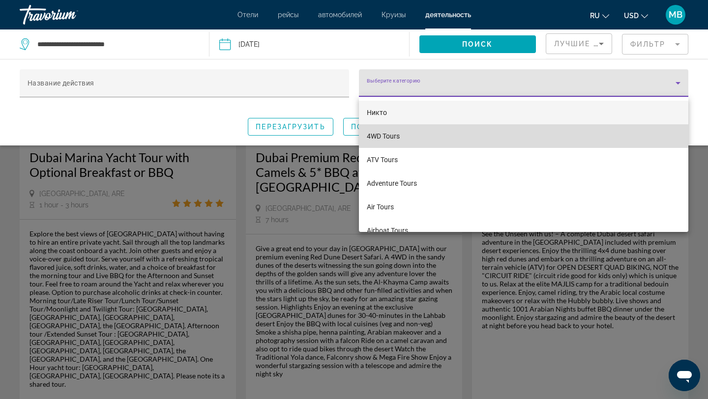
click at [435, 136] on mat-option "4WD Tours" at bounding box center [524, 136] width 330 height 24
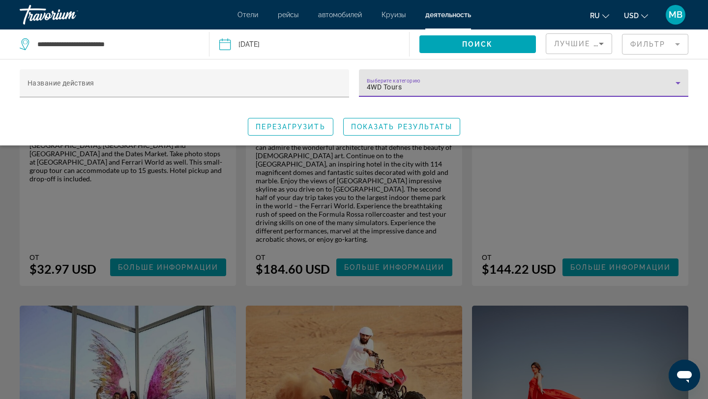
scroll to position [1086, 0]
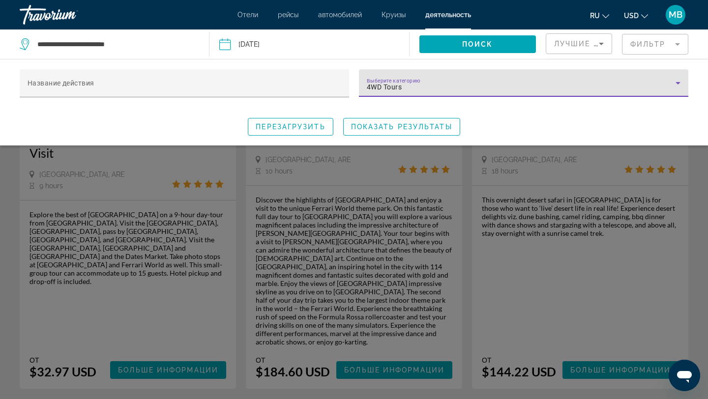
click at [646, 84] on div "4WD Tours" at bounding box center [521, 87] width 309 height 12
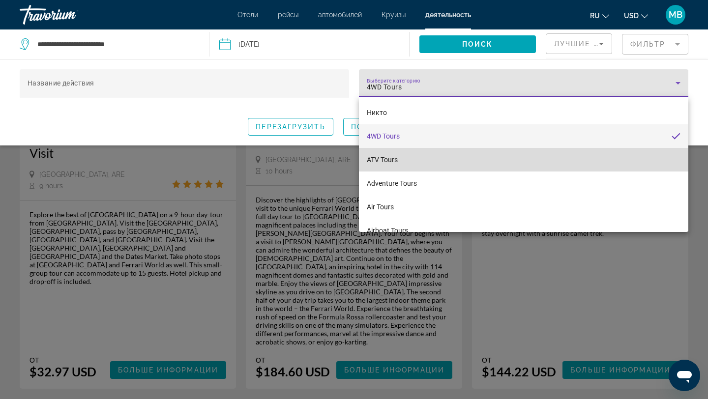
click at [408, 162] on mat-option "ATV Tours" at bounding box center [524, 160] width 330 height 24
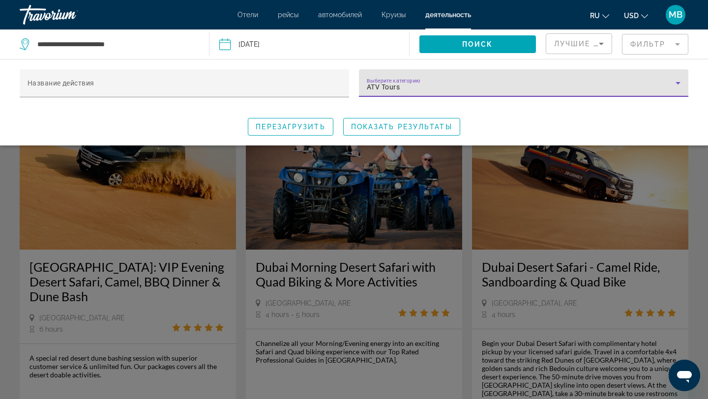
scroll to position [976, 0]
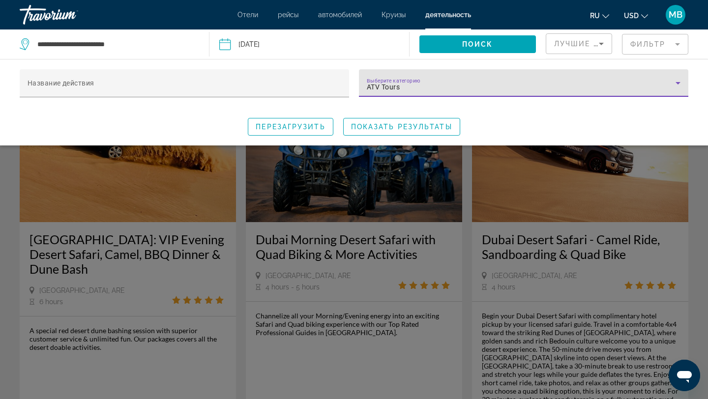
click at [625, 84] on div "ATV Tours" at bounding box center [521, 87] width 309 height 12
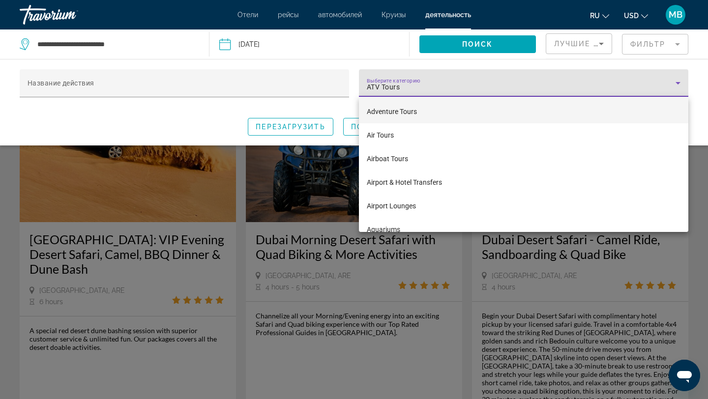
scroll to position [104, 0]
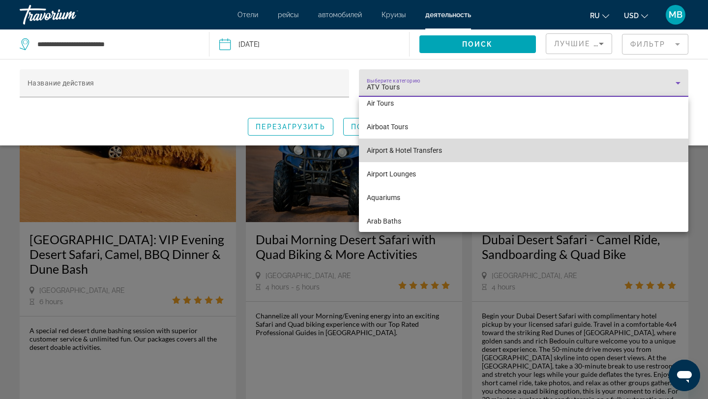
click at [442, 152] on span "Airport & Hotel Transfers" at bounding box center [404, 151] width 75 height 12
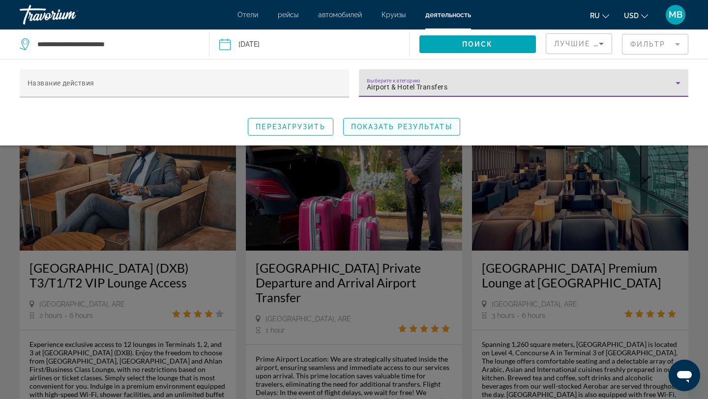
click at [429, 128] on span "Показать результаты" at bounding box center [401, 127] width 101 height 8
